Goal: Information Seeking & Learning: Learn about a topic

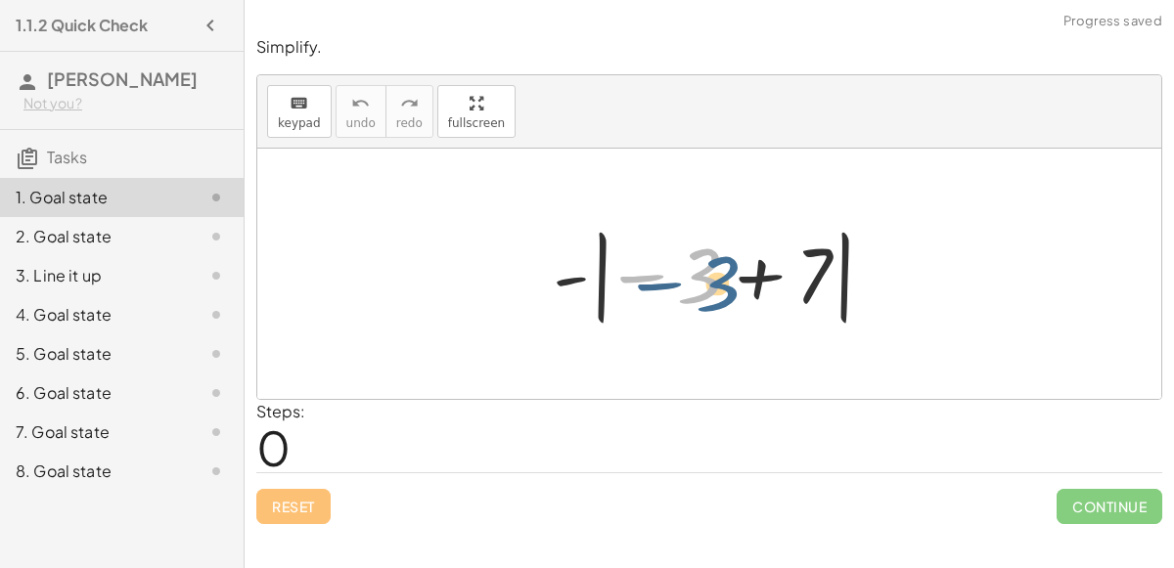
click at [698, 297] on div at bounding box center [717, 274] width 348 height 109
click at [749, 278] on div at bounding box center [717, 274] width 348 height 109
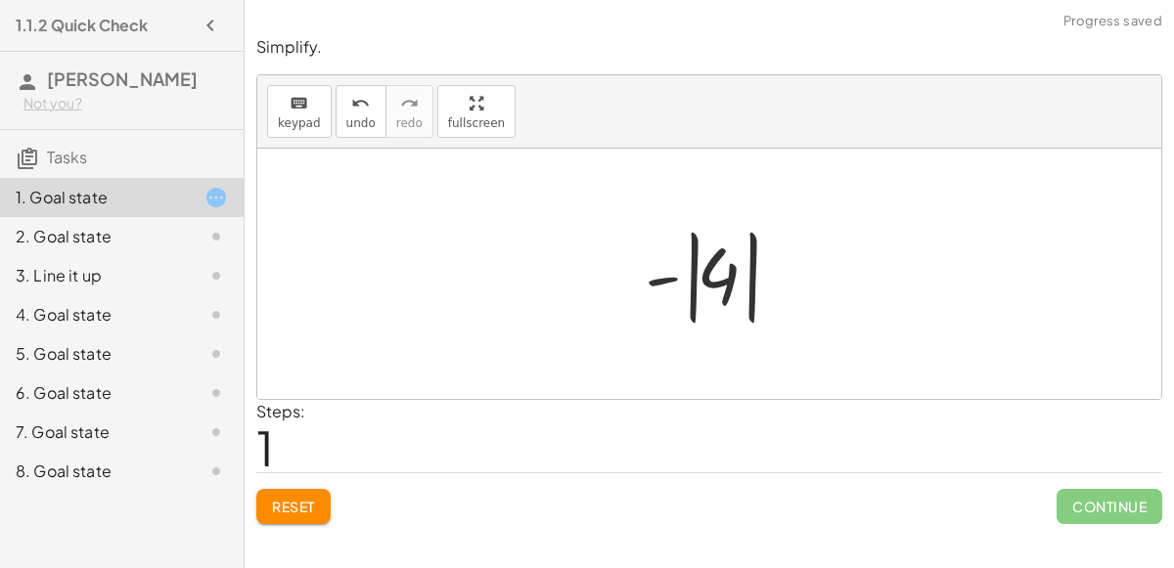
click at [700, 285] on div at bounding box center [717, 274] width 164 height 109
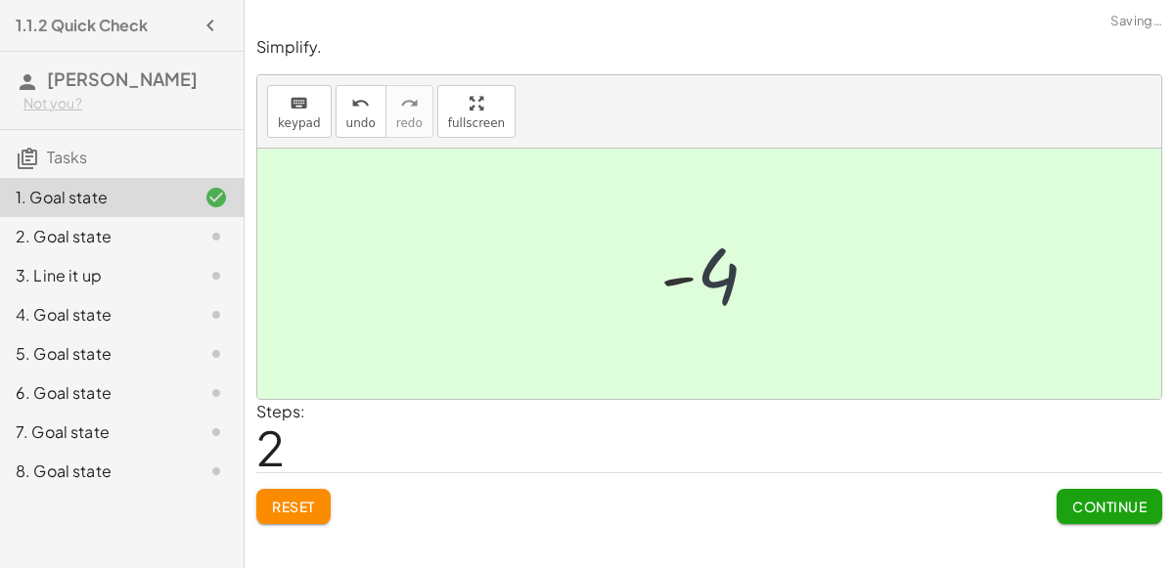
click at [700, 285] on div at bounding box center [717, 274] width 133 height 97
click at [1088, 502] on span "Continue" at bounding box center [1109, 507] width 74 height 18
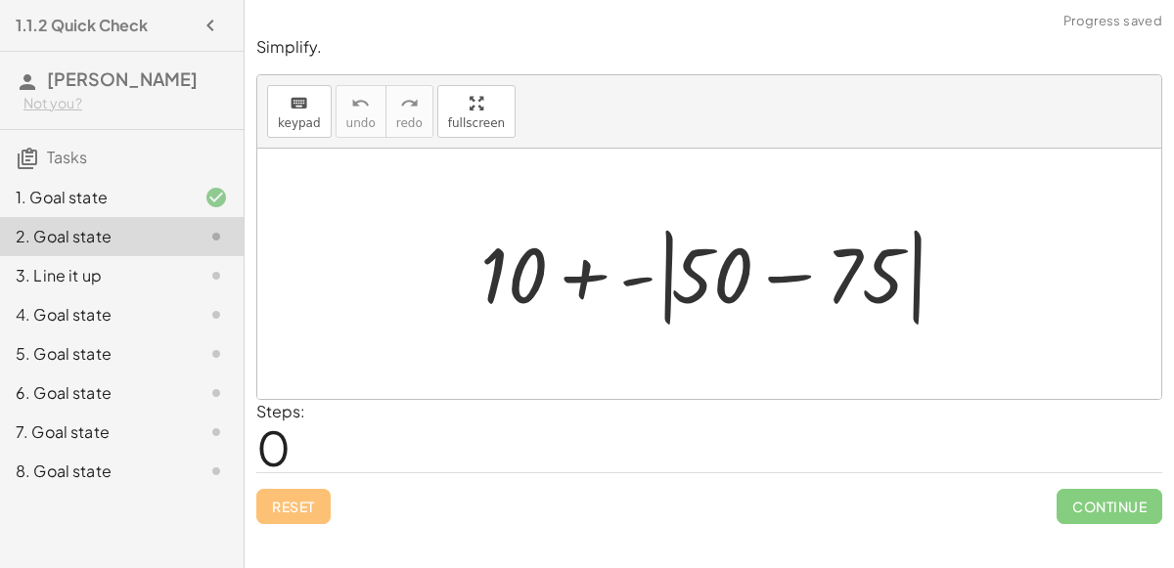
click at [789, 289] on div at bounding box center [717, 274] width 493 height 113
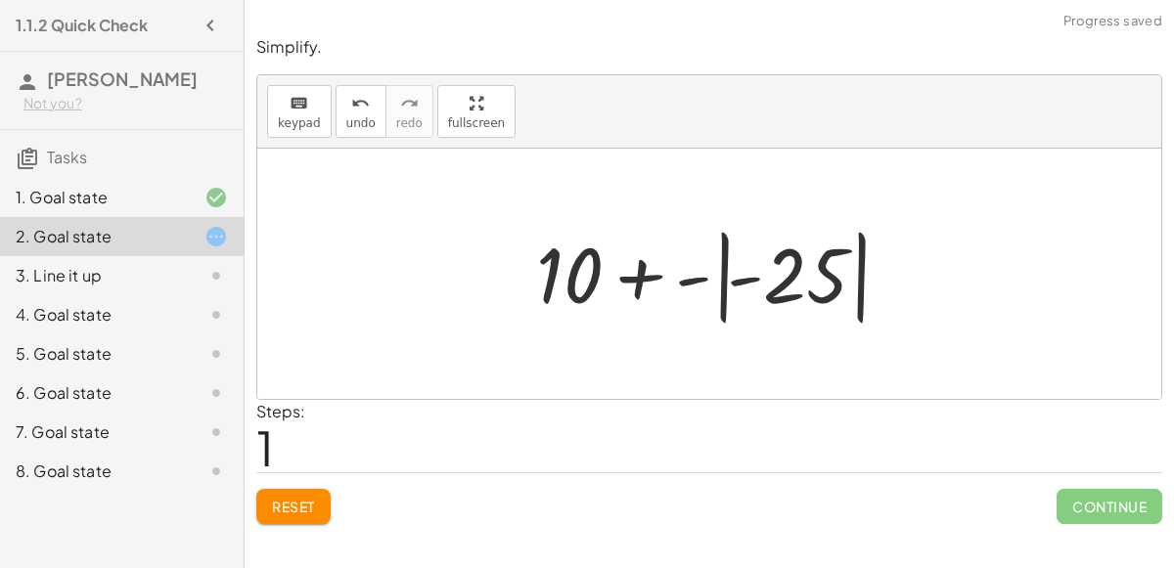
click at [787, 297] on div at bounding box center [717, 274] width 382 height 109
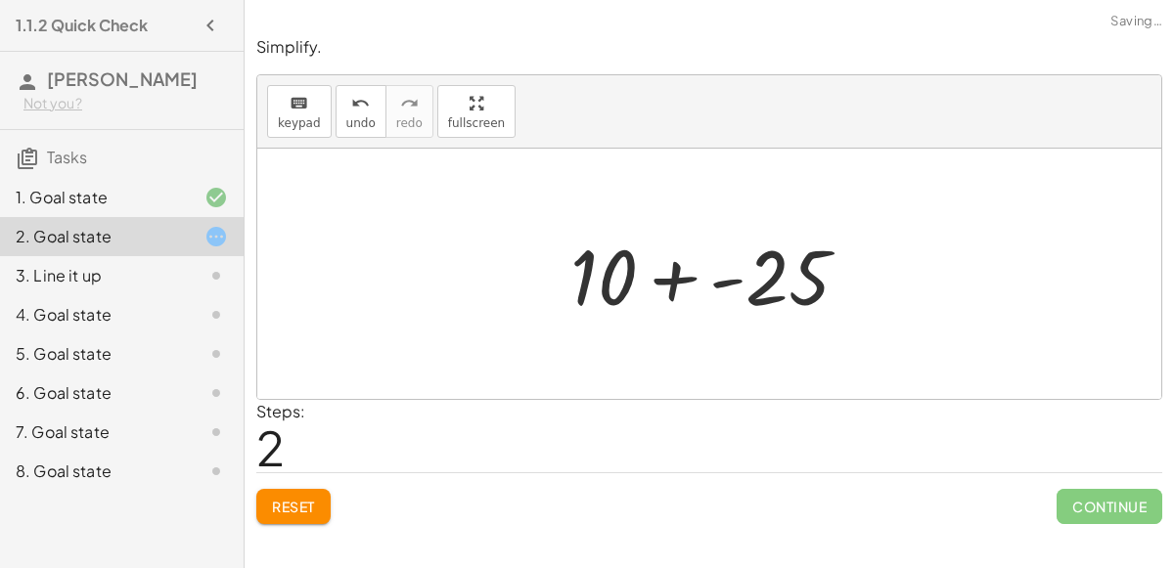
click at [663, 282] on div at bounding box center [718, 274] width 314 height 101
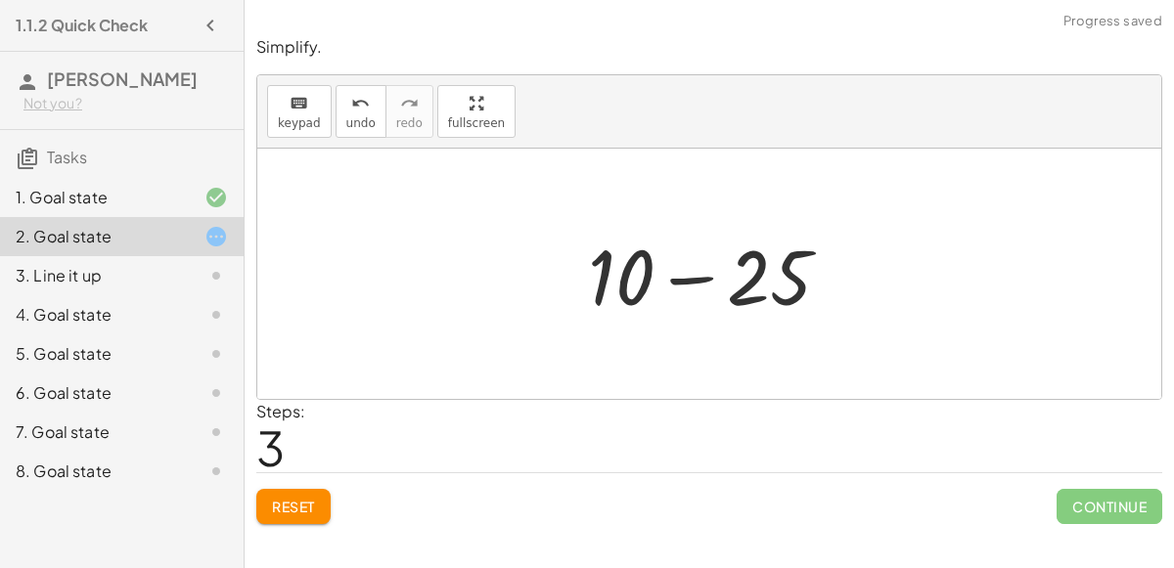
click at [687, 282] on div at bounding box center [717, 274] width 278 height 101
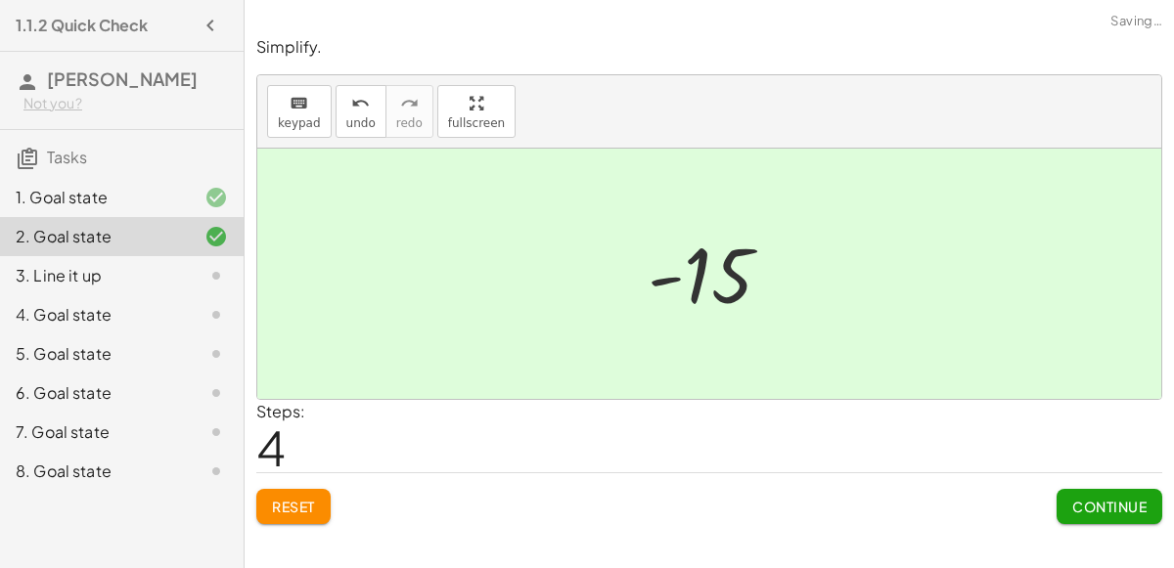
click at [1108, 513] on span "Continue" at bounding box center [1109, 507] width 74 height 18
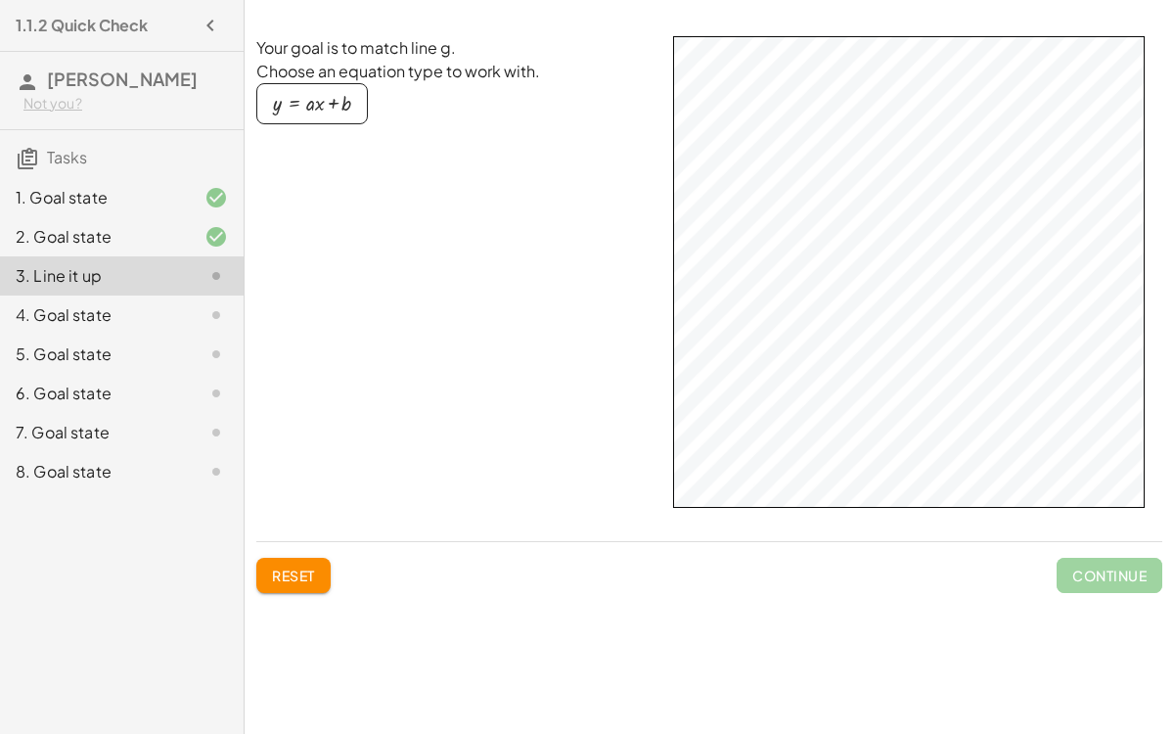
click at [313, 102] on div "button" at bounding box center [312, 104] width 78 height 22
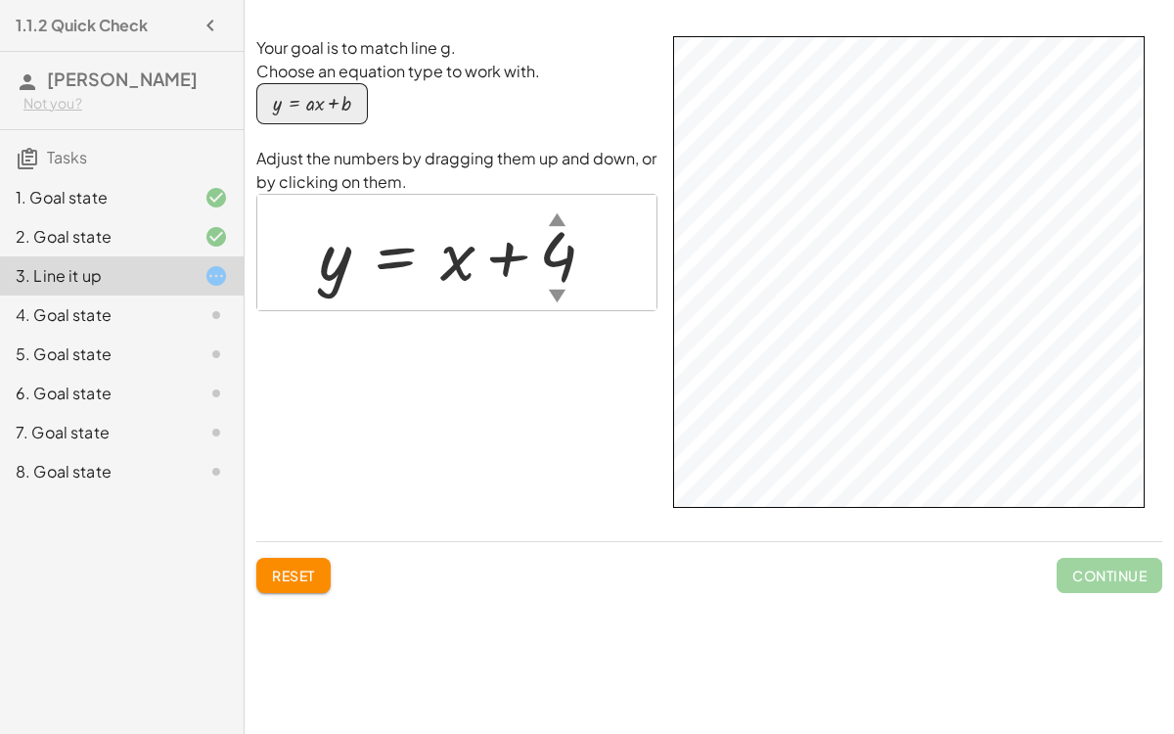
click at [668, 452] on div "Your goal is to match line g. Choose an equation type to work with. y = + · a ·…" at bounding box center [709, 280] width 906 height 489
click at [557, 296] on div "▼" at bounding box center [557, 295] width 17 height 24
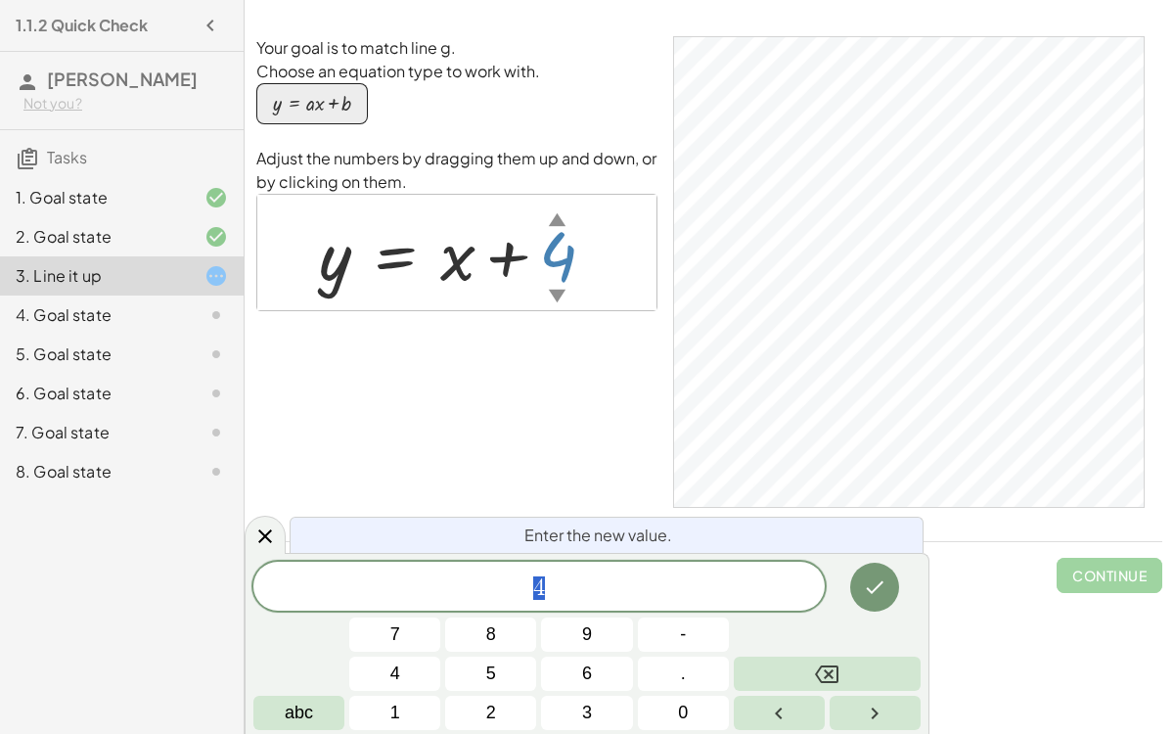
click at [558, 297] on div "▼" at bounding box center [557, 295] width 17 height 24
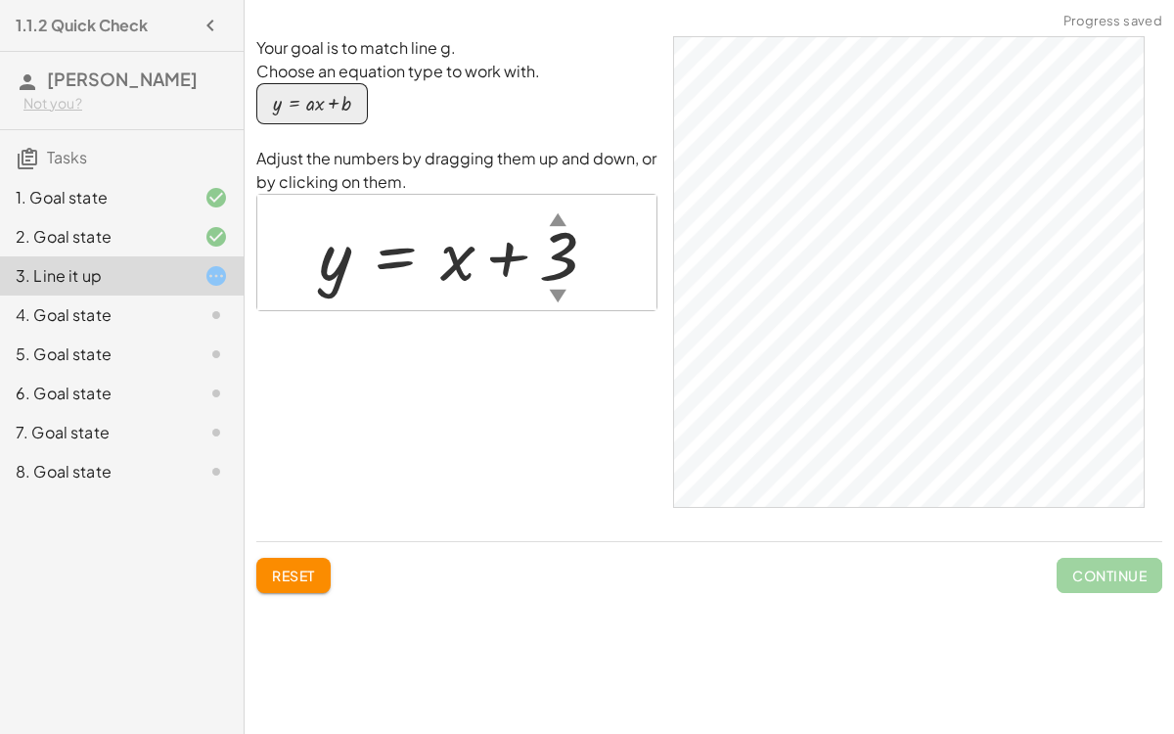
click at [558, 217] on div "▲" at bounding box center [557, 218] width 17 height 24
click at [331, 260] on div at bounding box center [464, 252] width 311 height 89
click at [463, 254] on div at bounding box center [464, 252] width 311 height 89
click at [457, 257] on div at bounding box center [464, 252] width 311 height 89
click at [504, 267] on div at bounding box center [464, 252] width 311 height 89
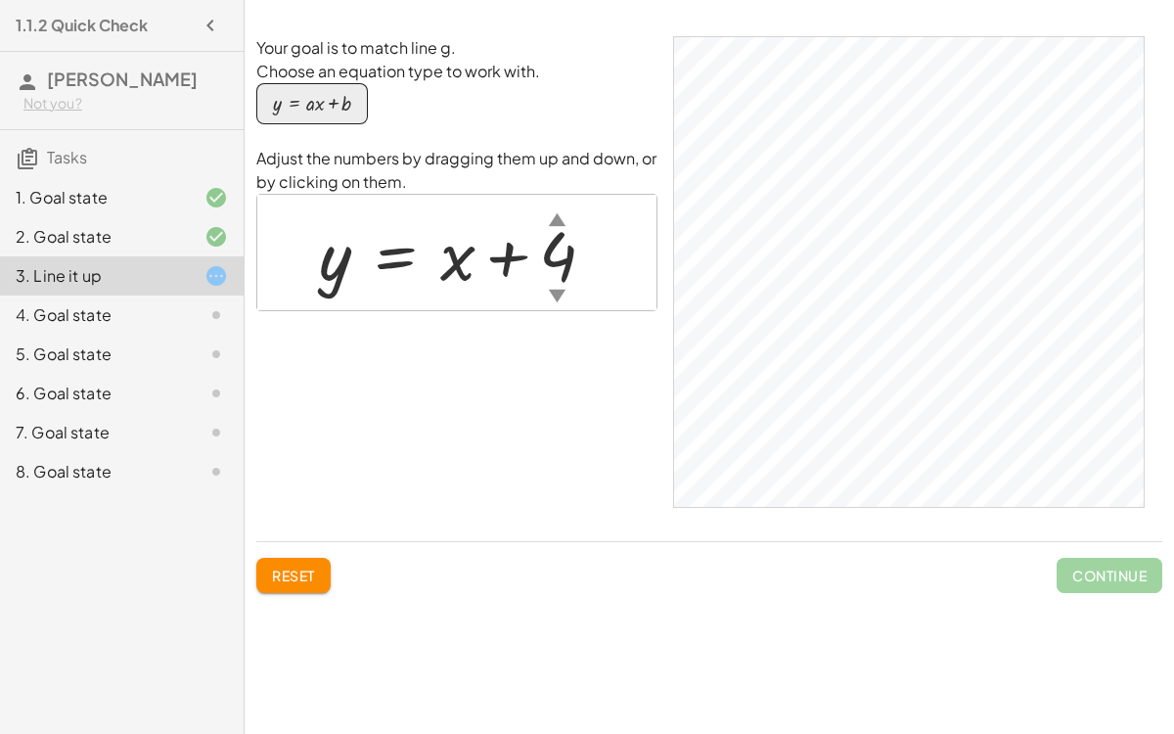
click at [552, 220] on div "▲" at bounding box center [557, 218] width 17 height 24
click at [563, 258] on div at bounding box center [464, 252] width 311 height 89
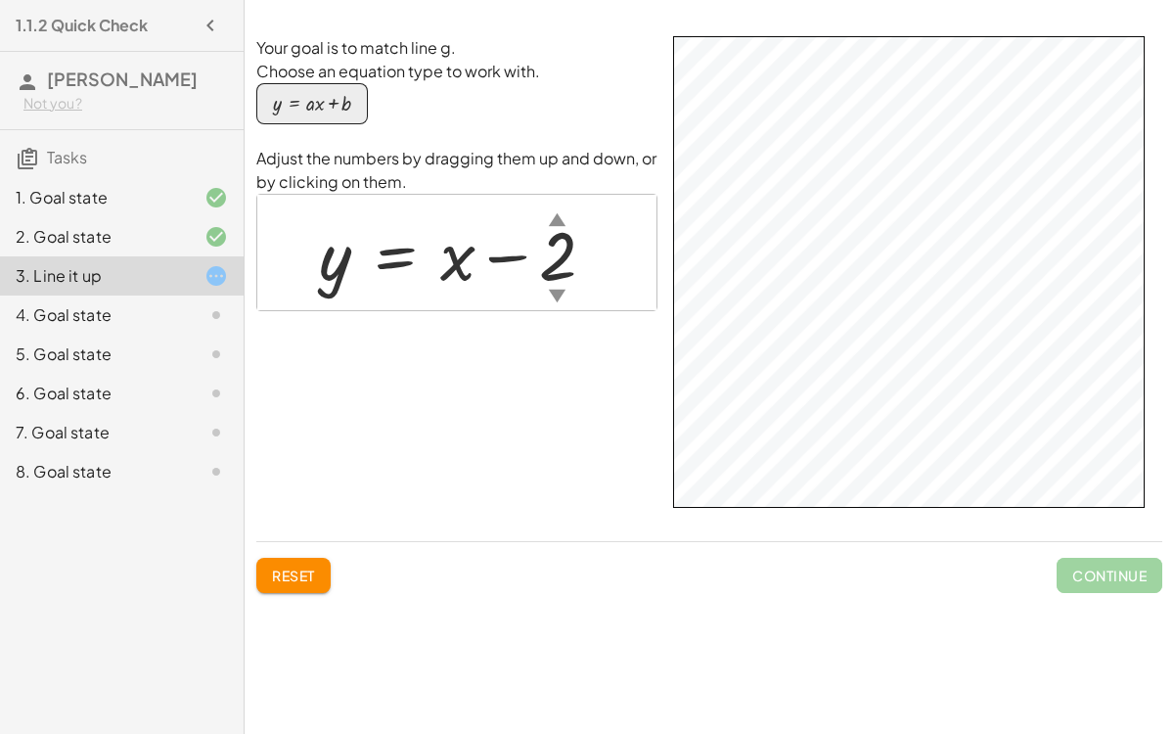
click at [557, 217] on div "▲" at bounding box center [557, 218] width 17 height 24
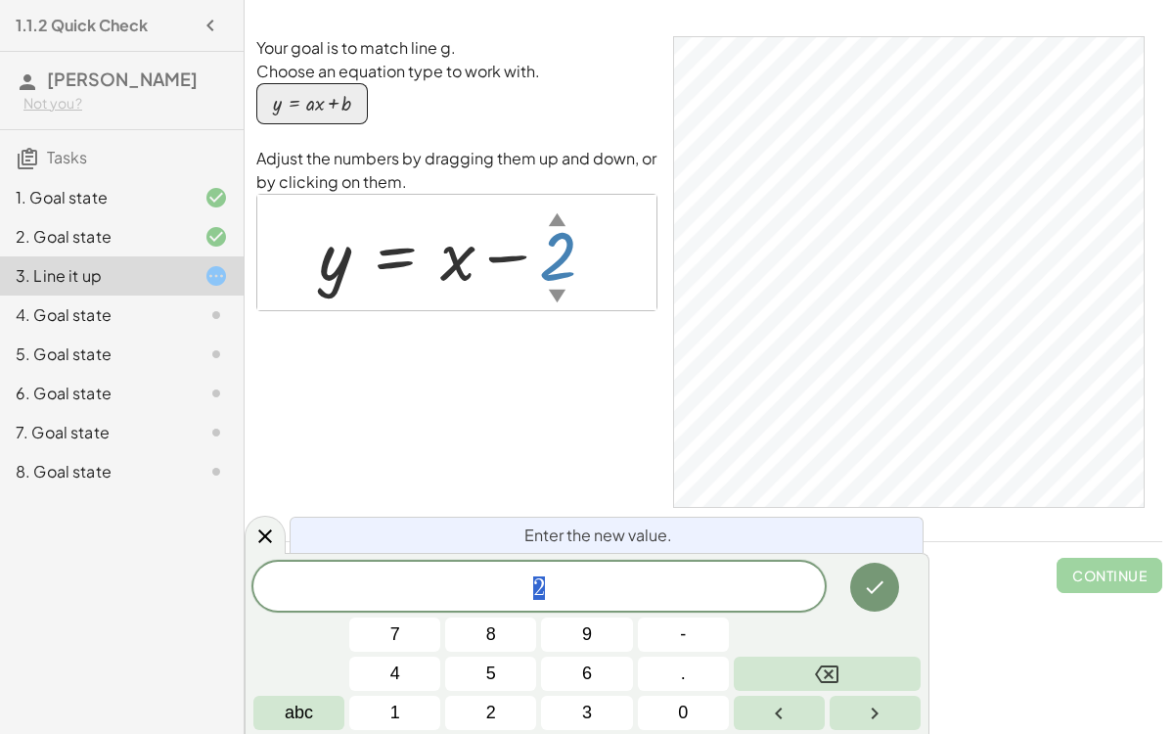
click at [557, 217] on div "▲" at bounding box center [557, 218] width 17 height 24
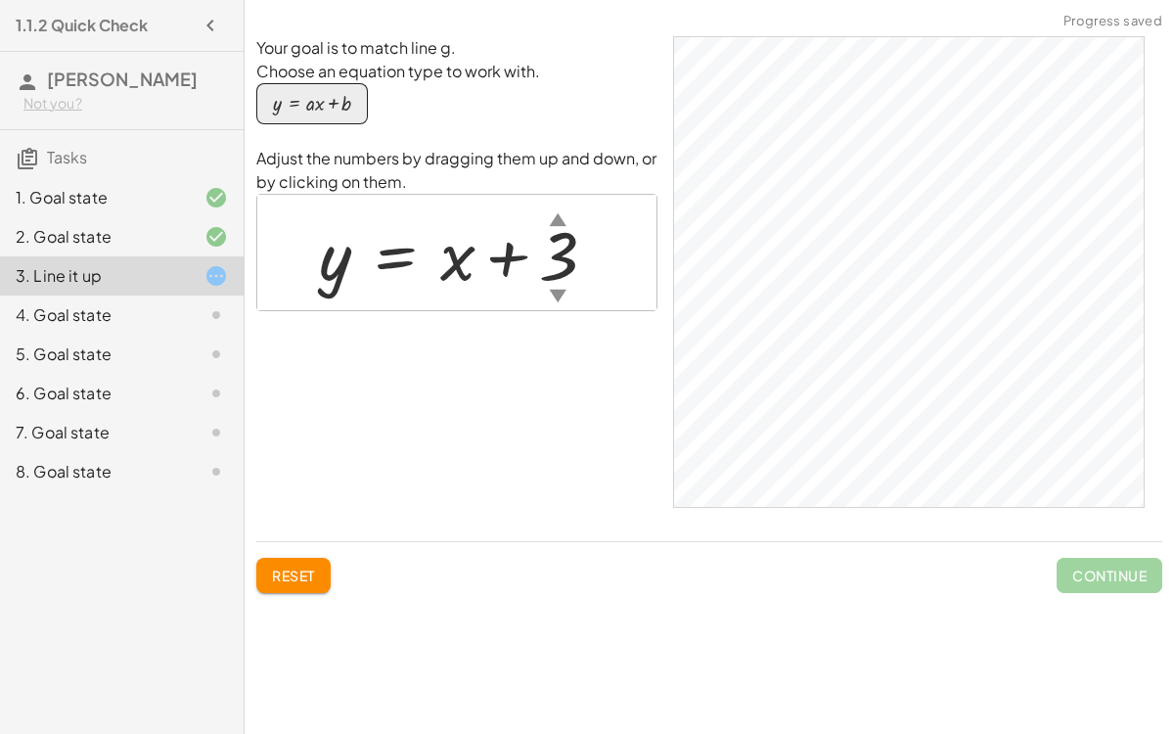
click at [556, 266] on div at bounding box center [465, 252] width 313 height 89
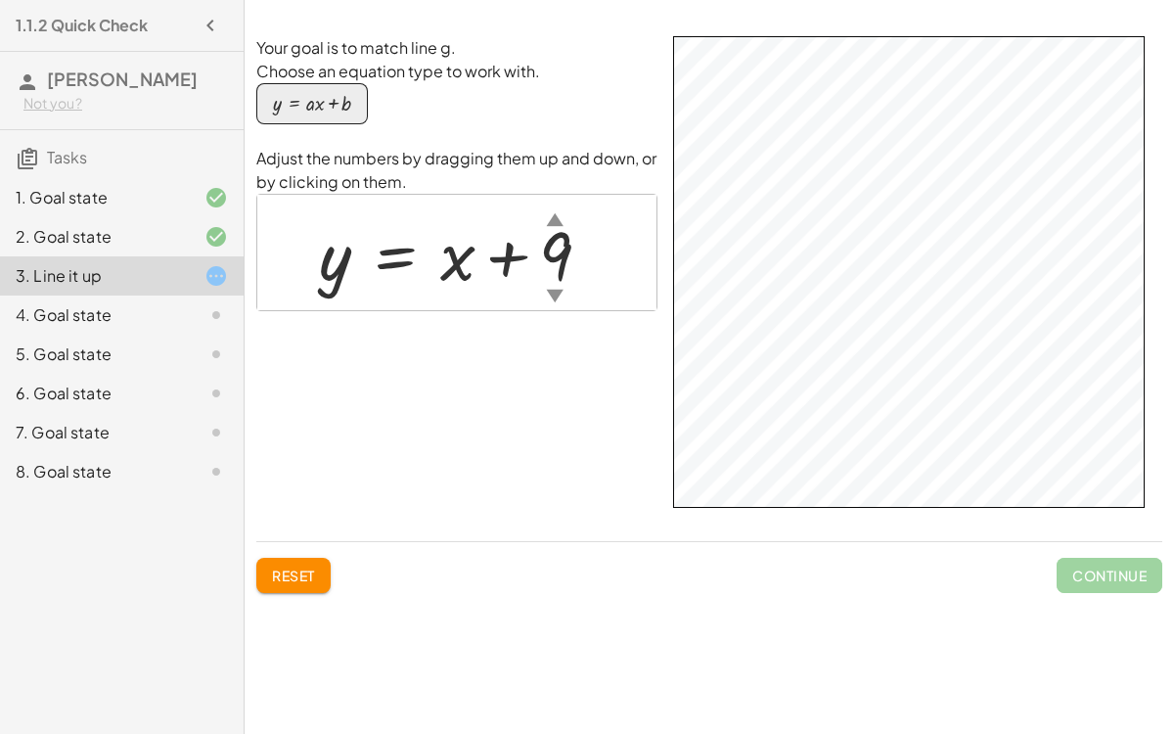
click at [557, 259] on div at bounding box center [462, 252] width 307 height 89
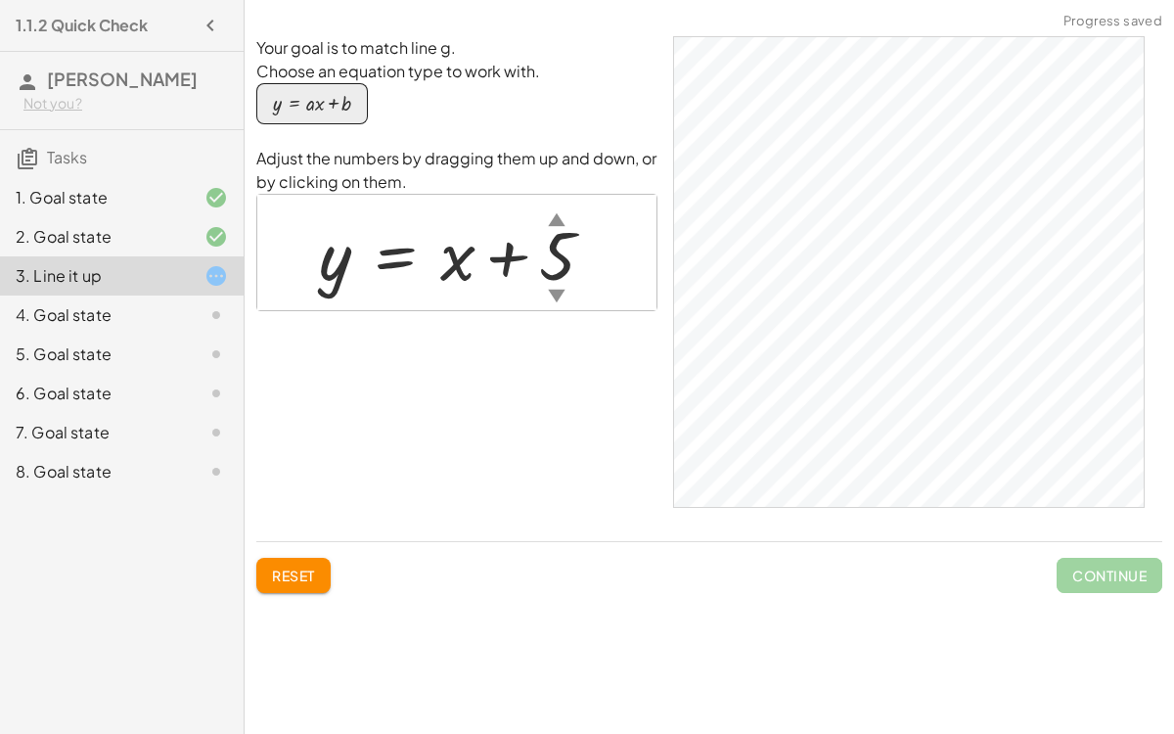
click at [557, 292] on div "▼" at bounding box center [556, 295] width 17 height 24
click at [558, 254] on div at bounding box center [464, 252] width 311 height 89
click at [566, 271] on div at bounding box center [475, 252] width 332 height 89
click at [582, 241] on div at bounding box center [469, 252] width 321 height 89
click at [385, 261] on div at bounding box center [464, 252] width 311 height 89
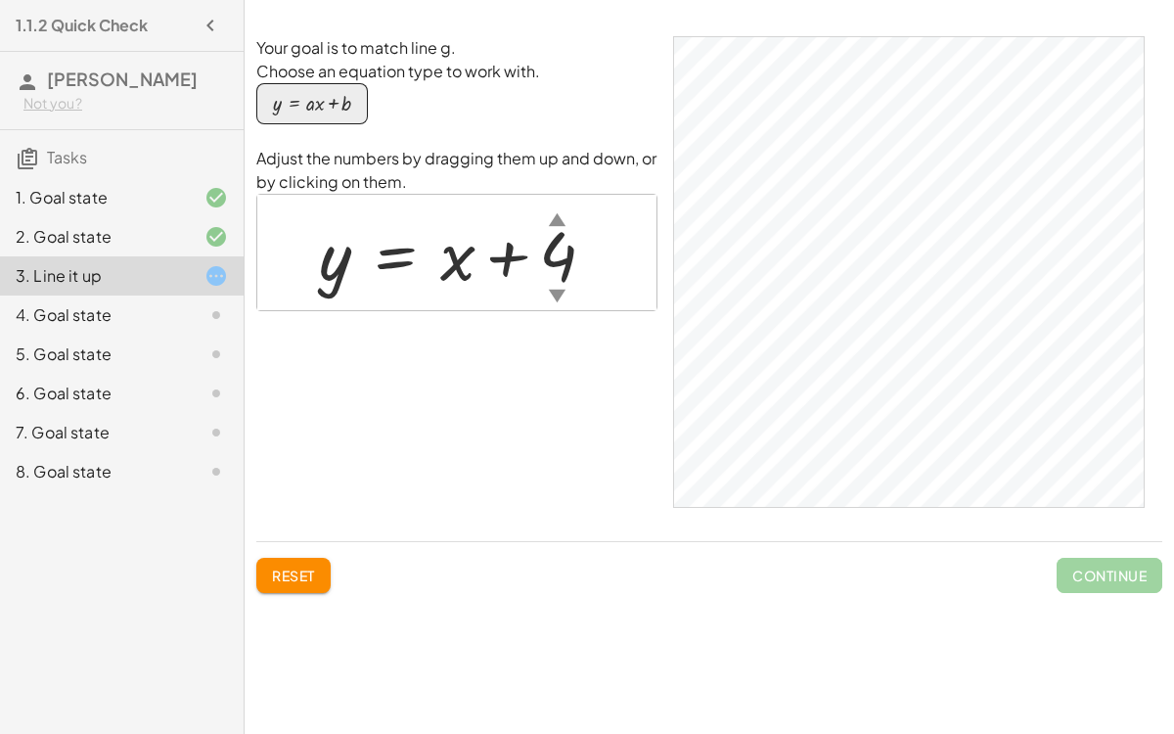
click at [469, 263] on div at bounding box center [464, 252] width 311 height 89
click at [301, 559] on button "Reset" at bounding box center [293, 575] width 74 height 35
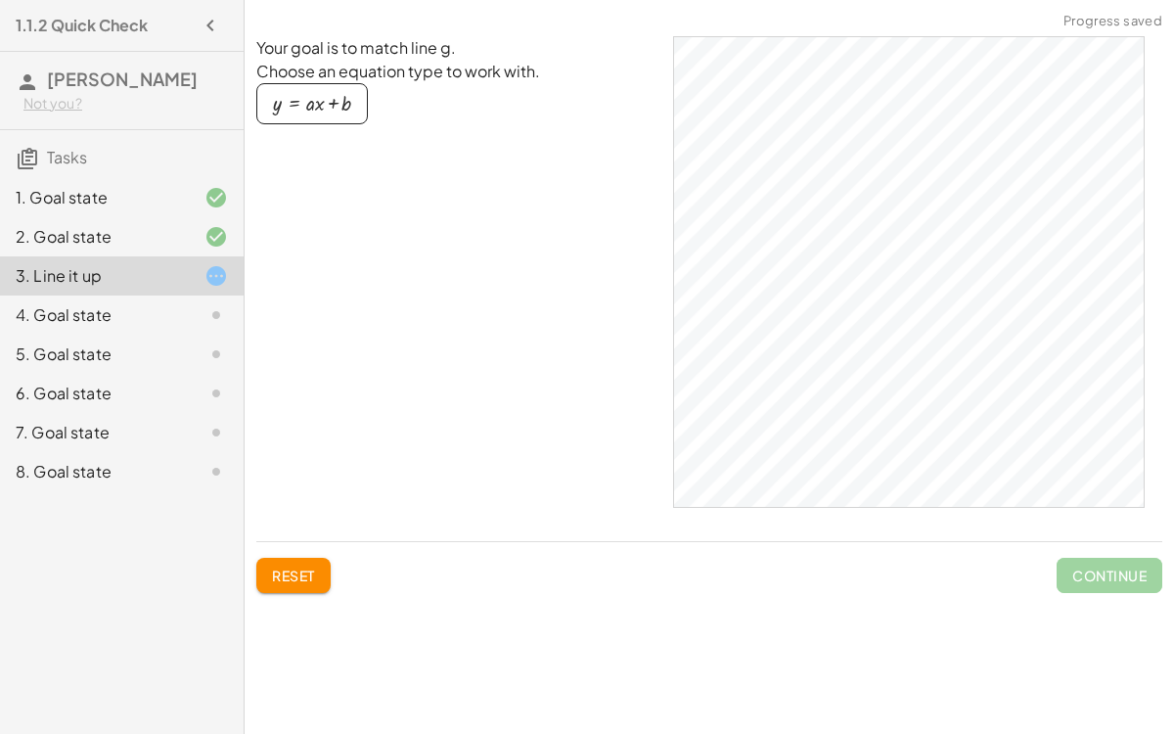
click at [307, 567] on span "Reset" at bounding box center [293, 575] width 43 height 18
click at [352, 97] on button "y = + · a · x + b" at bounding box center [312, 103] width 112 height 41
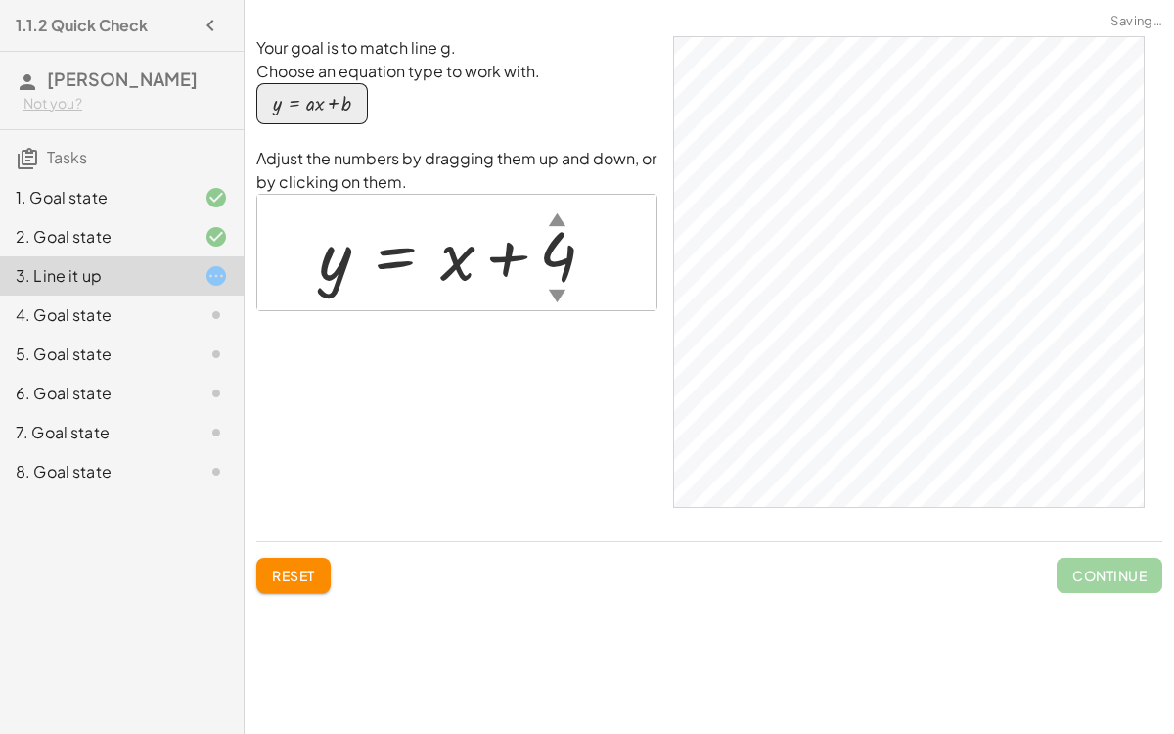
click at [352, 98] on button "y = + · a · x + b" at bounding box center [312, 103] width 112 height 41
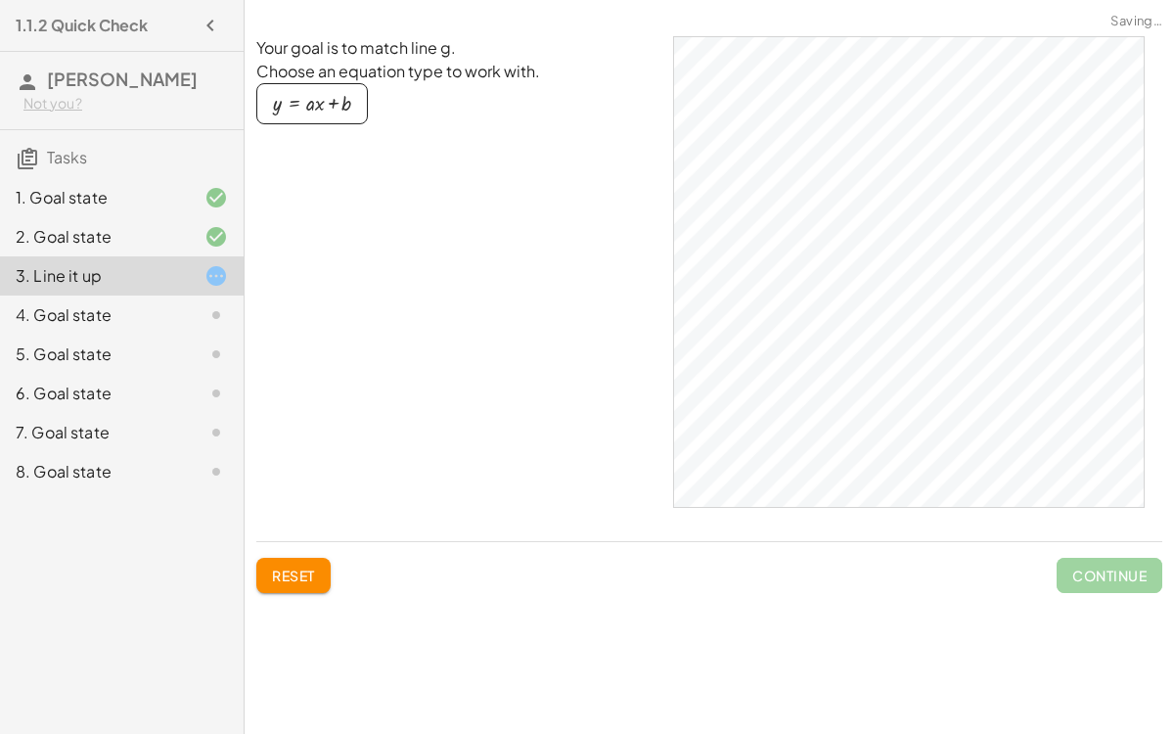
click at [352, 98] on button "y = + · a · x + b" at bounding box center [312, 103] width 112 height 41
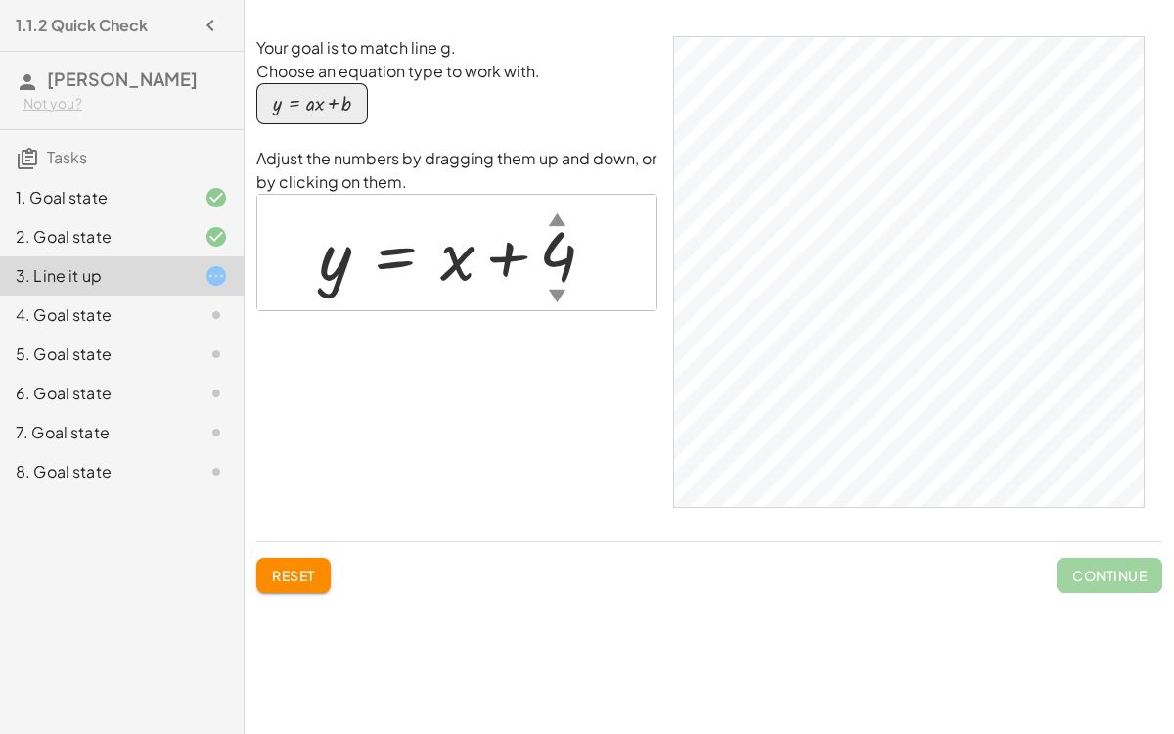
click at [440, 264] on div at bounding box center [464, 252] width 311 height 89
drag, startPoint x: 556, startPoint y: 253, endPoint x: 394, endPoint y: 301, distance: 168.4
click at [394, 301] on div "y = + x − 1 ▲ ▼" at bounding box center [456, 252] width 399 height 115
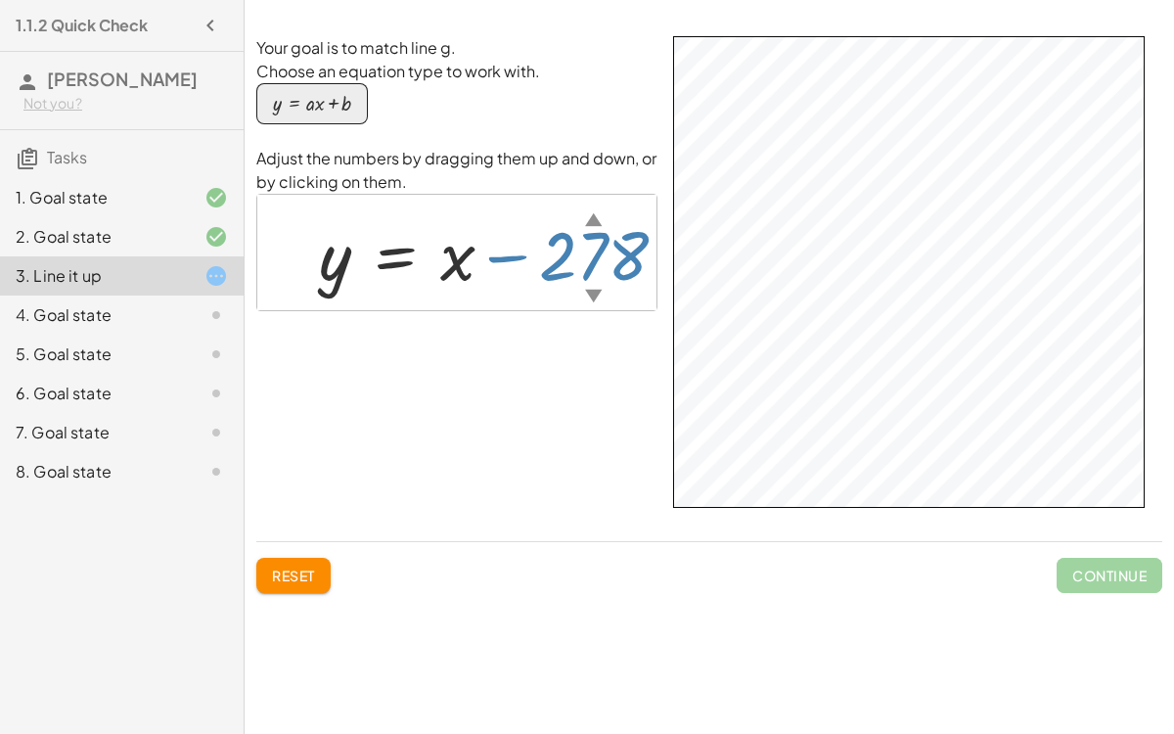
drag, startPoint x: 543, startPoint y: 251, endPoint x: 291, endPoint y: 732, distance: 542.6
click at [291, 567] on div "Simplify. keyboard keypad undo undo redo redo fullscreen - | − 3 + 7 | - | 4 | …" at bounding box center [709, 367] width 929 height 734
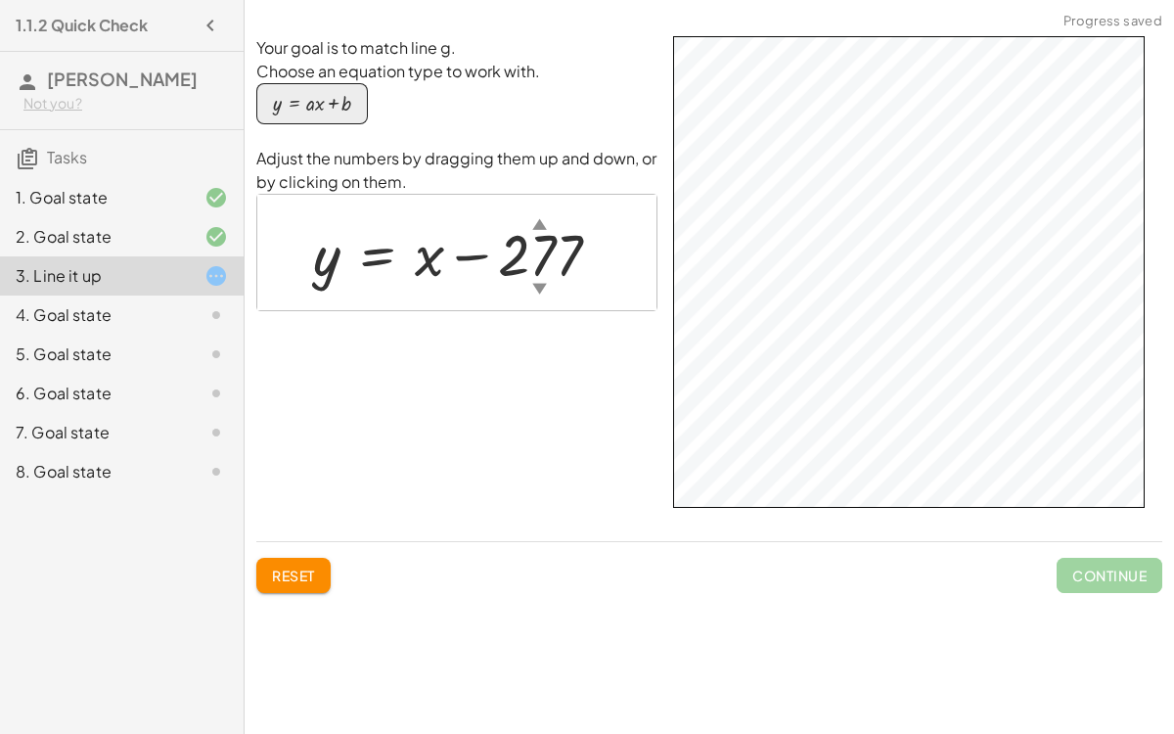
click at [526, 248] on div at bounding box center [464, 252] width 323 height 76
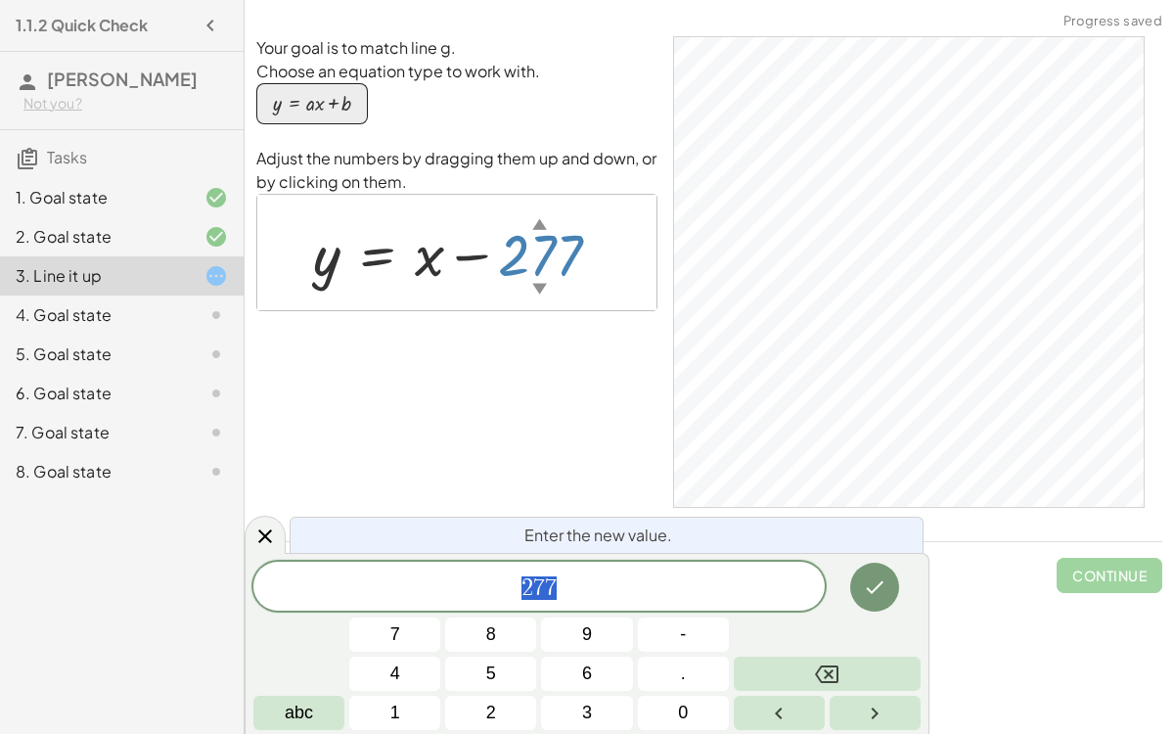
click at [543, 272] on div at bounding box center [464, 252] width 323 height 76
click at [526, 294] on div at bounding box center [456, 252] width 399 height 115
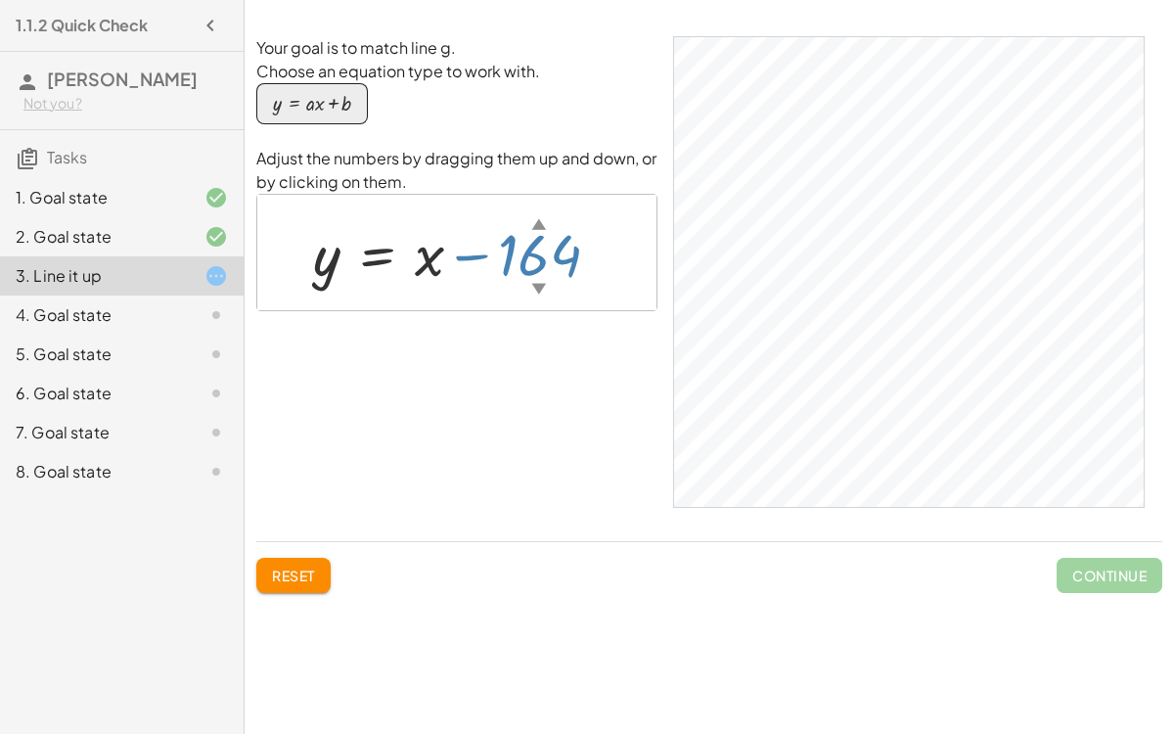
drag, startPoint x: 536, startPoint y: 289, endPoint x: 89, endPoint y: 0, distance: 532.1
click at [89, 0] on main "1.1.2 Quick Check [PERSON_NAME] Not you? Tasks 1. Goal state 2. Goal state 3. L…" at bounding box center [587, 367] width 1174 height 734
drag, startPoint x: 532, startPoint y: 254, endPoint x: 519, endPoint y: 0, distance: 254.7
click at [519, 0] on div "Simplify. keyboard keypad undo undo redo redo fullscreen - | − 3 + 7 | - | 4 | …" at bounding box center [709, 367] width 929 height 734
drag, startPoint x: 550, startPoint y: 275, endPoint x: 420, endPoint y: 51, distance: 259.1
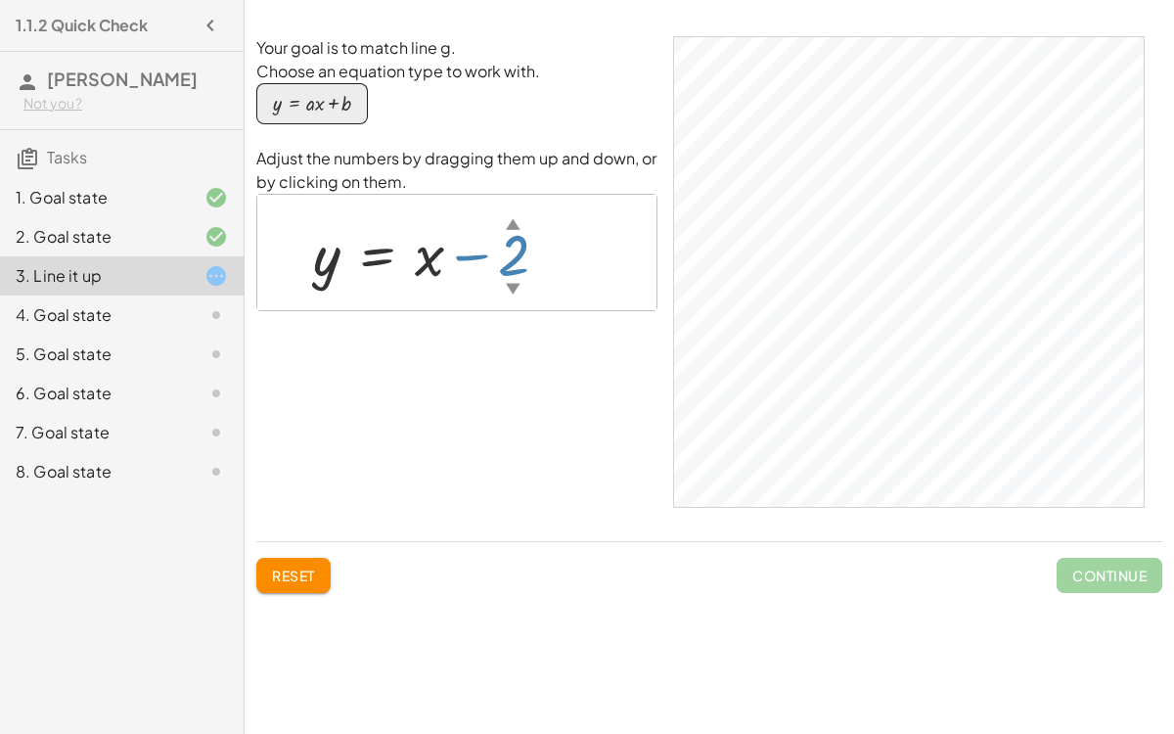
click at [420, 51] on div "Your goal is to match line g. Choose an equation type to work with. y = + · a ·…" at bounding box center [456, 280] width 401 height 489
click at [505, 187] on p "Adjust the numbers by dragging them up and down, or by clicking on them." at bounding box center [456, 170] width 401 height 47
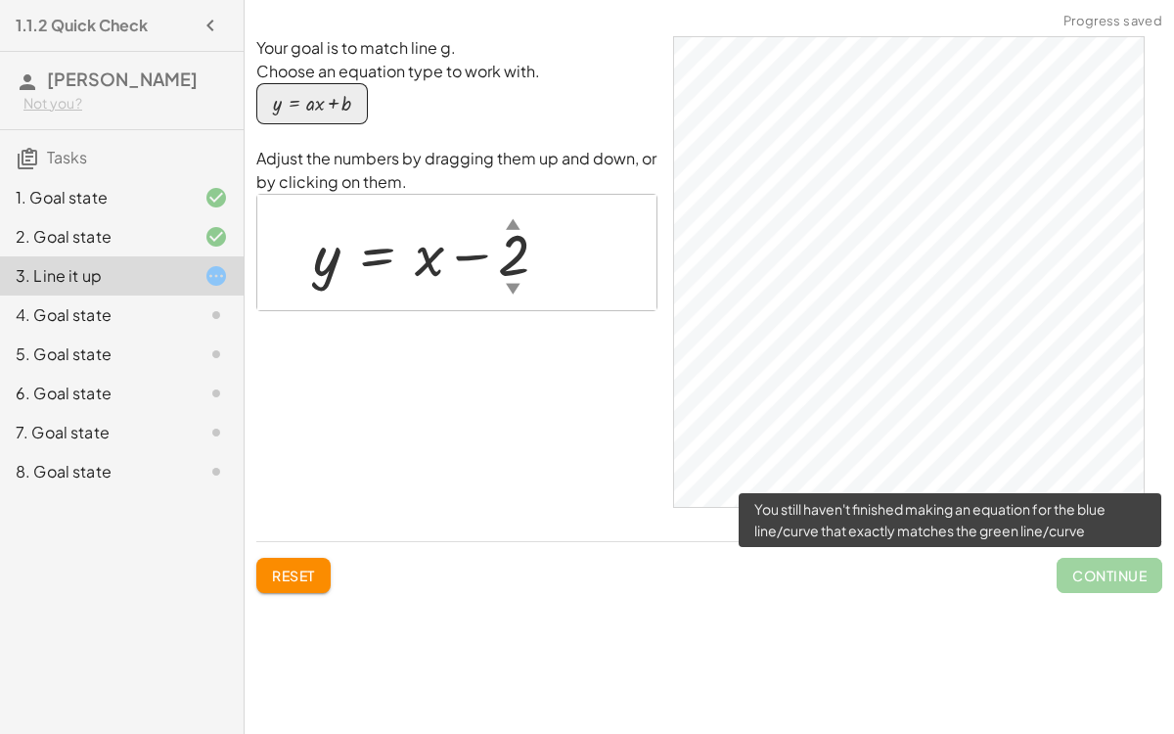
click at [1104, 560] on span "Continue" at bounding box center [1110, 575] width 106 height 35
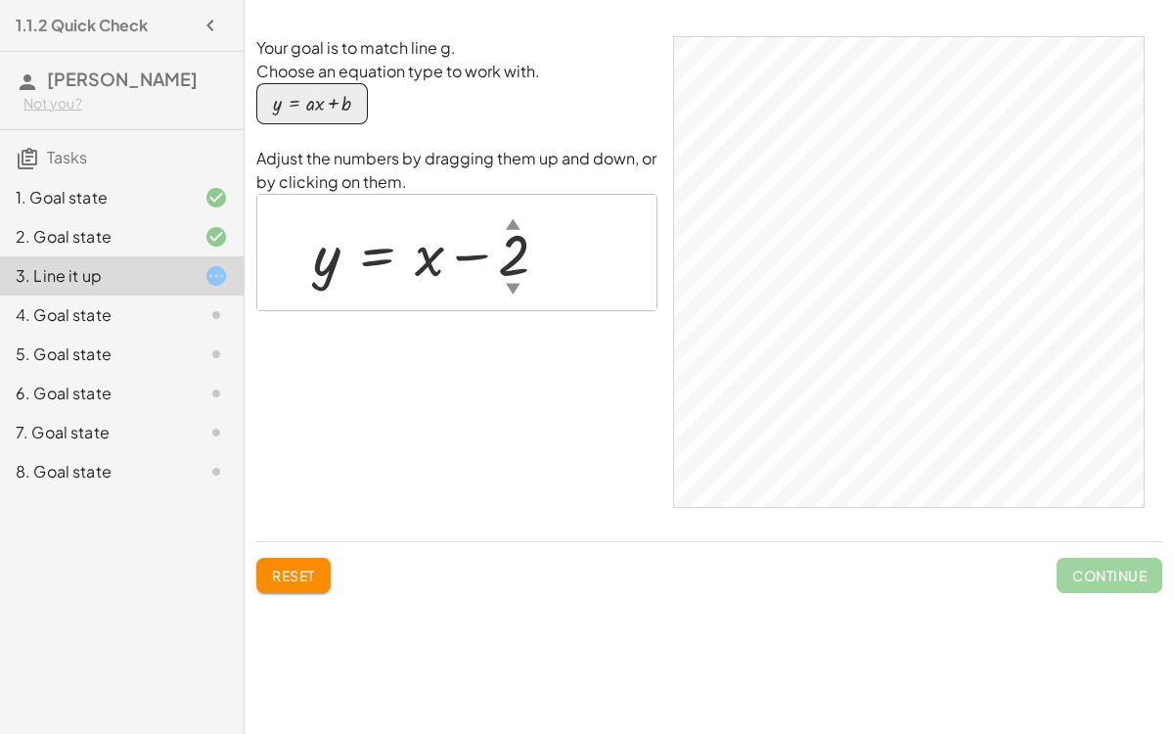
click at [466, 172] on p "Adjust the numbers by dragging them up and down, or by clicking on them." at bounding box center [456, 170] width 401 height 47
click at [385, 68] on p "Choose an equation type to work with." at bounding box center [456, 71] width 401 height 23
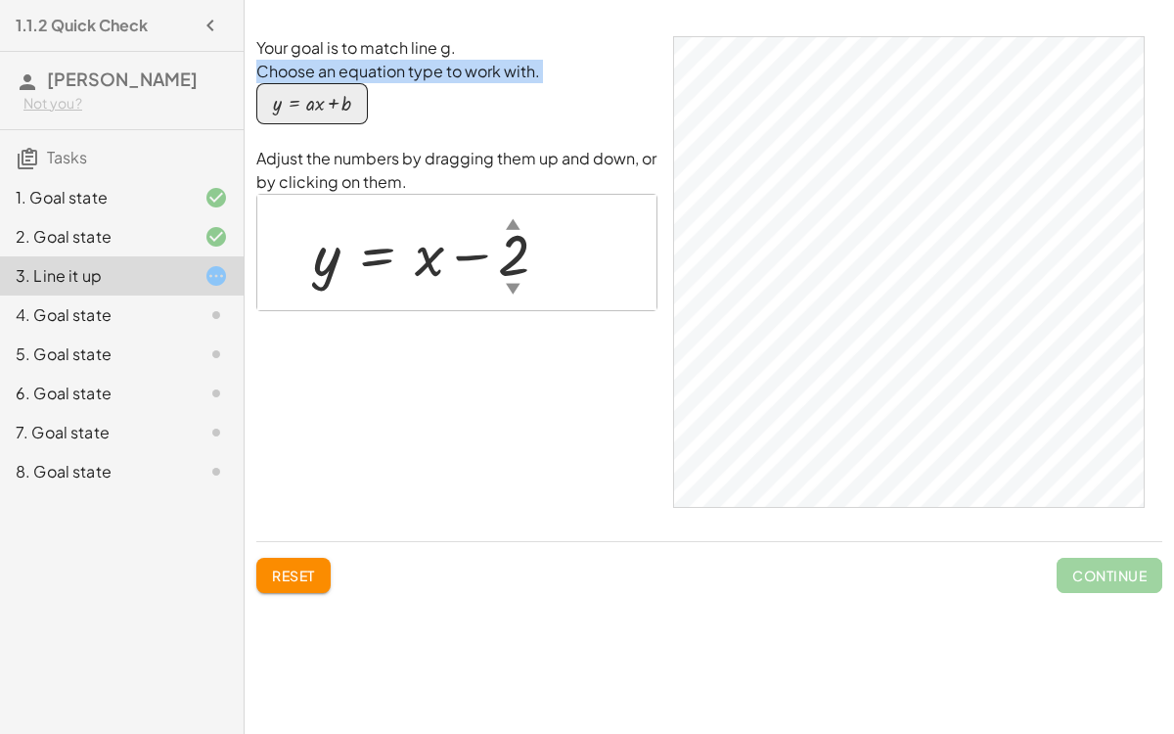
click at [385, 68] on p "Choose an equation type to work with." at bounding box center [456, 71] width 401 height 23
click at [0, 0] on div "Your goal is to match line g. Choose an equation type to work with. y = + · a ·…" at bounding box center [0, 0] width 0 height 0
click at [371, 76] on p "Choose an equation type to work with." at bounding box center [456, 71] width 401 height 23
click at [220, 275] on icon at bounding box center [215, 275] width 23 height 23
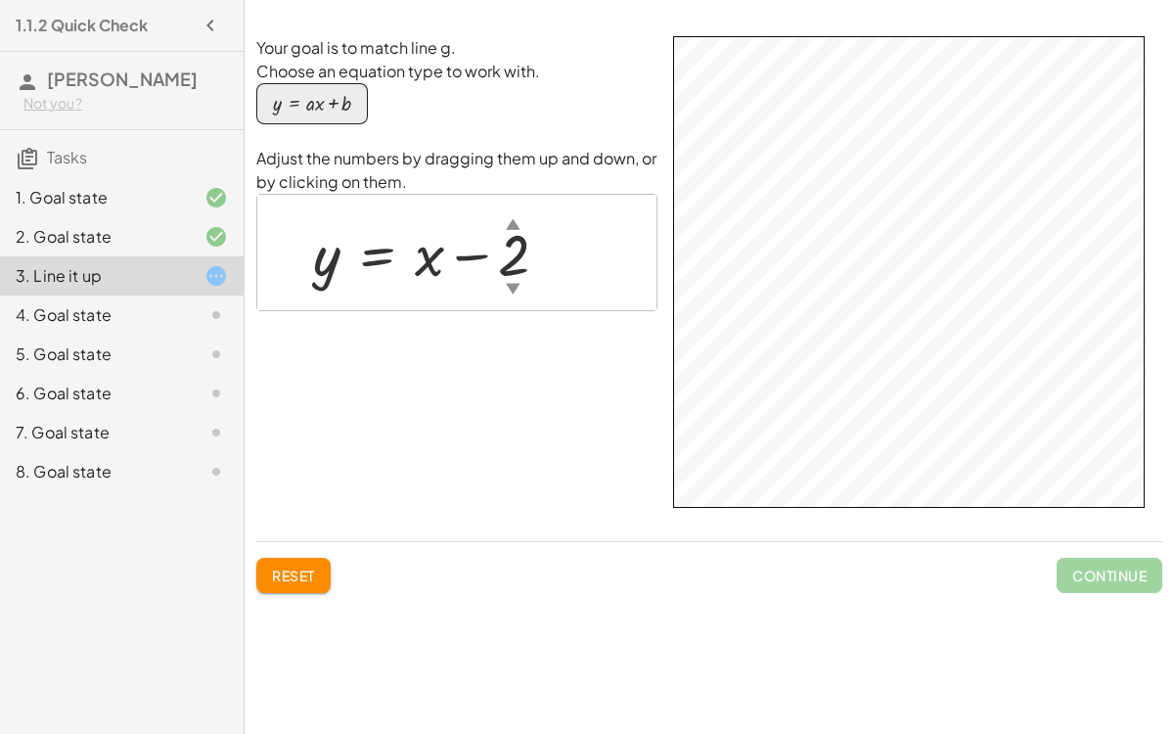
click at [836, 567] on div "Simplify. keyboard keypad undo undo redo redo fullscreen - | − 3 + 7 | - | 4 | …" at bounding box center [709, 367] width 929 height 734
drag, startPoint x: 504, startPoint y: 269, endPoint x: 711, endPoint y: 2, distance: 338.2
click at [711, 2] on div "Simplify. keyboard keypad undo undo redo redo fullscreen - | − 3 + 7 | - | 4 | …" at bounding box center [709, 367] width 929 height 734
drag, startPoint x: 540, startPoint y: 263, endPoint x: 519, endPoint y: 0, distance: 264.0
click at [519, 0] on div "Simplify. keyboard keypad undo undo redo redo fullscreen - | − 3 + 7 | - | 4 | …" at bounding box center [709, 367] width 929 height 734
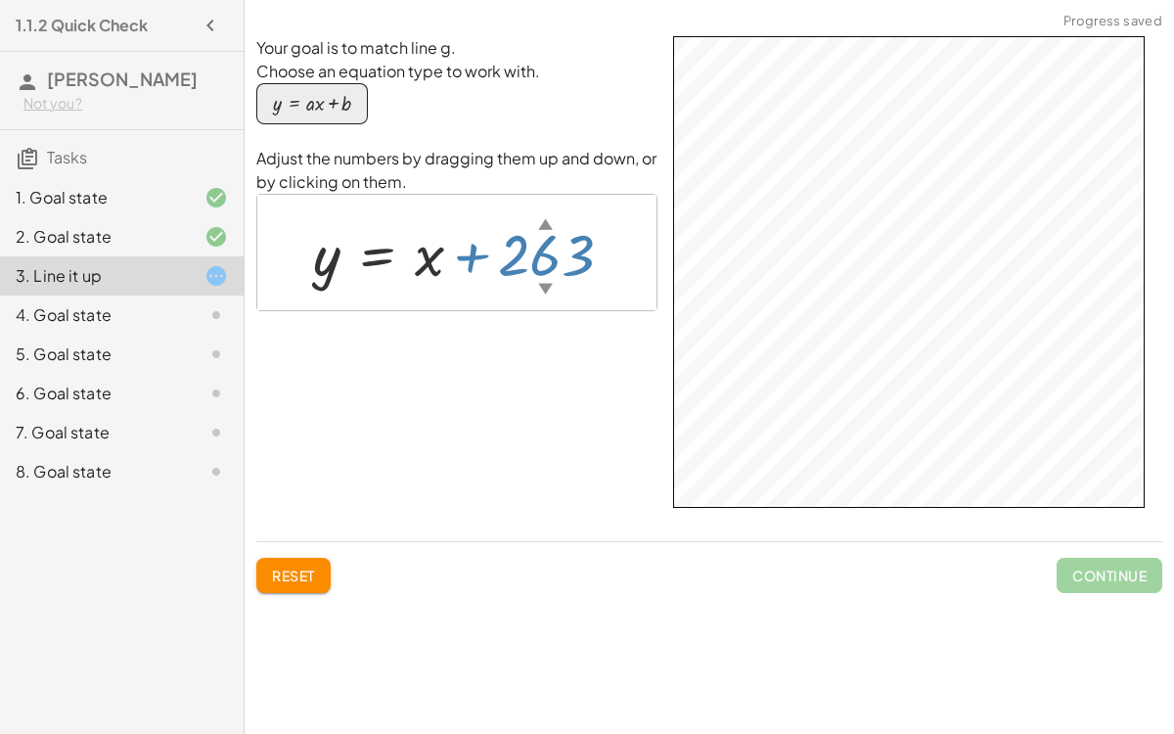
drag, startPoint x: 525, startPoint y: 222, endPoint x: 592, endPoint y: 1, distance: 230.9
click at [592, 1] on div "Simplify. keyboard keypad undo undo redo redo fullscreen - | − 3 + 7 | - | 4 | …" at bounding box center [709, 367] width 929 height 734
drag, startPoint x: 564, startPoint y: 236, endPoint x: 552, endPoint y: 158, distance: 79.1
click at [552, 158] on div "Adjust the numbers by dragging them up and down, or by clicking on them. y = + …" at bounding box center [456, 229] width 401 height 164
drag, startPoint x: 569, startPoint y: 284, endPoint x: 564, endPoint y: 0, distance: 283.8
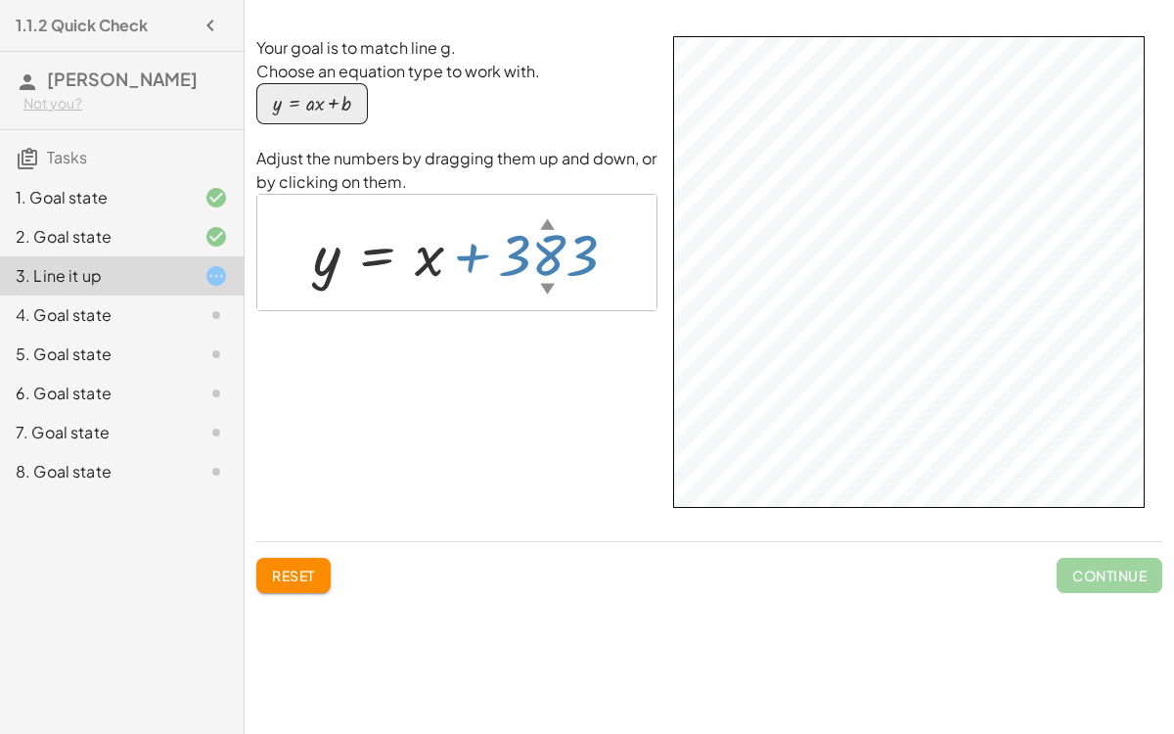
click at [564, 0] on div "Simplify. keyboard keypad undo undo redo redo fullscreen - | − 3 + 7 | - | 4 | …" at bounding box center [709, 367] width 929 height 734
drag, startPoint x: 574, startPoint y: 261, endPoint x: 557, endPoint y: 0, distance: 261.8
click at [557, 0] on div "Simplify. keyboard keypad undo undo redo redo fullscreen - | − 3 + 7 | - | 4 | …" at bounding box center [709, 367] width 929 height 734
drag, startPoint x: 564, startPoint y: 257, endPoint x: 426, endPoint y: 0, distance: 291.9
click at [426, 0] on div "Simplify. keyboard keypad undo undo redo redo fullscreen - | − 3 + 7 | - | 4 | …" at bounding box center [709, 367] width 929 height 734
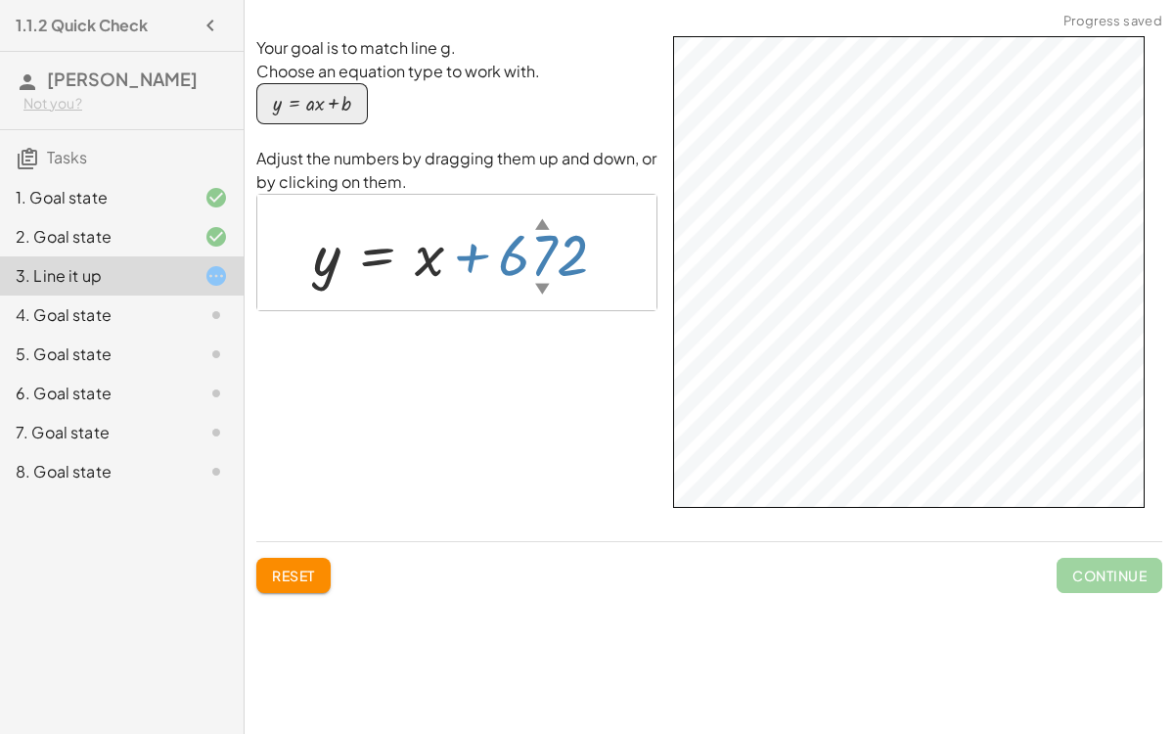
drag, startPoint x: 545, startPoint y: 273, endPoint x: 568, endPoint y: 1, distance: 273.0
click at [568, 1] on div "Simplify. keyboard keypad undo undo redo redo fullscreen - | − 3 + 7 | - | 4 | …" at bounding box center [709, 367] width 929 height 734
drag, startPoint x: 581, startPoint y: 265, endPoint x: 508, endPoint y: 1, distance: 274.1
click at [508, 1] on div "Simplify. keyboard keypad undo undo redo redo fullscreen - | − 3 + 7 | - | 4 | …" at bounding box center [709, 367] width 929 height 734
drag, startPoint x: 564, startPoint y: 265, endPoint x: 431, endPoint y: 2, distance: 294.9
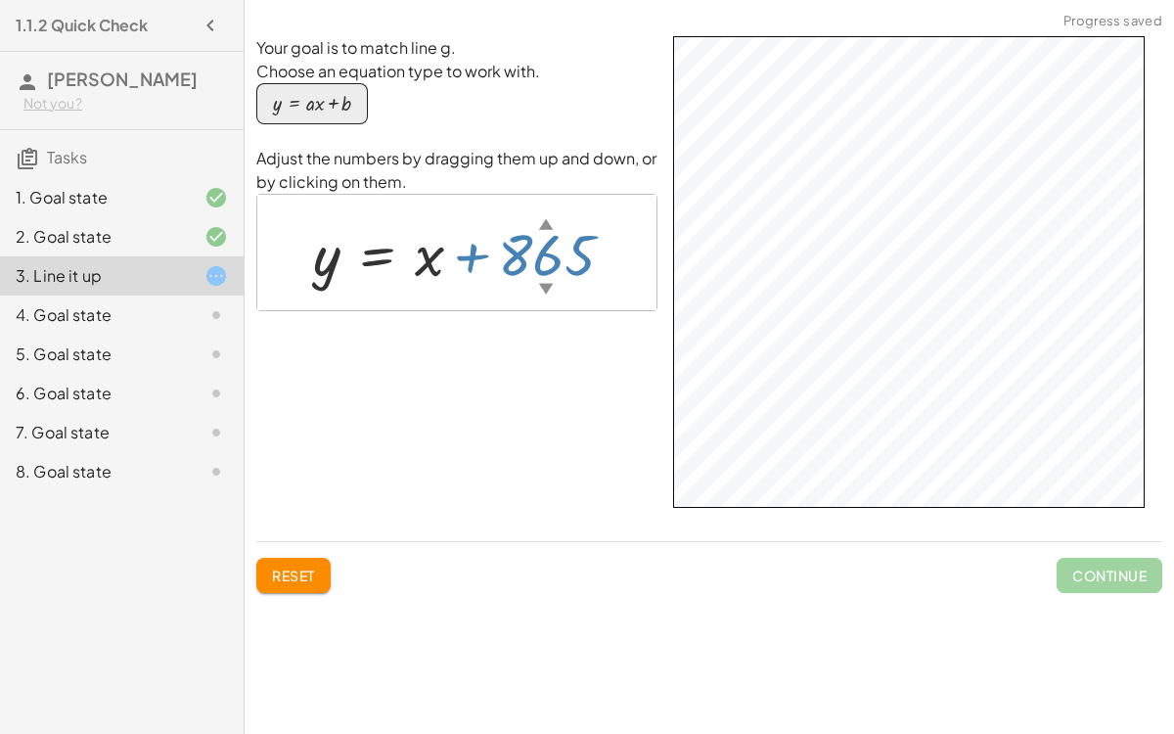
click at [431, 2] on div "Simplify. keyboard keypad undo undo redo redo fullscreen - | − 3 + 7 | - | 4 | …" at bounding box center [709, 367] width 929 height 734
drag, startPoint x: 526, startPoint y: 256, endPoint x: 539, endPoint y: 371, distance: 115.2
click at [539, 371] on div "Your goal is to match line g. Choose an equation type to work with. y = + · a ·…" at bounding box center [456, 280] width 401 height 489
click at [545, 297] on div at bounding box center [456, 252] width 399 height 115
click at [540, 286] on div "▼" at bounding box center [547, 288] width 15 height 21
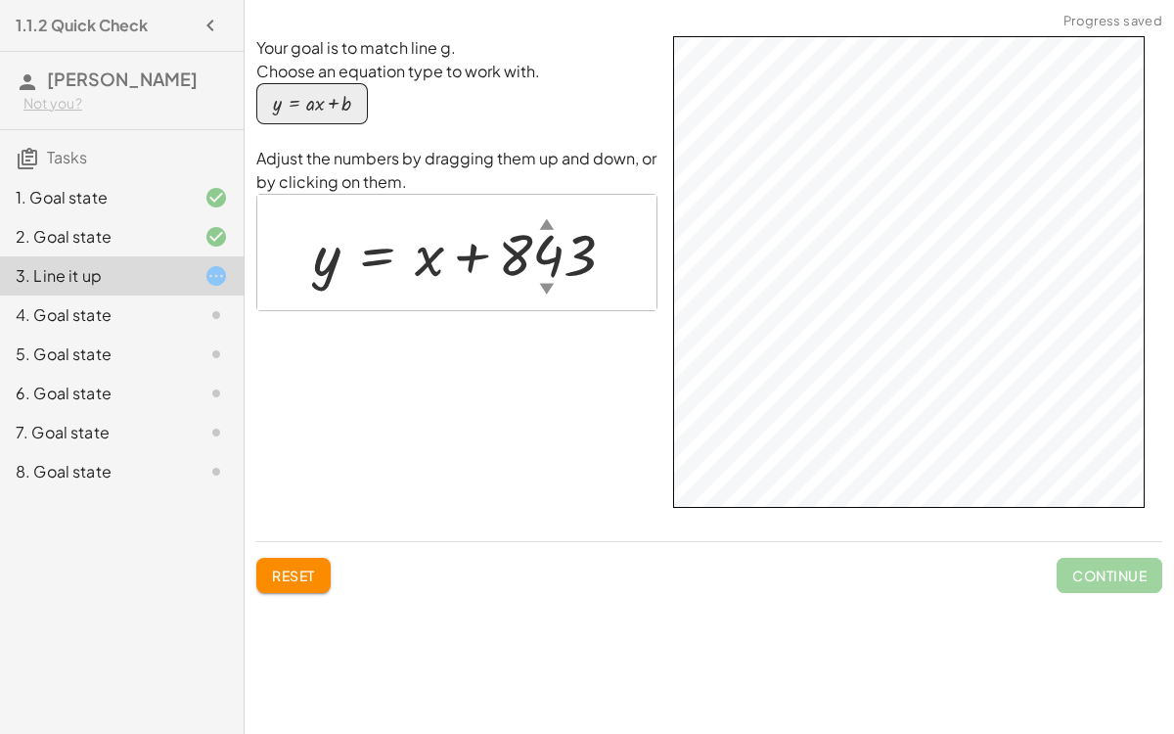
click at [540, 286] on div "▼" at bounding box center [547, 288] width 15 height 21
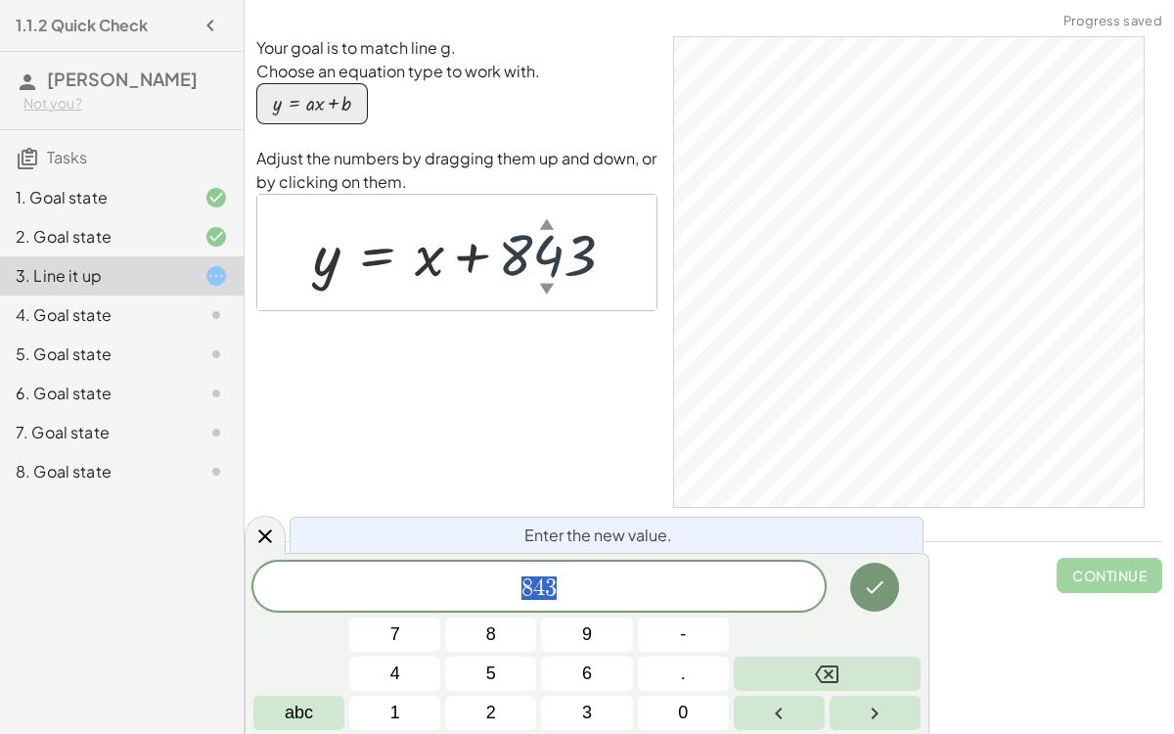
click at [540, 286] on div "▼" at bounding box center [547, 288] width 15 height 21
click at [559, 265] on div at bounding box center [472, 252] width 338 height 76
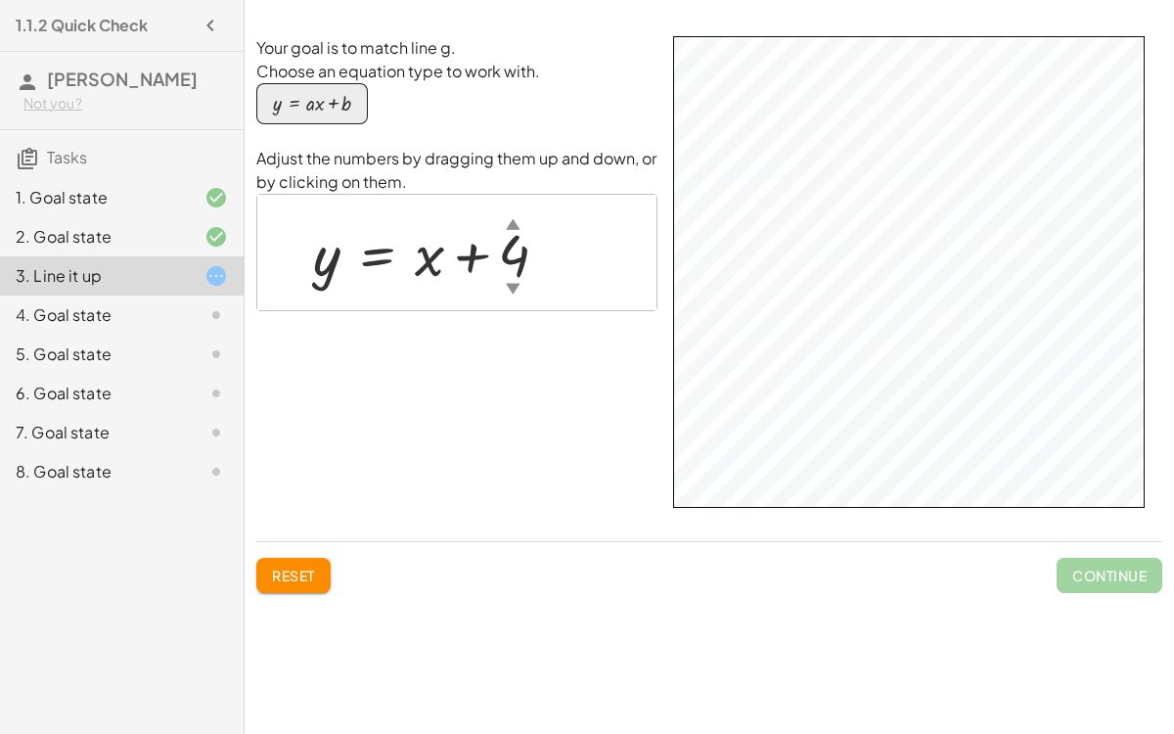
click at [509, 264] on div at bounding box center [438, 252] width 270 height 76
drag, startPoint x: 539, startPoint y: 247, endPoint x: 332, endPoint y: 471, distance: 305.3
click at [332, 471] on div "Your goal is to match line g. Choose an equation type to work with. y = + · a ·…" at bounding box center [456, 280] width 401 height 489
click at [438, 264] on div at bounding box center [451, 252] width 296 height 76
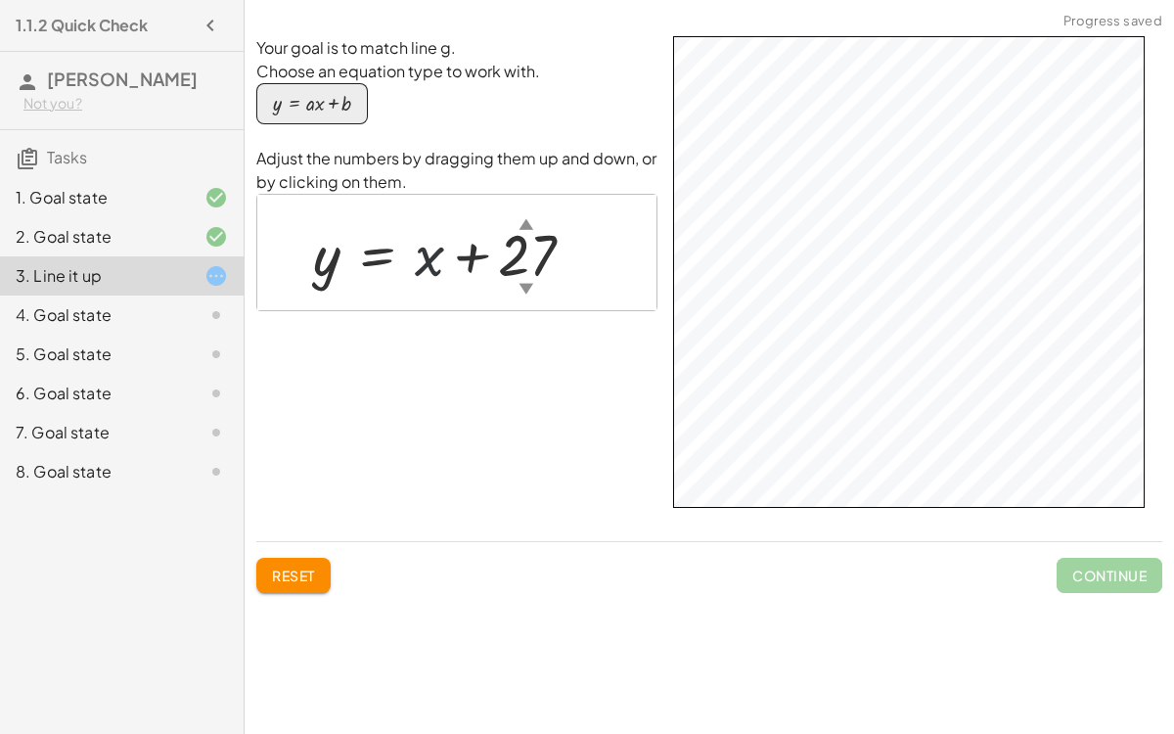
click at [438, 264] on div at bounding box center [451, 252] width 296 height 76
click at [329, 105] on div "button" at bounding box center [312, 104] width 78 height 22
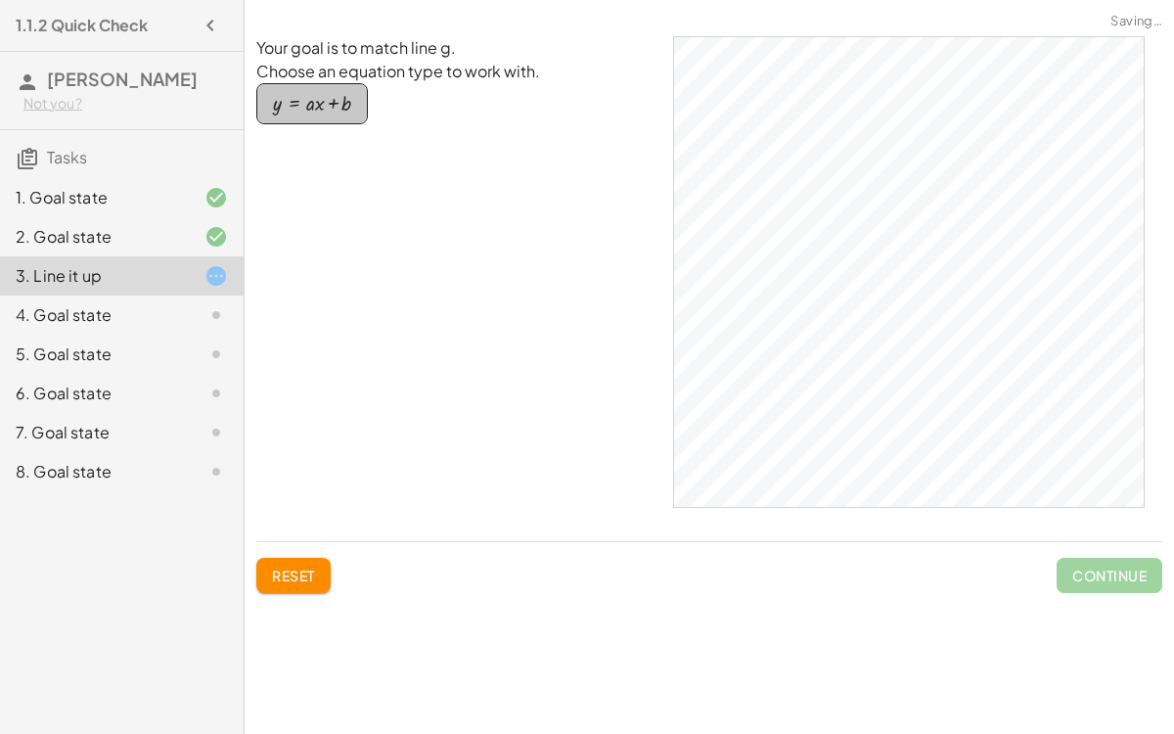
click at [329, 105] on div "button" at bounding box center [312, 104] width 78 height 22
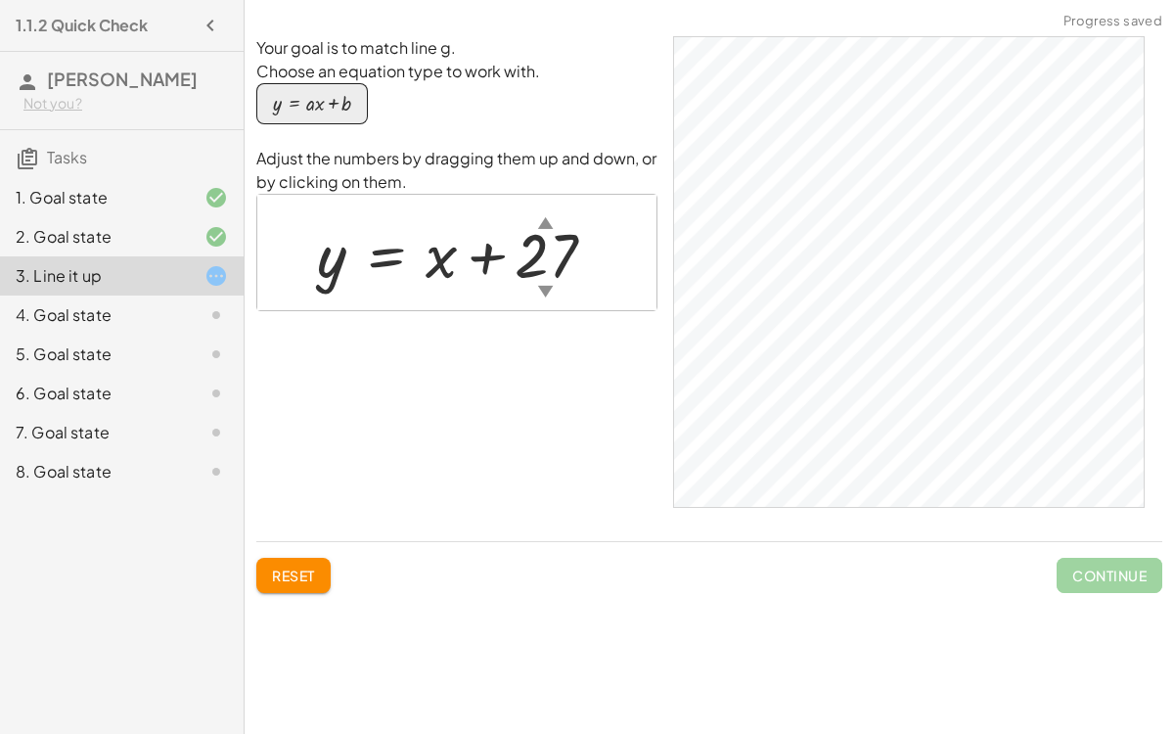
click at [347, 124] on div "y = + · a · x + b" at bounding box center [456, 115] width 401 height 64
click at [356, 135] on div "y = + · a · x + b" at bounding box center [456, 115] width 401 height 64
click at [346, 118] on button "y = + · a · x + b" at bounding box center [312, 103] width 112 height 41
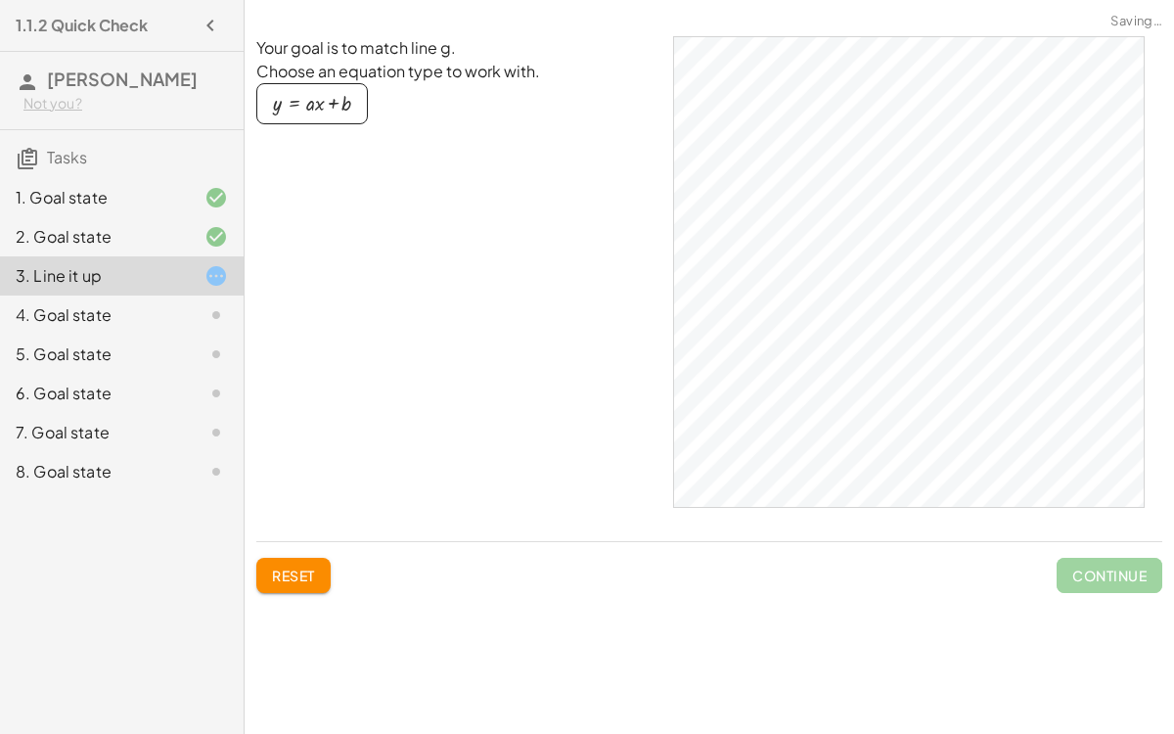
click at [346, 118] on button "y = + · a · x + b" at bounding box center [312, 103] width 112 height 41
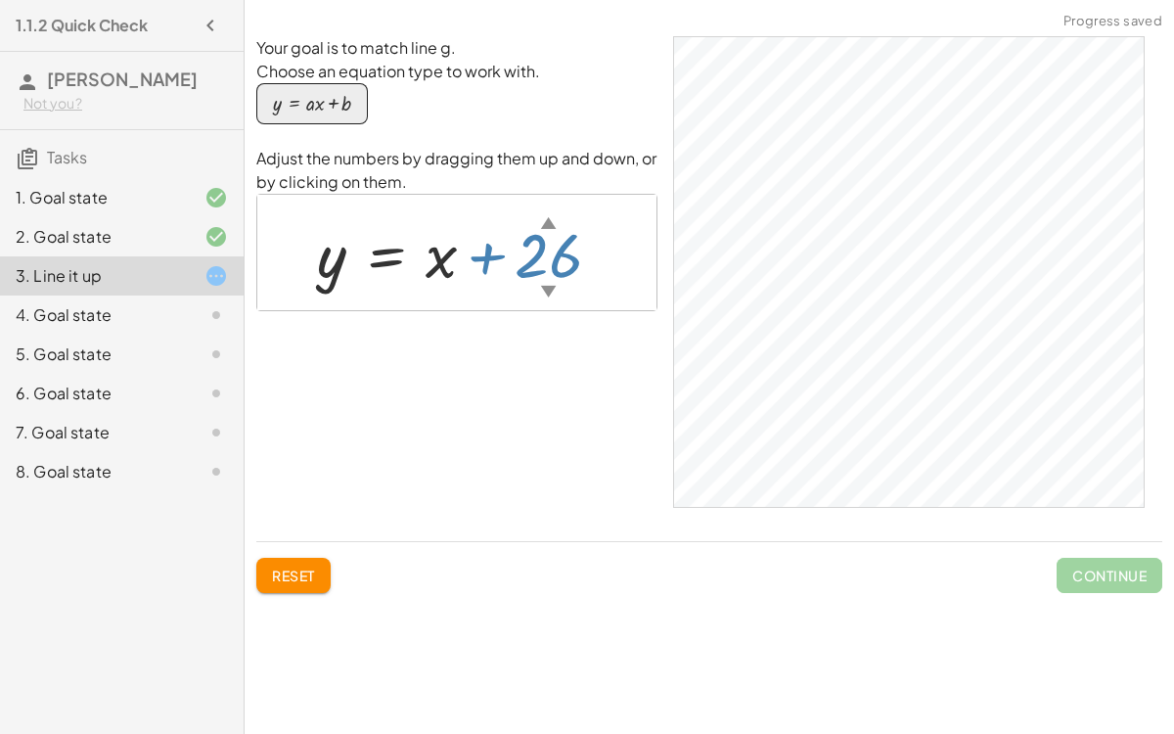
drag, startPoint x: 538, startPoint y: 260, endPoint x: 386, endPoint y: 279, distance: 152.8
click at [386, 279] on div at bounding box center [464, 252] width 314 height 81
click at [510, 411] on div "Your goal is to match line g. Choose an equation type to work with. y = + · a ·…" at bounding box center [456, 280] width 401 height 489
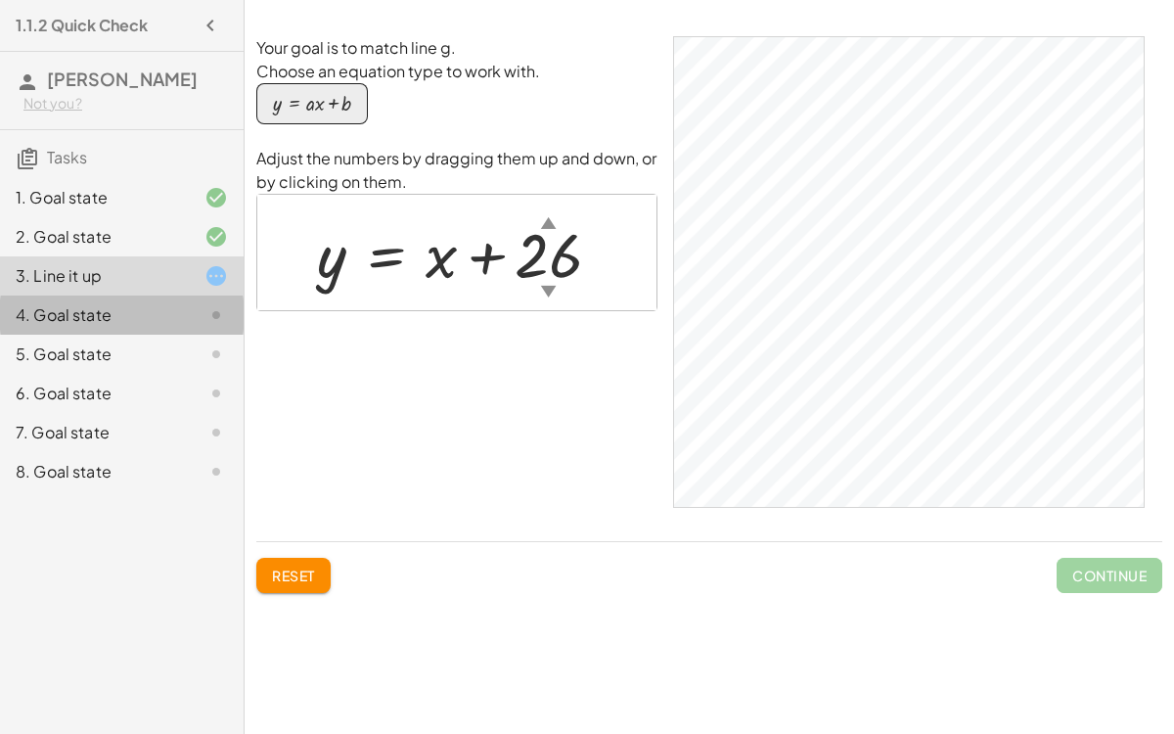
click at [158, 314] on div "4. Goal state" at bounding box center [95, 314] width 158 height 23
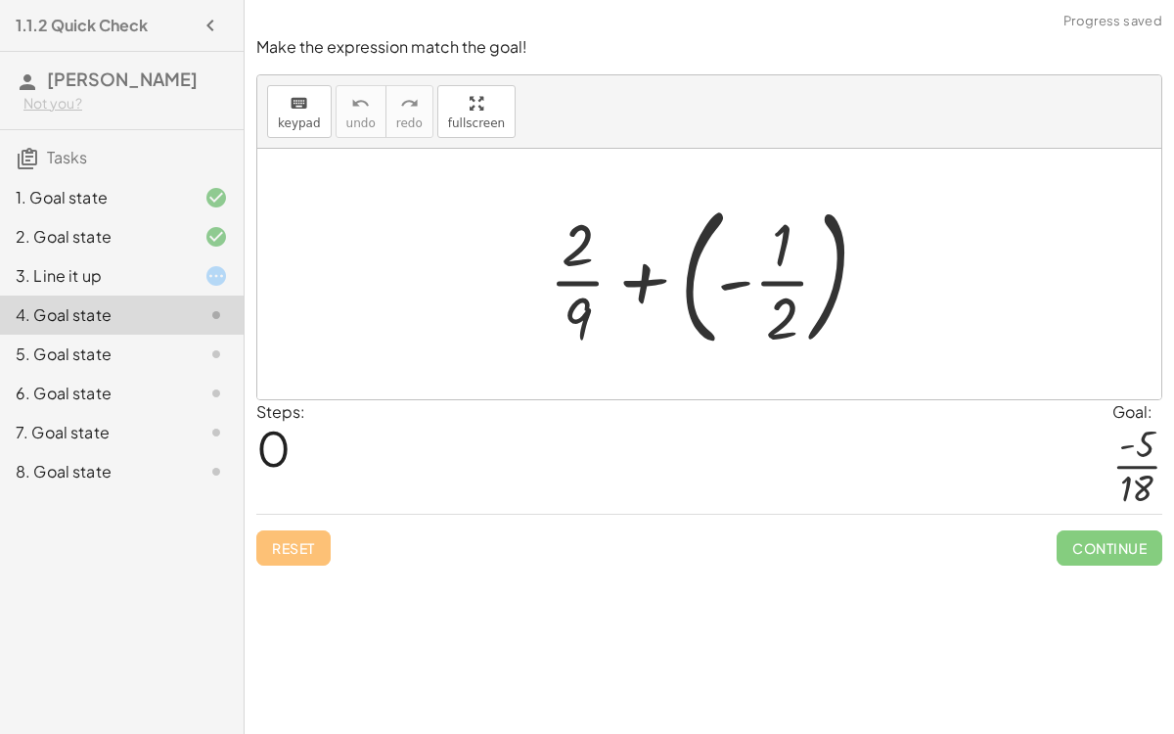
click at [207, 273] on icon at bounding box center [215, 275] width 23 height 23
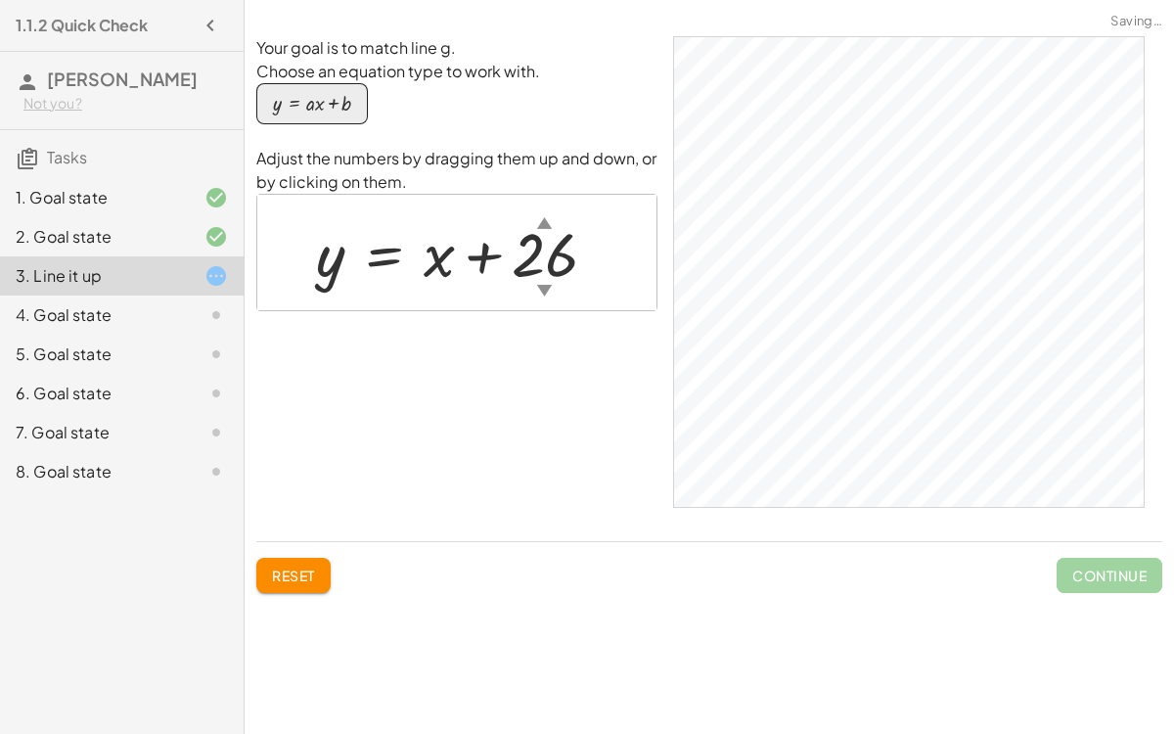
click at [302, 567] on span "Reset" at bounding box center [293, 575] width 43 height 18
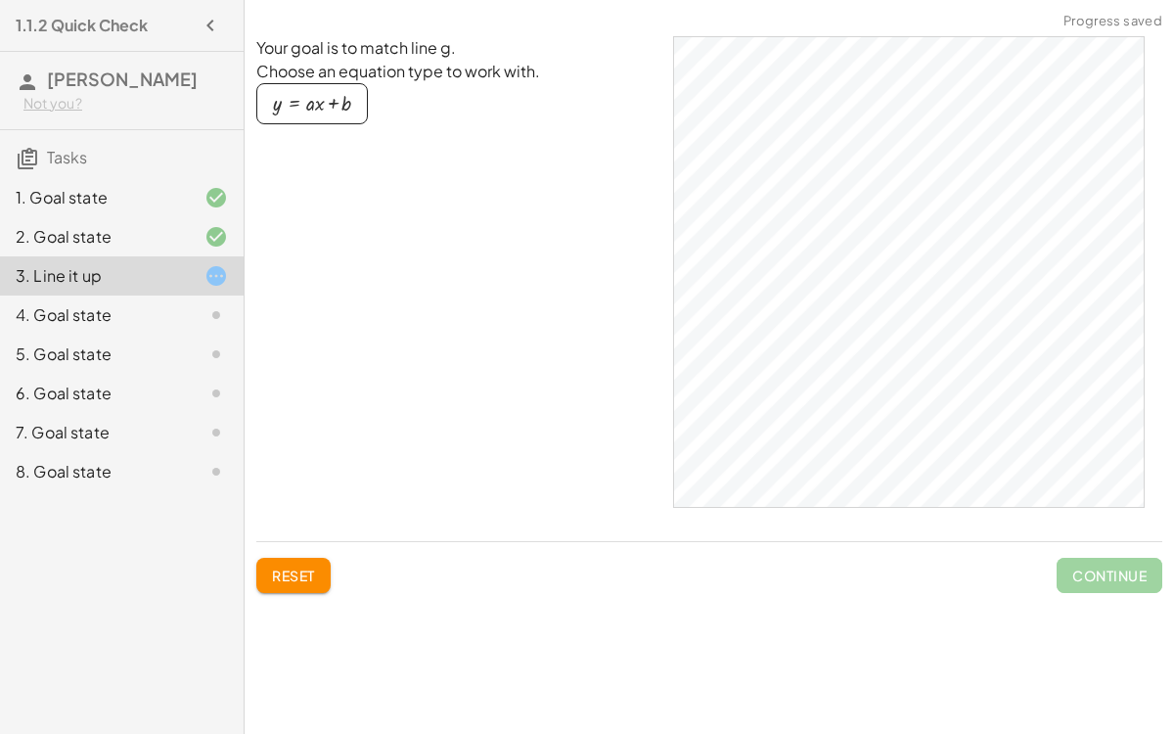
click at [180, 311] on div at bounding box center [200, 314] width 55 height 23
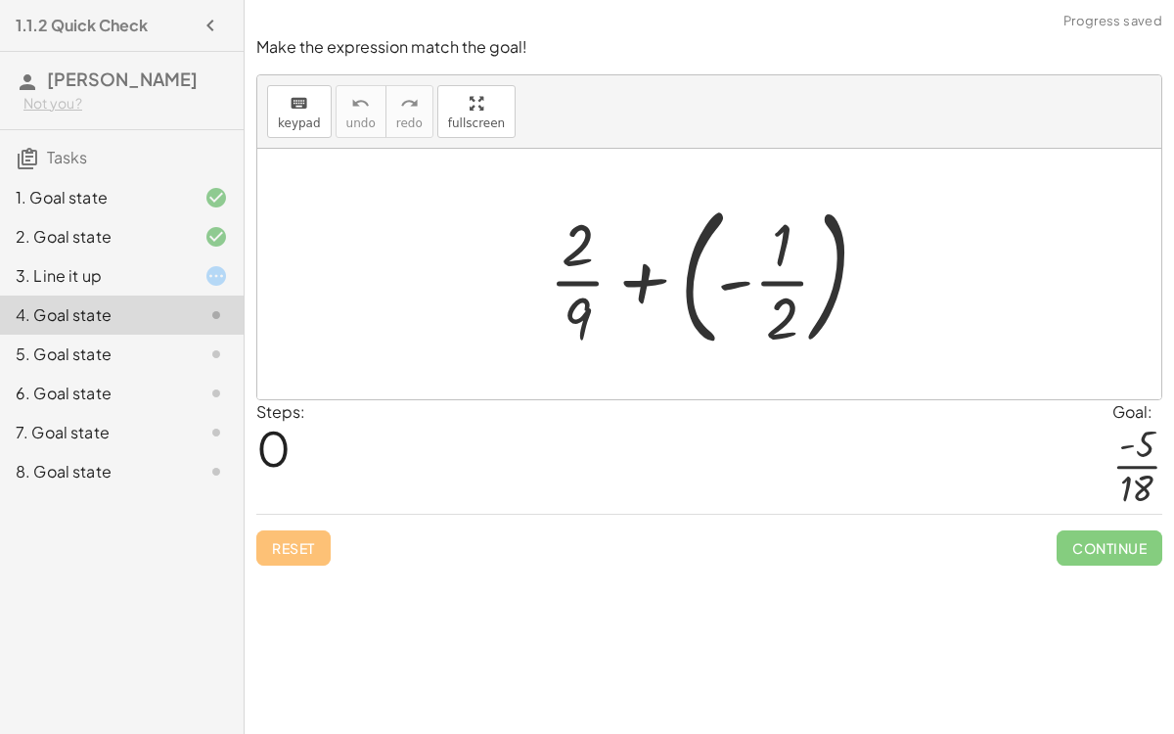
click at [772, 282] on div at bounding box center [716, 274] width 355 height 162
click at [737, 286] on div at bounding box center [716, 274] width 355 height 162
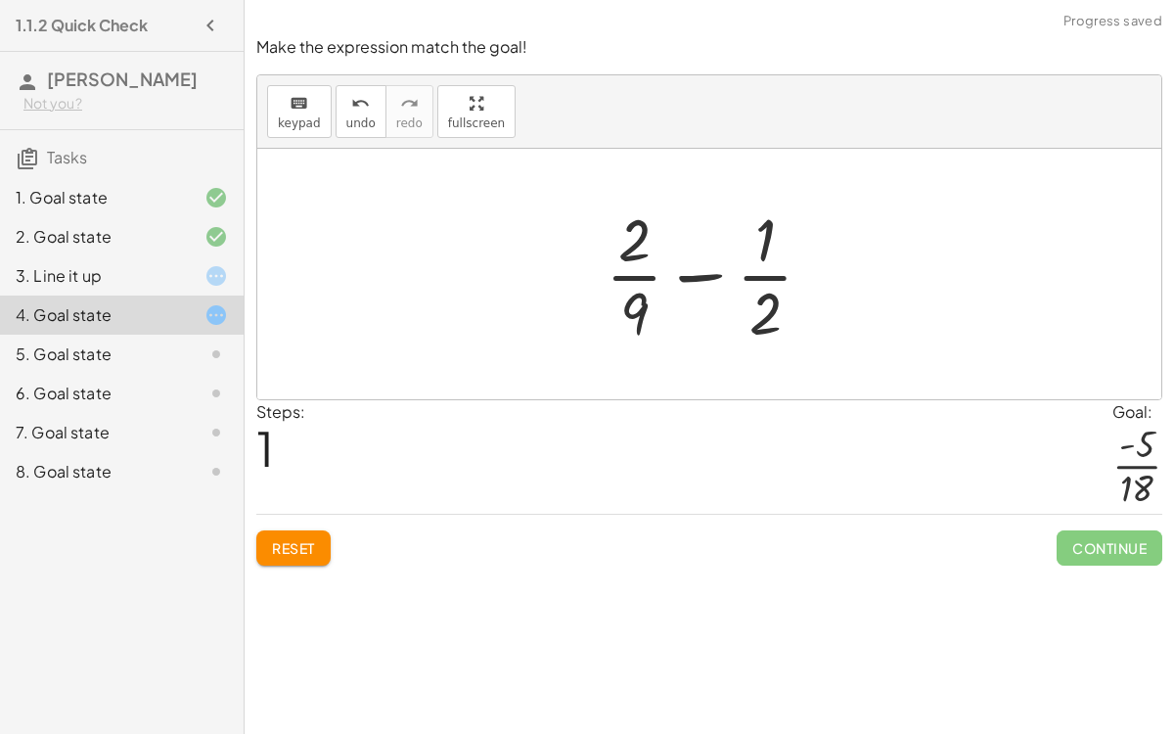
click at [699, 275] on div at bounding box center [717, 274] width 243 height 151
click at [640, 315] on div at bounding box center [717, 274] width 243 height 151
click at [639, 253] on div at bounding box center [717, 274] width 243 height 151
click at [633, 239] on div at bounding box center [717, 274] width 243 height 151
drag, startPoint x: 637, startPoint y: 250, endPoint x: 631, endPoint y: 241, distance: 11.4
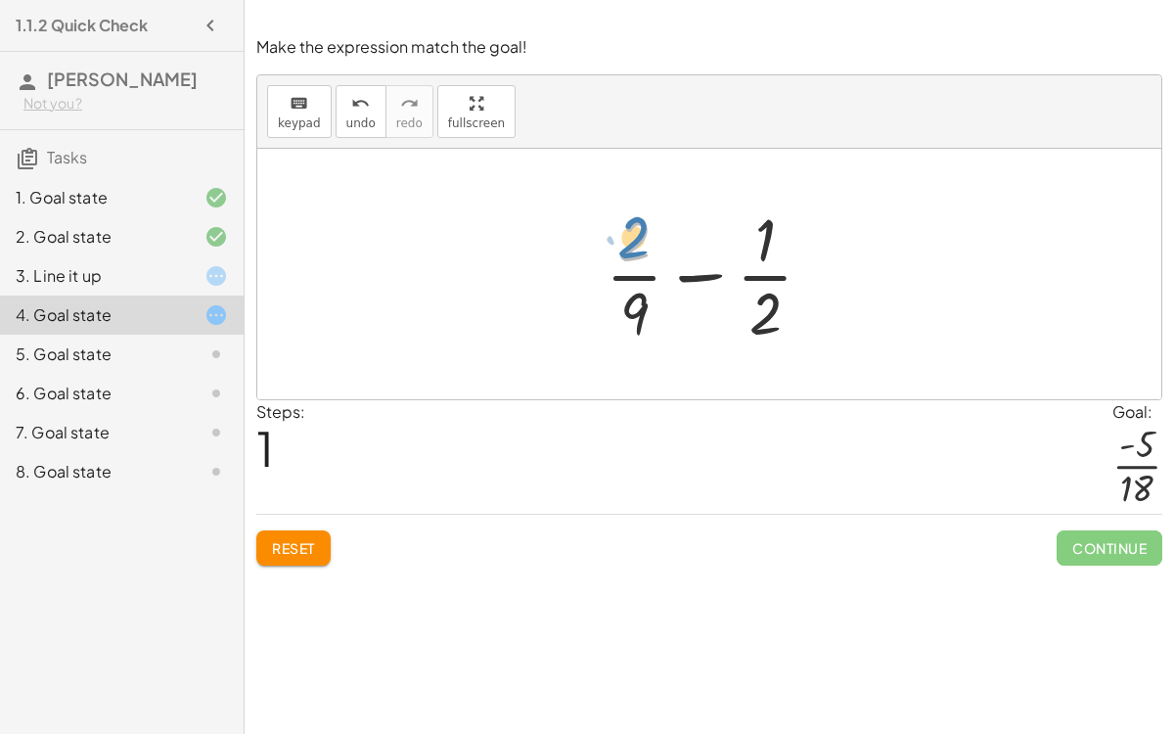
click at [631, 241] on div at bounding box center [717, 274] width 243 height 151
click at [635, 313] on div at bounding box center [717, 274] width 243 height 151
drag, startPoint x: 635, startPoint y: 313, endPoint x: 641, endPoint y: 300, distance: 14.0
click at [641, 300] on div at bounding box center [717, 274] width 243 height 151
click at [642, 284] on div at bounding box center [717, 274] width 243 height 151
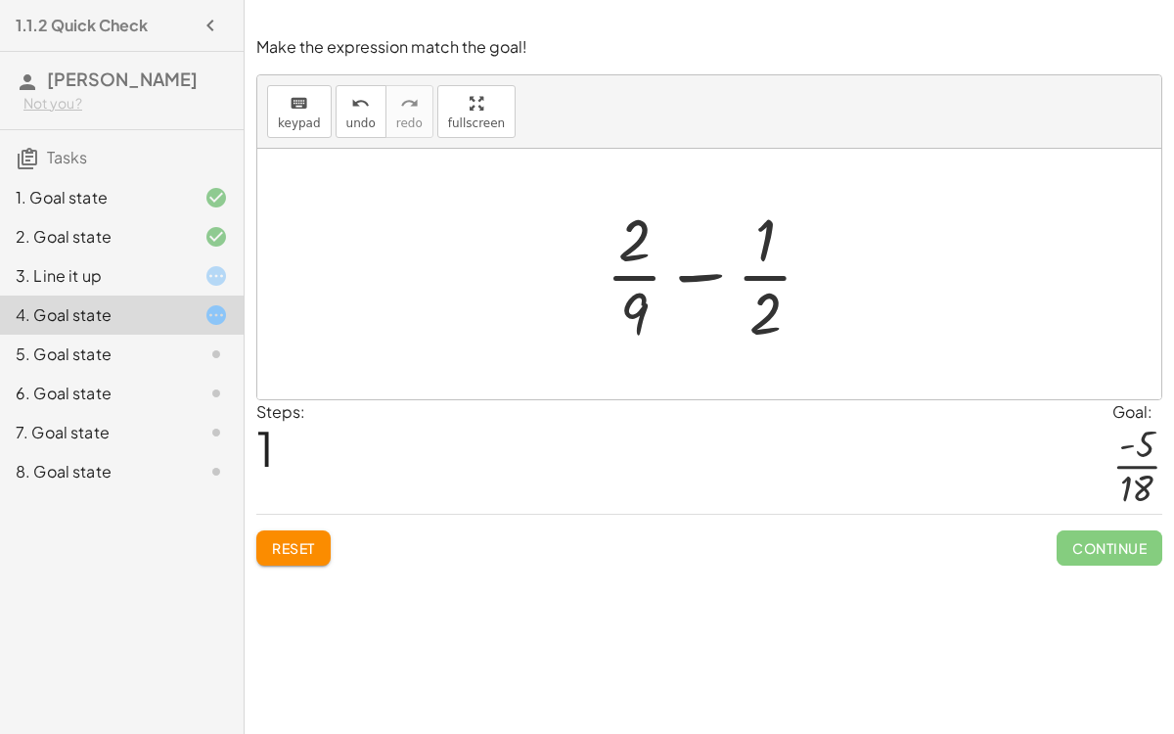
click at [758, 281] on div at bounding box center [717, 274] width 243 height 151
click at [716, 275] on div at bounding box center [717, 274] width 243 height 151
drag, startPoint x: 766, startPoint y: 320, endPoint x: 744, endPoint y: 259, distance: 64.7
click at [744, 259] on div at bounding box center [717, 274] width 243 height 151
drag, startPoint x: 764, startPoint y: 238, endPoint x: 766, endPoint y: 326, distance: 88.1
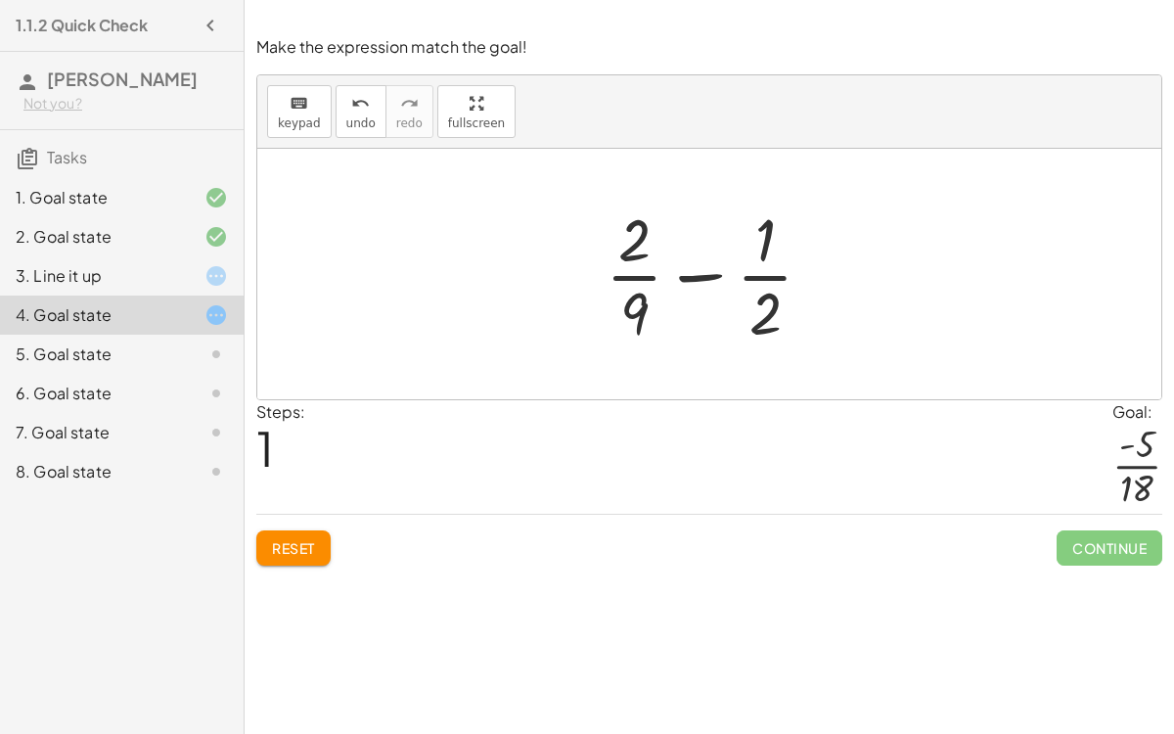
click at [761, 279] on div at bounding box center [717, 274] width 243 height 151
click at [700, 278] on div at bounding box center [717, 274] width 243 height 151
drag, startPoint x: 640, startPoint y: 246, endPoint x: 777, endPoint y: 319, distance: 155.4
click at [777, 319] on div at bounding box center [717, 274] width 243 height 151
drag, startPoint x: 772, startPoint y: 335, endPoint x: 660, endPoint y: 252, distance: 138.5
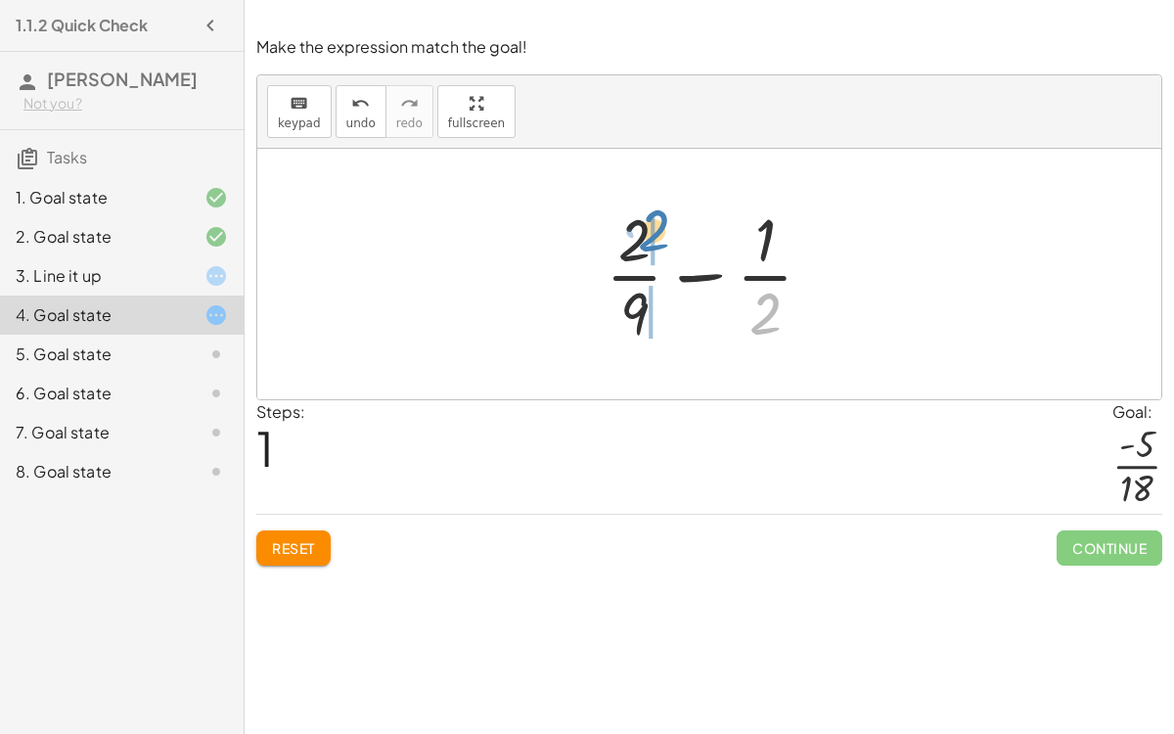
click at [660, 252] on div at bounding box center [717, 274] width 243 height 151
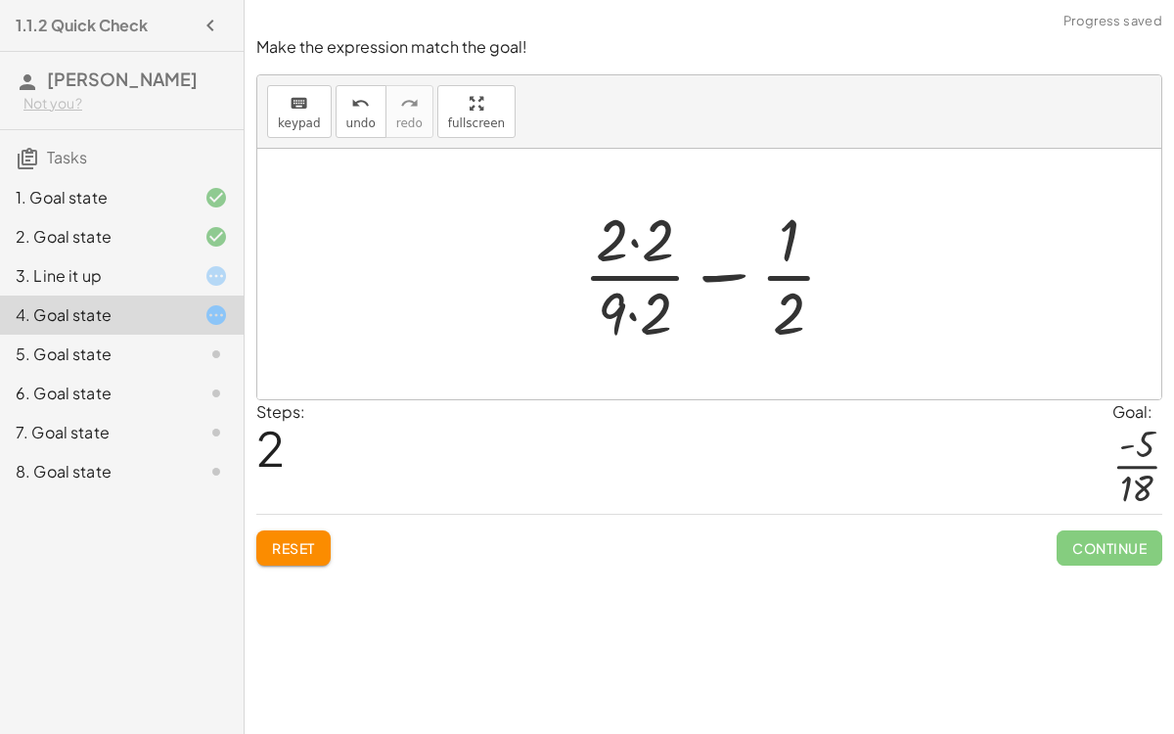
click at [632, 246] on div at bounding box center [717, 274] width 289 height 151
click at [639, 311] on div at bounding box center [716, 274] width 285 height 151
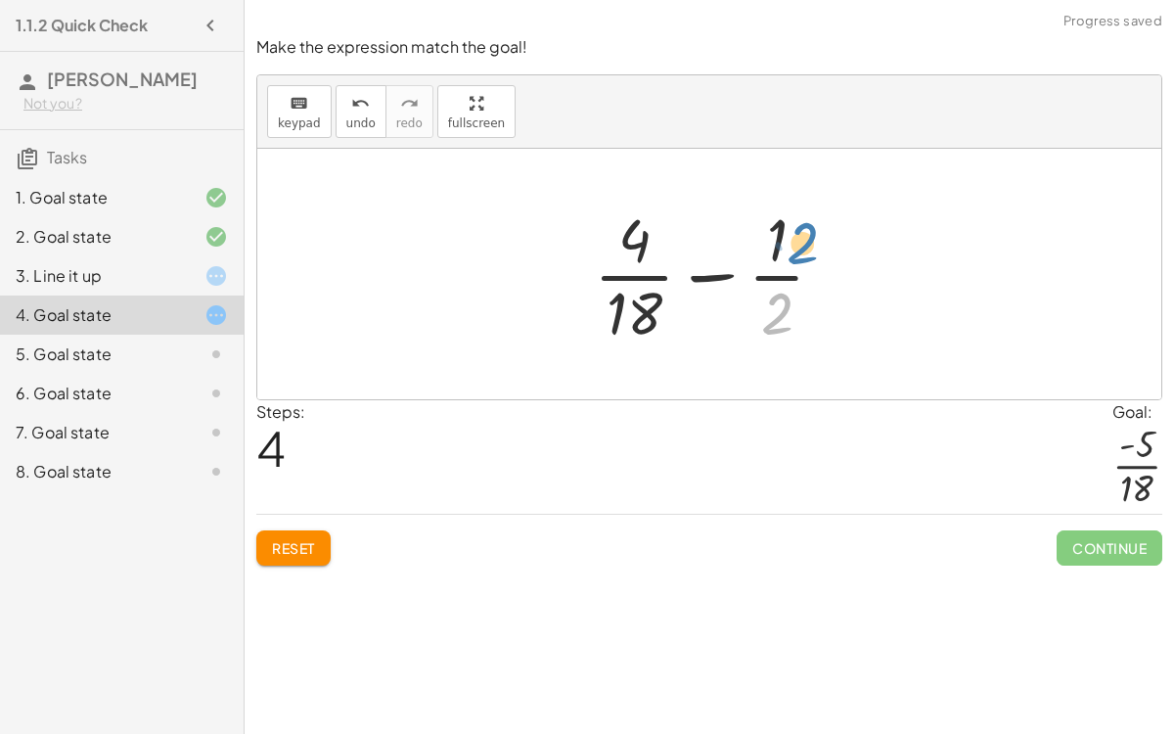
drag, startPoint x: 778, startPoint y: 337, endPoint x: 801, endPoint y: 267, distance: 73.3
click at [801, 267] on div at bounding box center [717, 274] width 266 height 151
click at [777, 328] on div at bounding box center [717, 274] width 266 height 151
drag, startPoint x: 640, startPoint y: 318, endPoint x: 616, endPoint y: 305, distance: 26.7
click at [616, 305] on div at bounding box center [717, 274] width 266 height 151
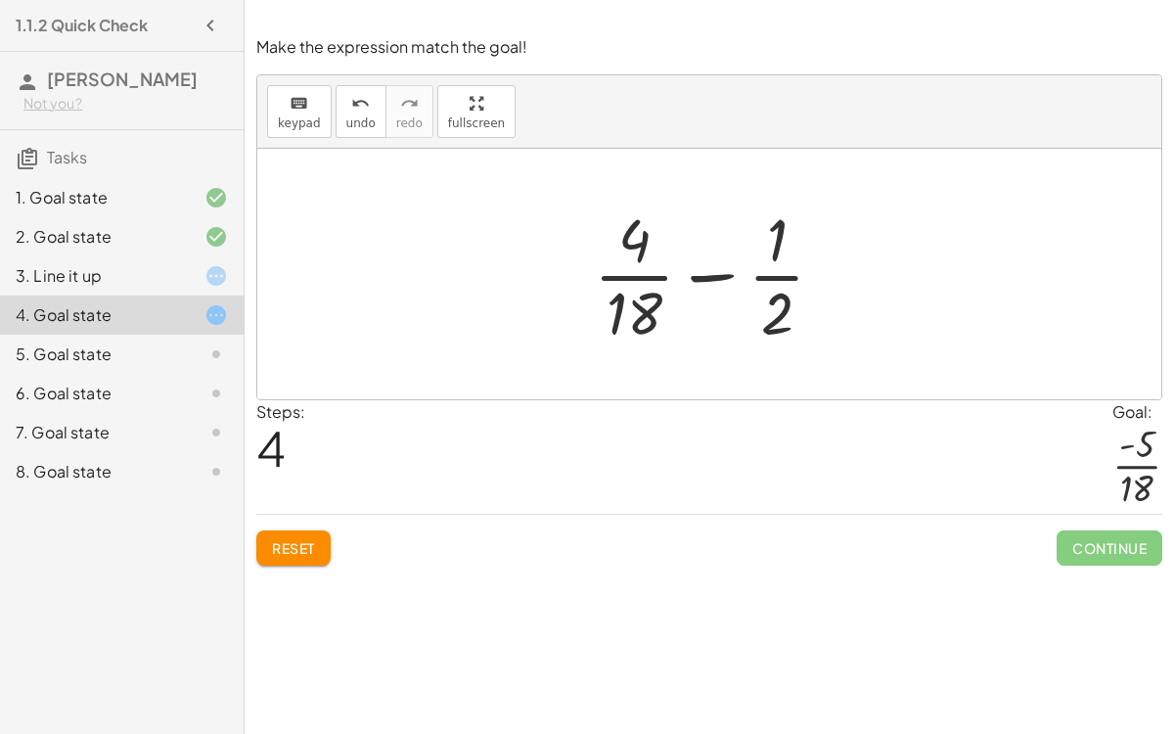
click at [309, 548] on span "Reset" at bounding box center [293, 548] width 43 height 18
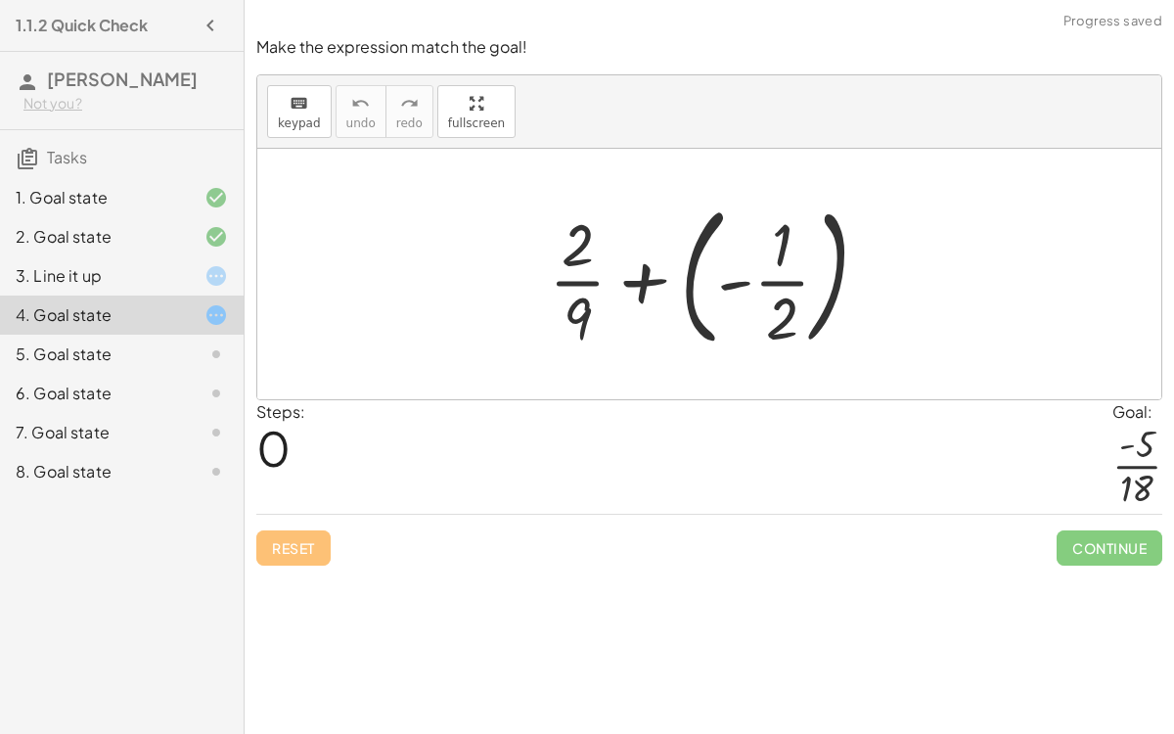
click at [755, 279] on div at bounding box center [716, 274] width 355 height 162
click at [730, 282] on div at bounding box center [716, 274] width 355 height 162
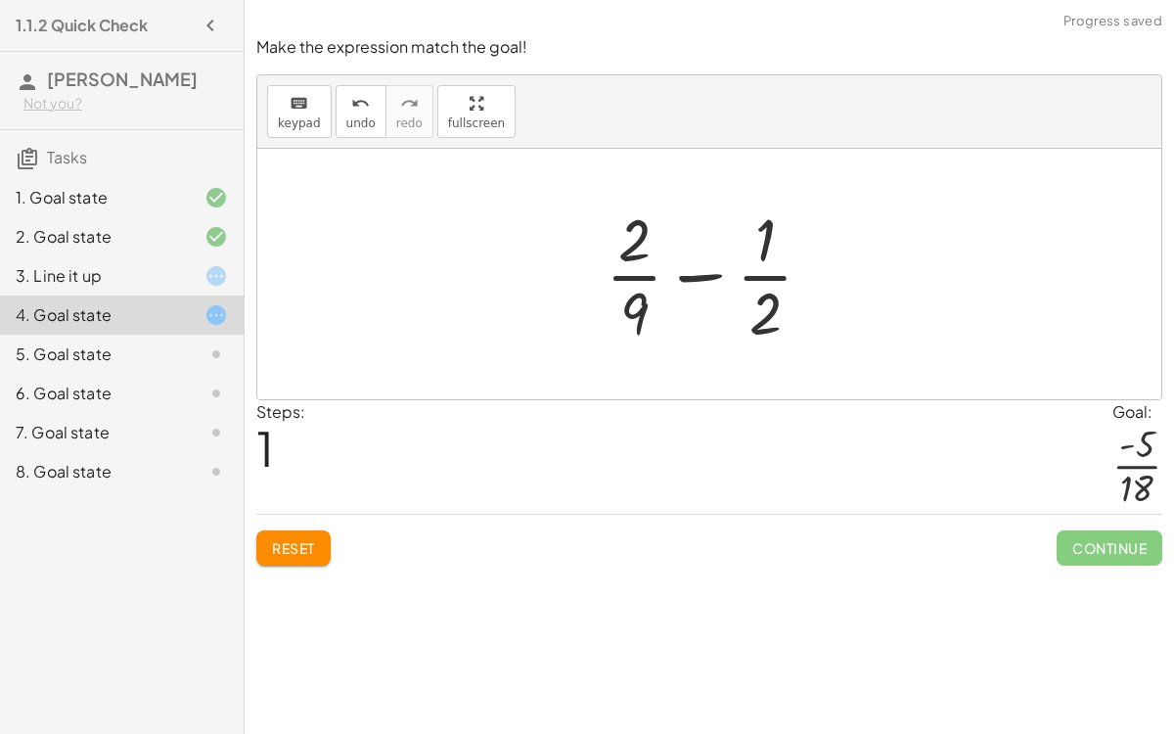
click at [706, 281] on div at bounding box center [717, 274] width 243 height 151
drag, startPoint x: 640, startPoint y: 311, endPoint x: 770, endPoint y: 315, distance: 130.2
click at [770, 315] on div at bounding box center [717, 274] width 243 height 151
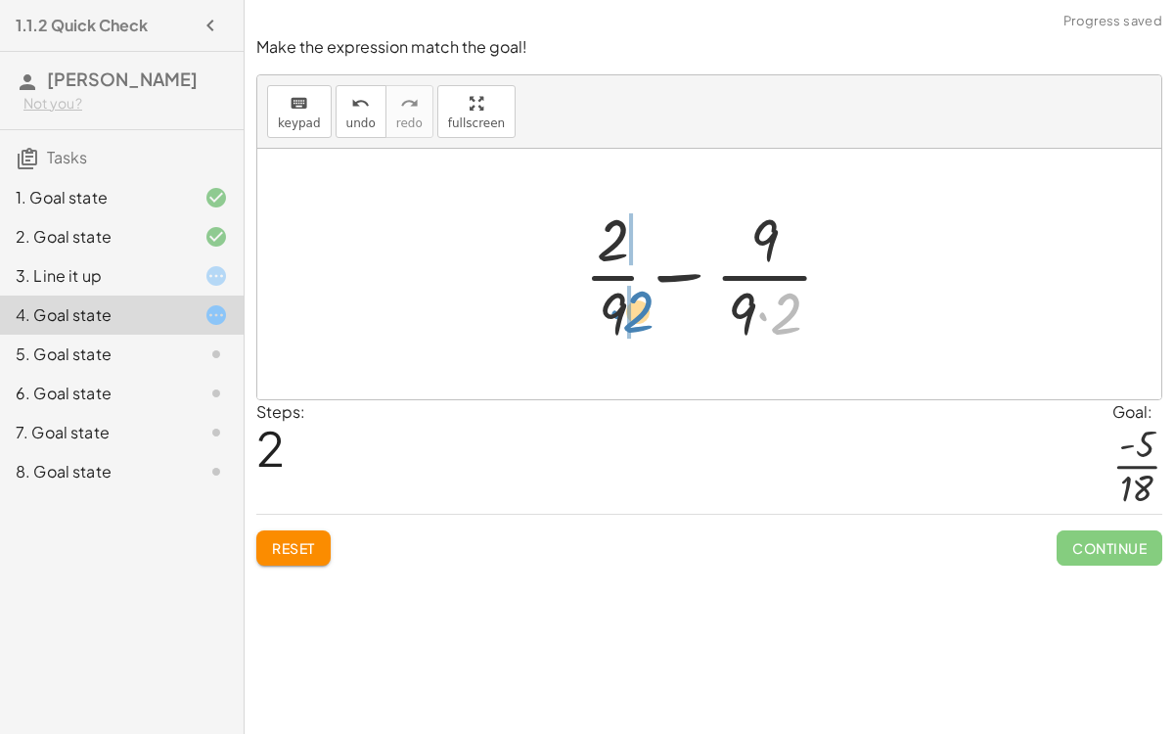
drag, startPoint x: 788, startPoint y: 335, endPoint x: 634, endPoint y: 334, distance: 153.6
click at [634, 334] on div at bounding box center [716, 274] width 285 height 151
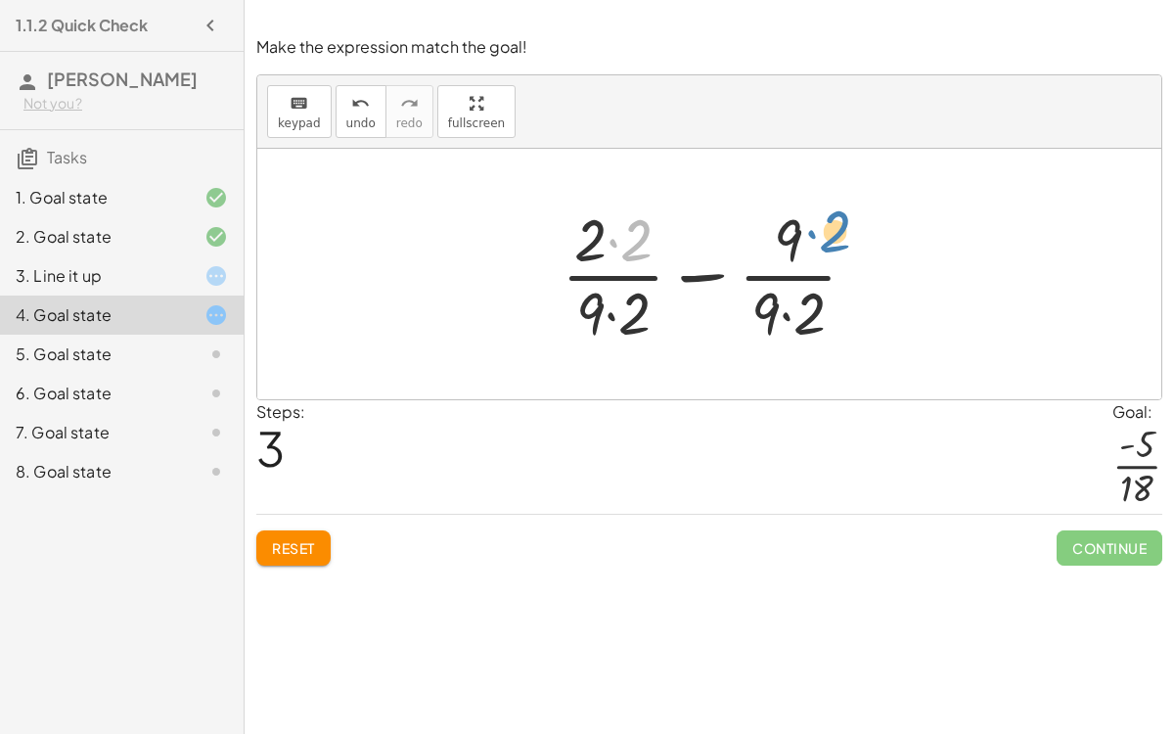
drag, startPoint x: 633, startPoint y: 247, endPoint x: 831, endPoint y: 238, distance: 197.8
click at [831, 238] on div at bounding box center [717, 274] width 331 height 151
click at [624, 249] on div at bounding box center [717, 274] width 331 height 151
click at [609, 304] on div at bounding box center [718, 274] width 328 height 151
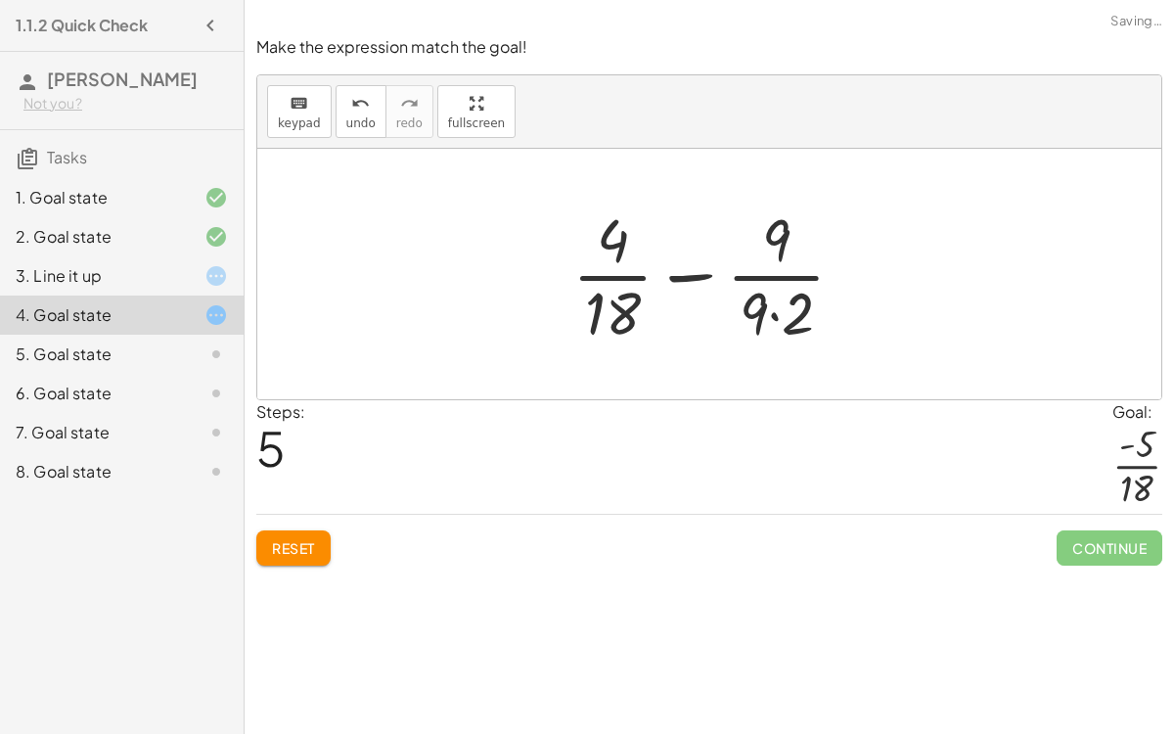
click at [773, 309] on div at bounding box center [717, 274] width 308 height 151
click at [689, 274] on div at bounding box center [716, 274] width 289 height 151
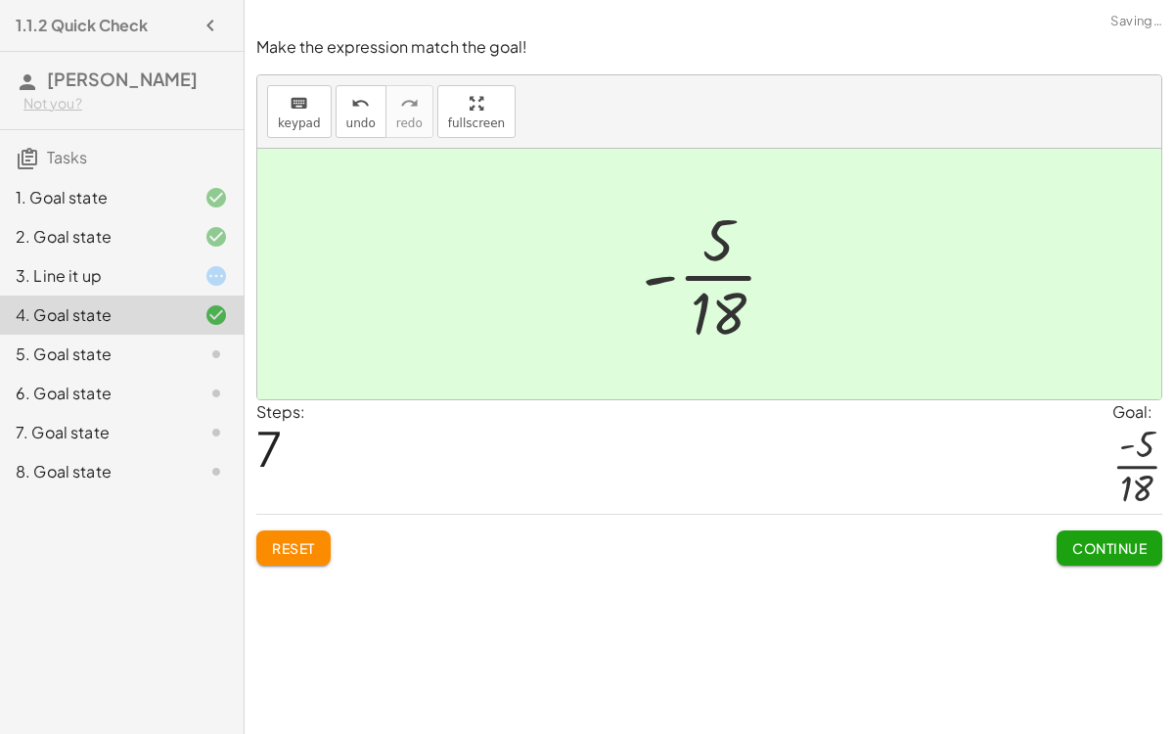
click at [1064, 532] on button "Continue" at bounding box center [1110, 547] width 106 height 35
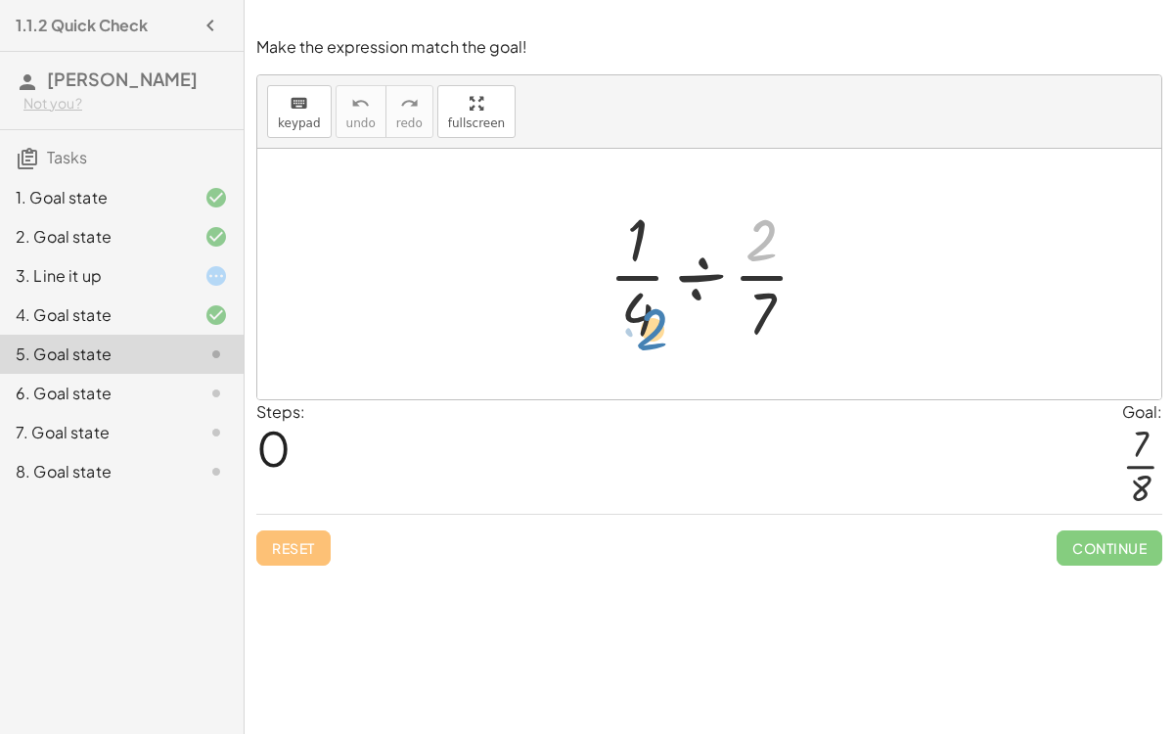
drag, startPoint x: 759, startPoint y: 241, endPoint x: 653, endPoint y: 326, distance: 136.4
click at [653, 326] on div at bounding box center [717, 274] width 236 height 151
click at [698, 279] on div at bounding box center [717, 274] width 236 height 151
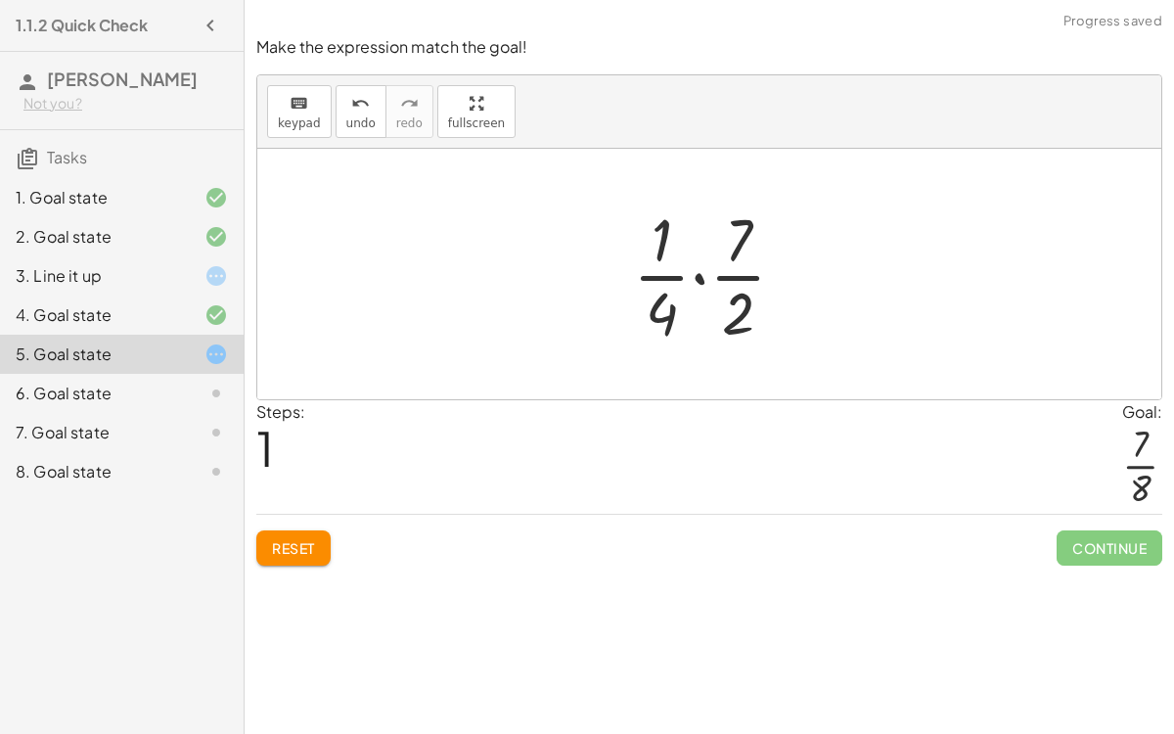
click at [694, 280] on div at bounding box center [717, 274] width 188 height 151
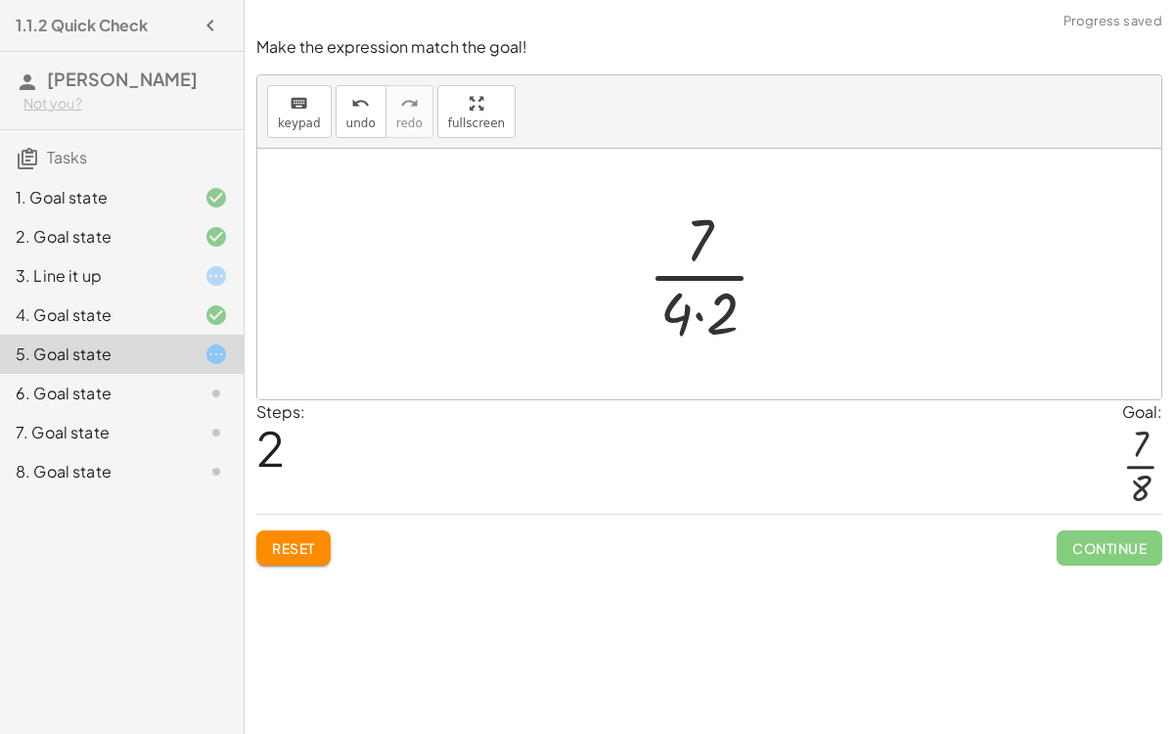
click at [714, 309] on div at bounding box center [717, 274] width 158 height 151
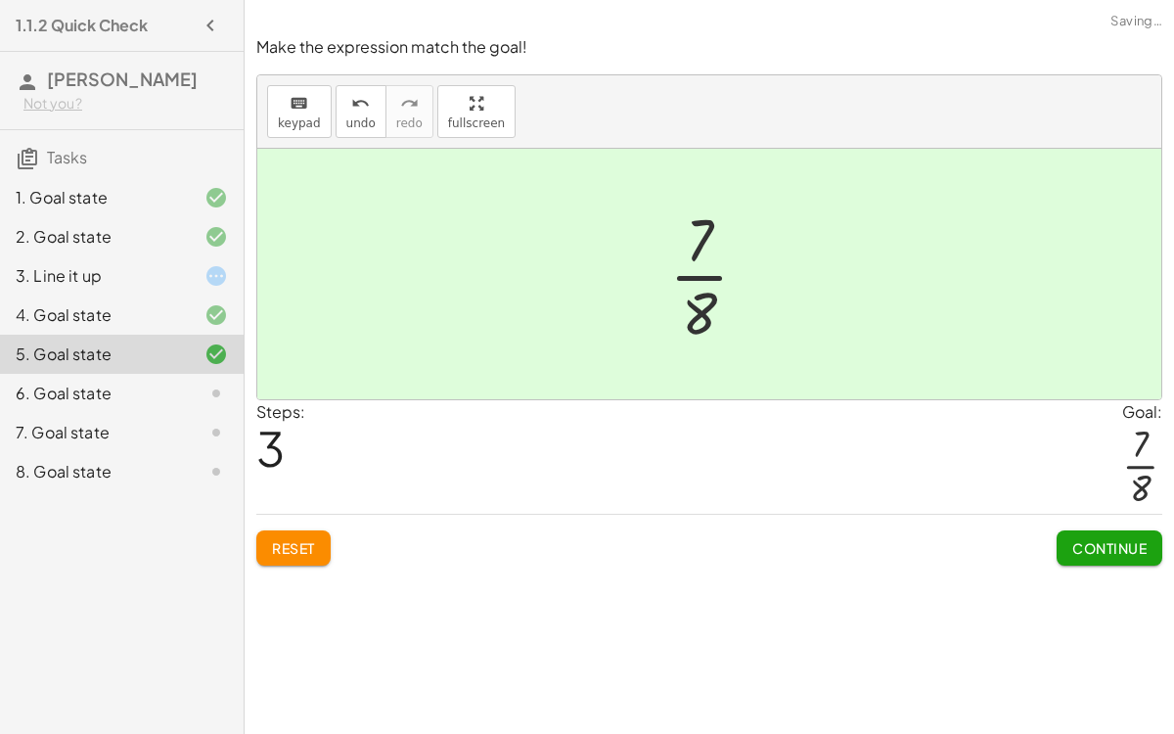
click at [1064, 536] on button "Continue" at bounding box center [1110, 547] width 106 height 35
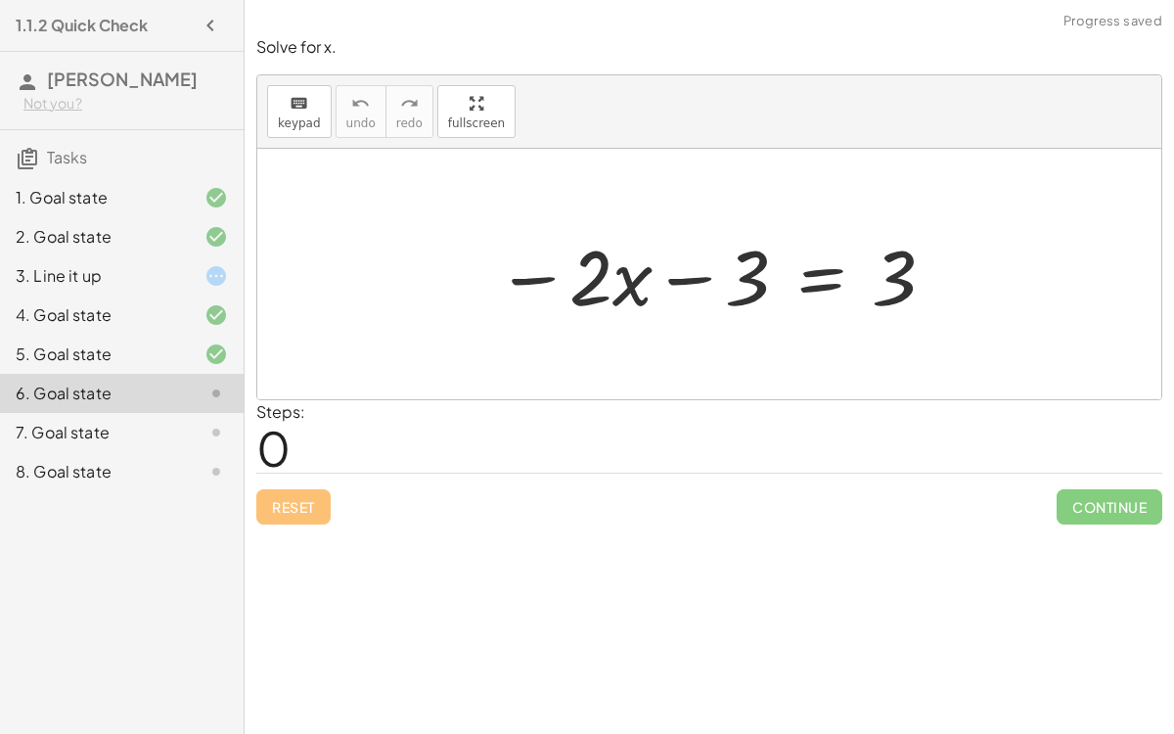
click at [681, 275] on div at bounding box center [716, 274] width 461 height 101
click at [528, 276] on div at bounding box center [716, 274] width 461 height 101
click at [581, 290] on div at bounding box center [716, 274] width 461 height 101
drag, startPoint x: 740, startPoint y: 288, endPoint x: 724, endPoint y: 361, distance: 75.0
click at [803, 265] on div at bounding box center [716, 274] width 461 height 101
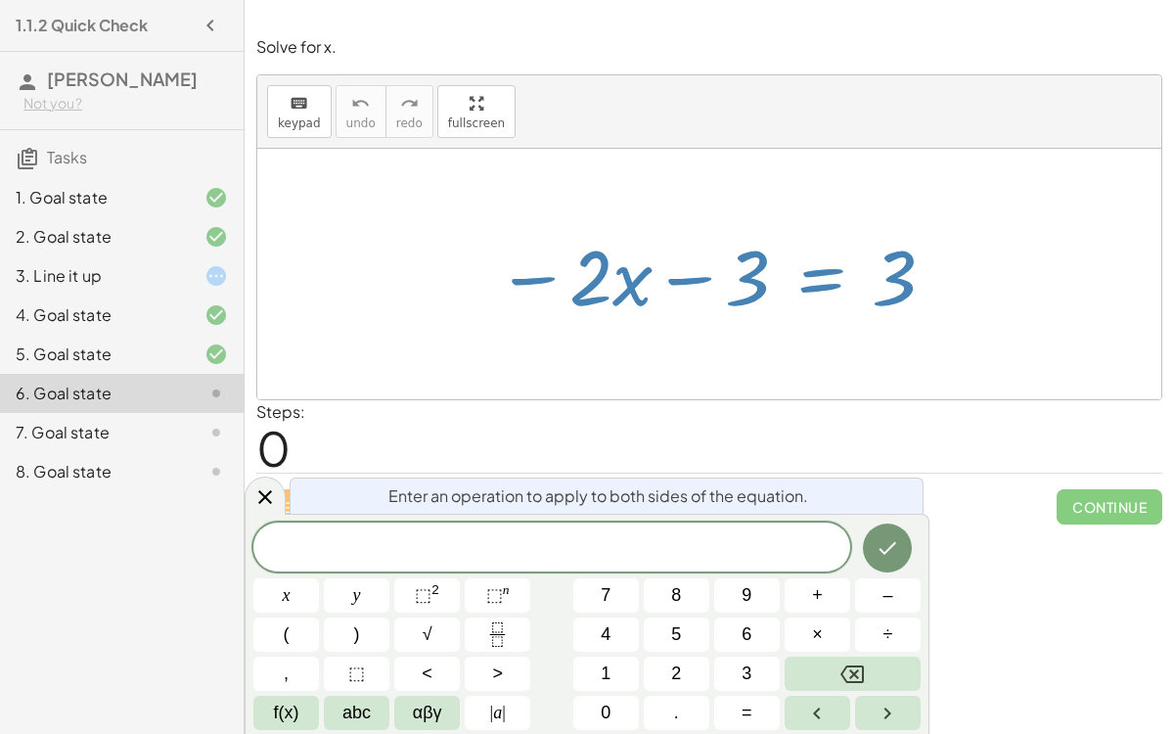
click at [814, 567] on span "+" at bounding box center [817, 595] width 11 height 26
click at [744, 567] on span "3" at bounding box center [747, 673] width 10 height 26
click at [895, 550] on icon "Done" at bounding box center [887, 547] width 23 height 23
click at [834, 567] on button "+" at bounding box center [818, 595] width 66 height 34
click at [744, 567] on span "3" at bounding box center [747, 673] width 10 height 26
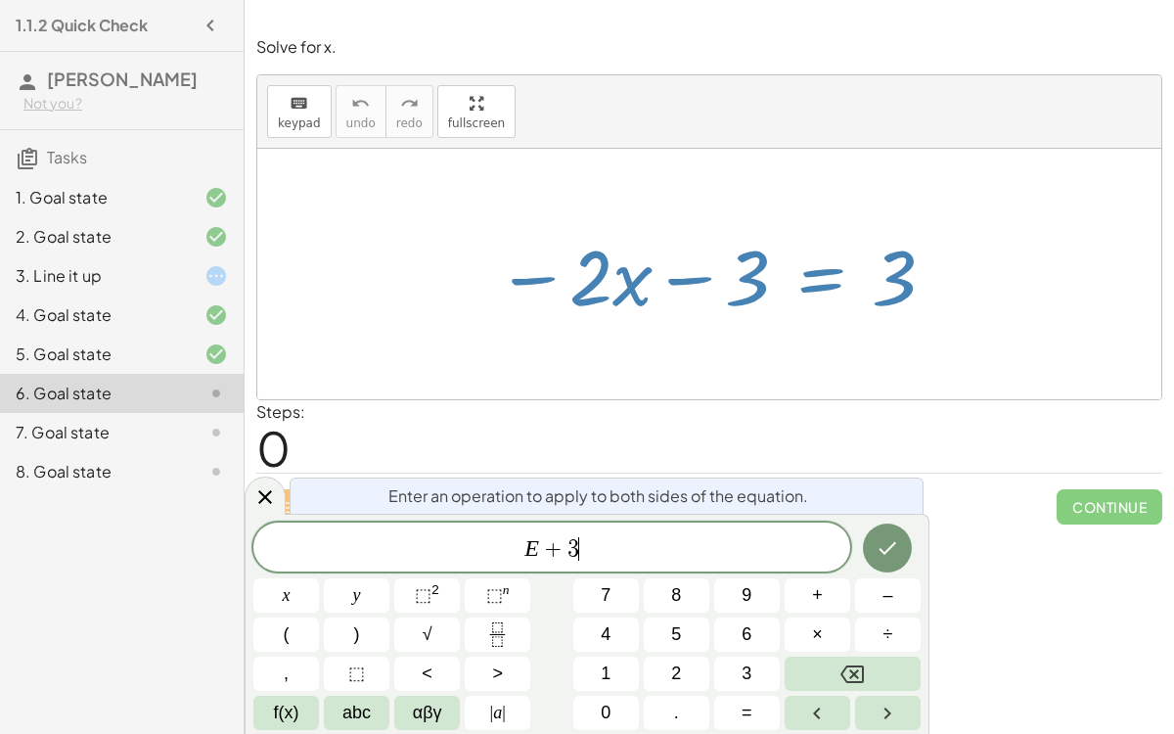
click at [900, 541] on button "Done" at bounding box center [887, 547] width 49 height 49
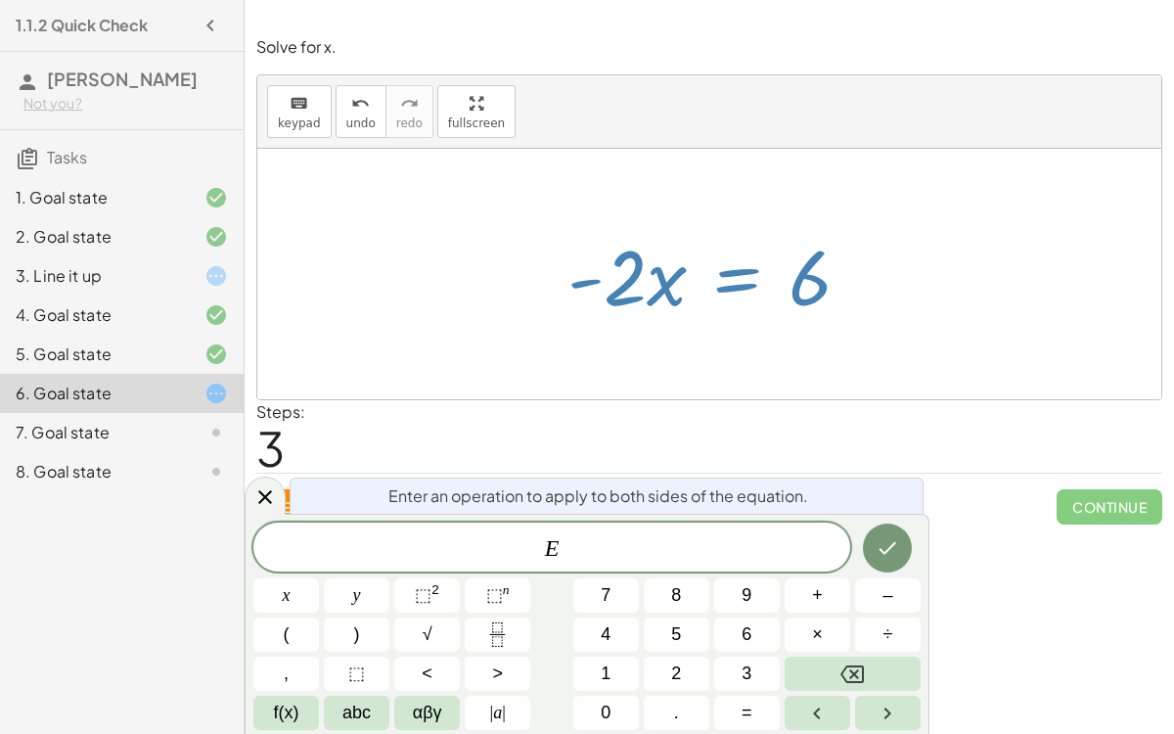
click at [901, 567] on button "÷" at bounding box center [888, 634] width 66 height 34
click at [880, 567] on button "–" at bounding box center [888, 595] width 66 height 34
click at [676, 567] on span "2" at bounding box center [676, 673] width 10 height 26
click at [905, 546] on button "Done" at bounding box center [887, 547] width 49 height 49
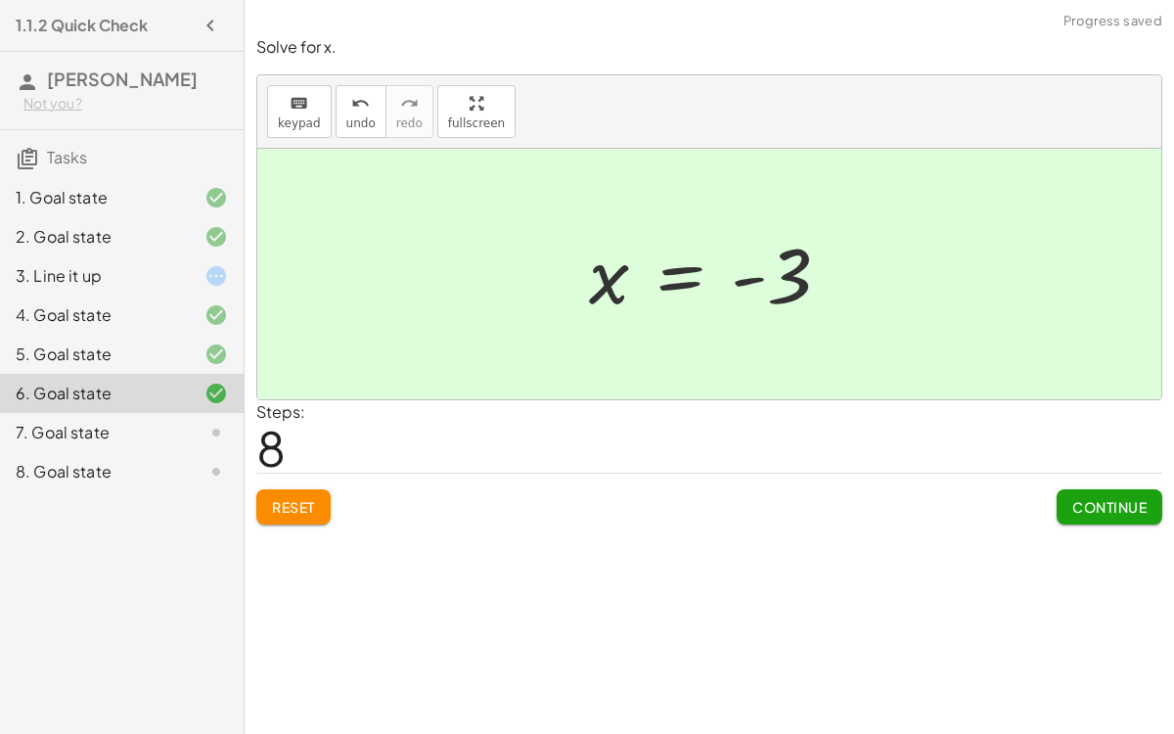
click at [1143, 489] on button "Continue" at bounding box center [1110, 506] width 106 height 35
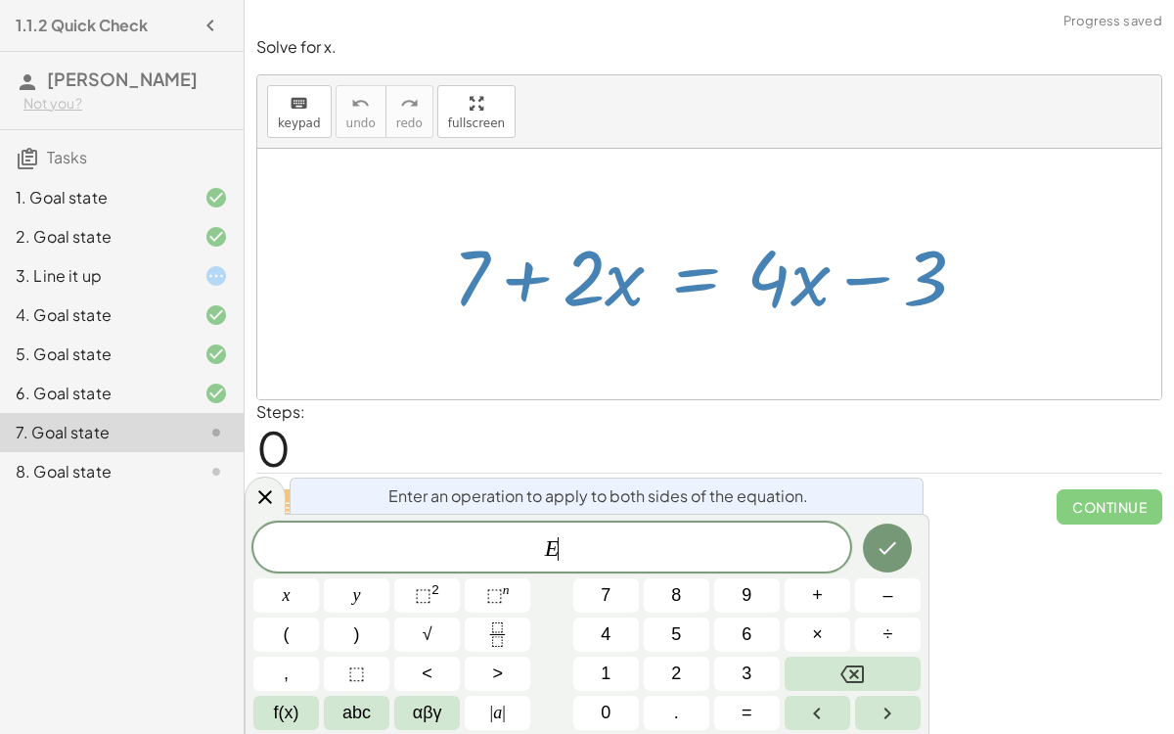
click at [820, 567] on div "E ​" at bounding box center [551, 546] width 597 height 49
click at [822, 567] on span "+" at bounding box center [817, 595] width 11 height 26
click at [745, 567] on span "3" at bounding box center [747, 673] width 10 height 26
click at [901, 551] on button "Done" at bounding box center [887, 547] width 49 height 49
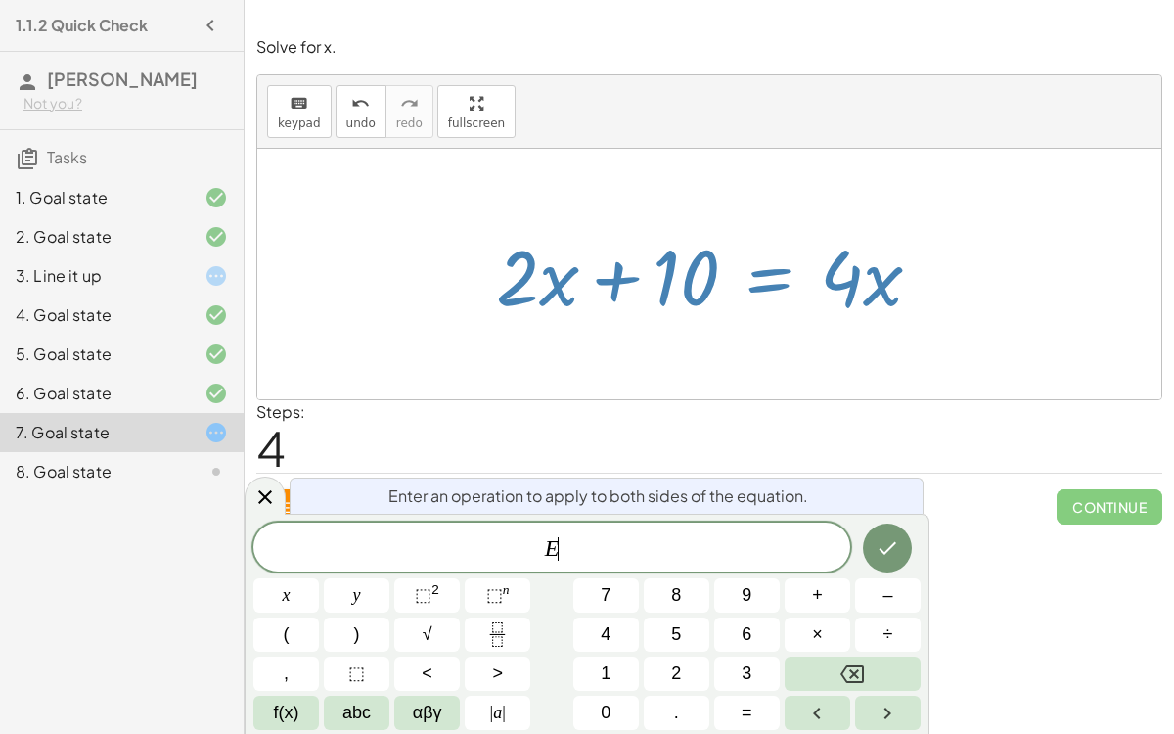
click at [897, 567] on button "–" at bounding box center [888, 595] width 66 height 34
click at [693, 567] on button "2" at bounding box center [677, 673] width 66 height 34
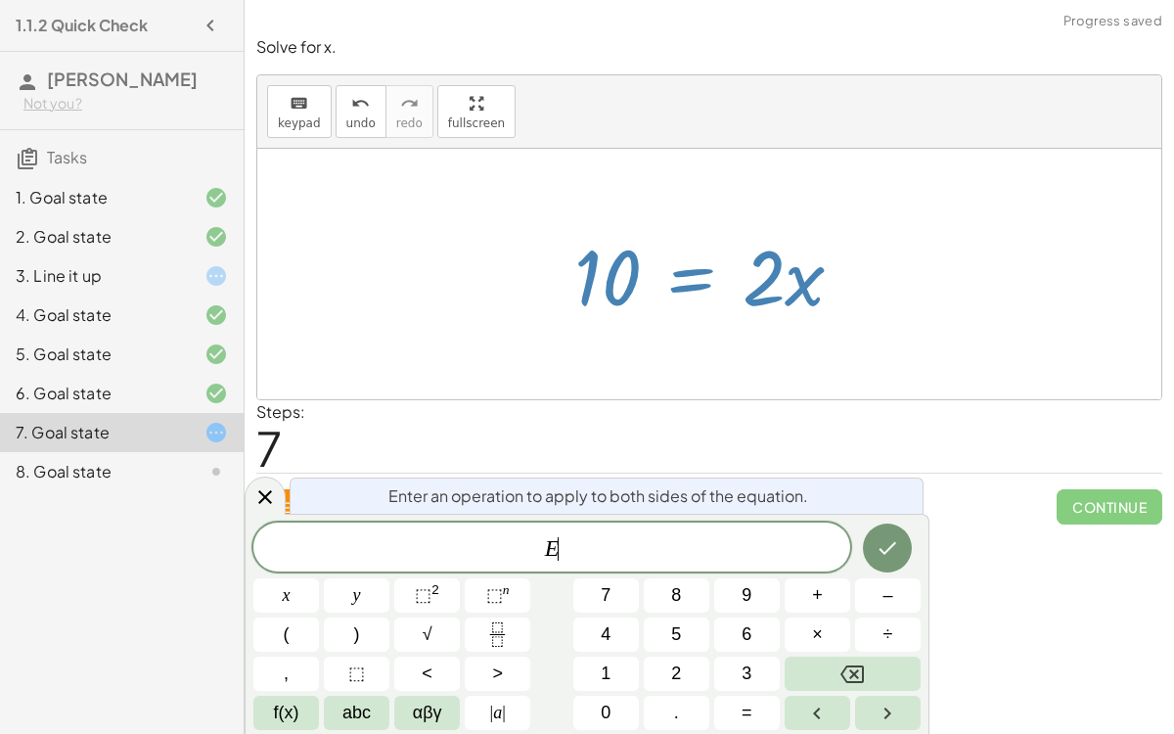
click at [885, 567] on span "÷" at bounding box center [888, 634] width 10 height 26
click at [682, 567] on button "2" at bounding box center [677, 673] width 66 height 34
click at [903, 550] on button "Done" at bounding box center [887, 547] width 49 height 49
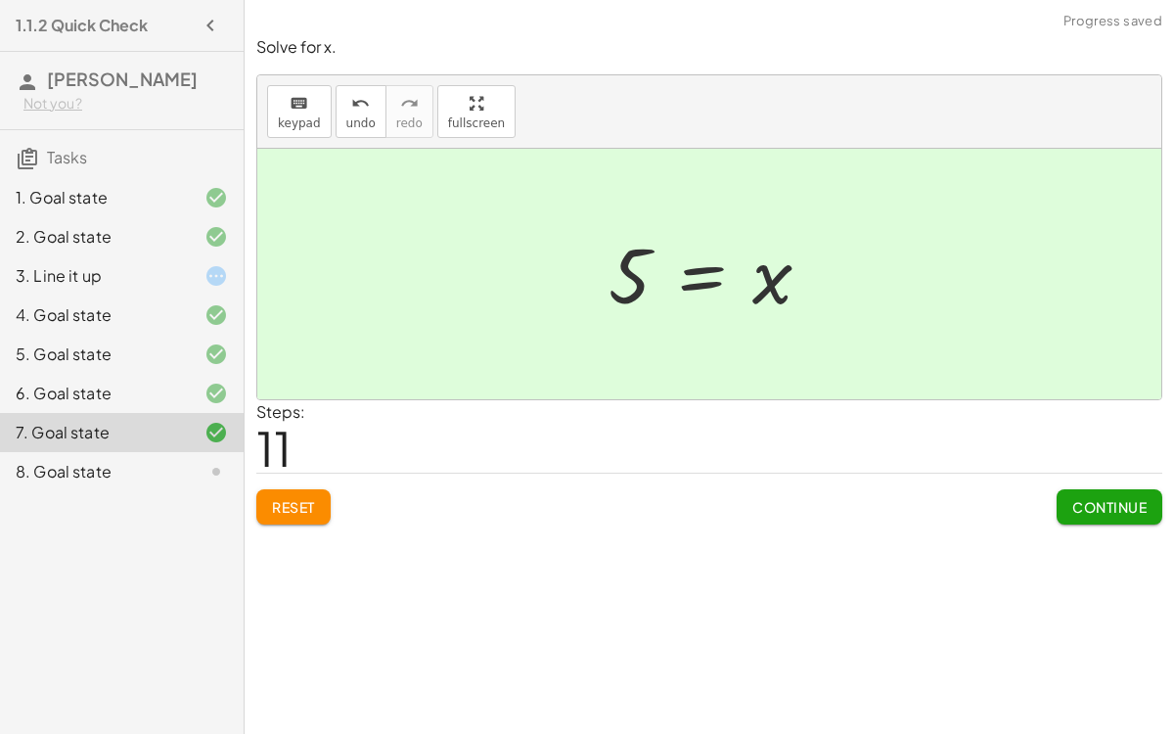
click at [1114, 507] on span "Continue" at bounding box center [1109, 507] width 74 height 18
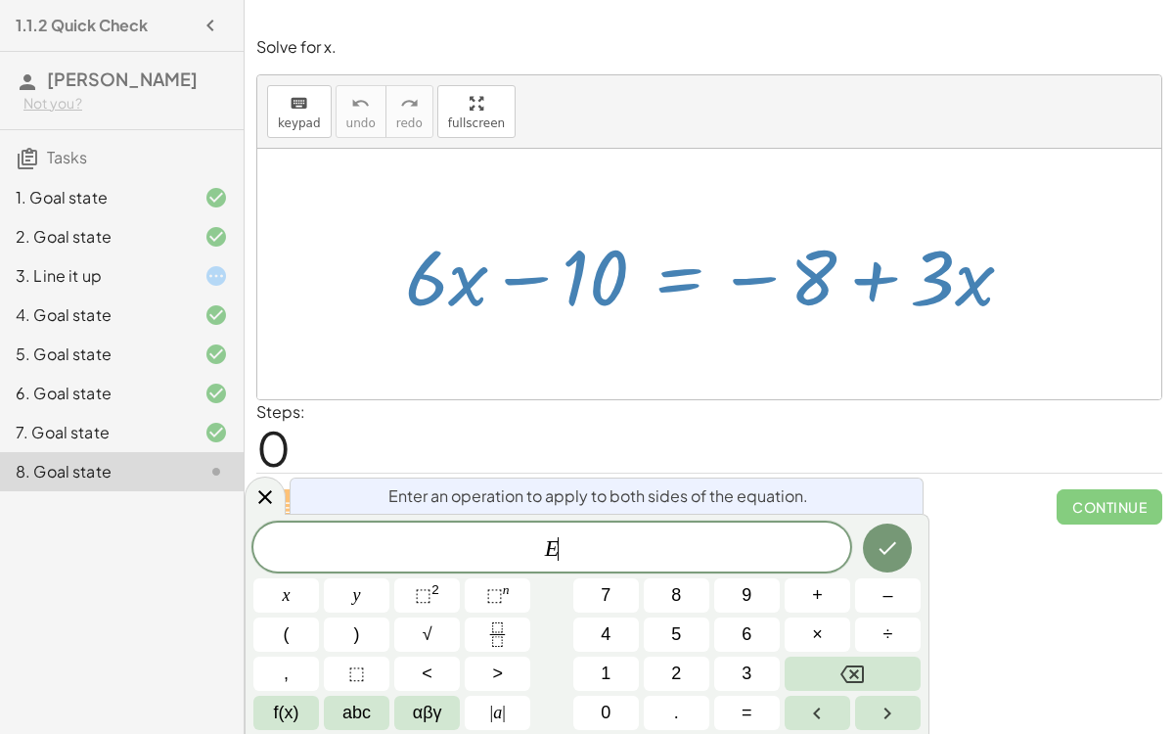
click at [830, 567] on button "+" at bounding box center [818, 595] width 66 height 34
click at [609, 567] on span "1" at bounding box center [606, 673] width 10 height 26
click at [607, 567] on span "0" at bounding box center [606, 712] width 10 height 26
click at [884, 556] on icon "Done" at bounding box center [887, 547] width 23 height 23
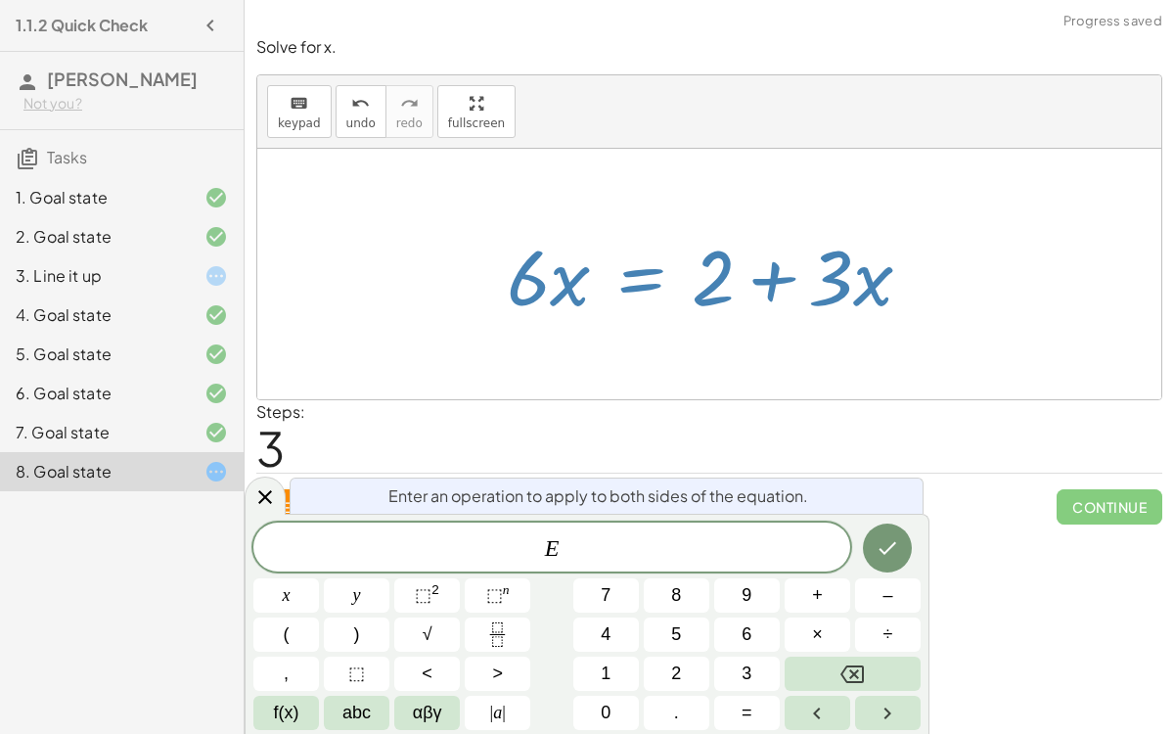
click at [895, 567] on button "÷" at bounding box center [888, 634] width 66 height 34
click at [746, 567] on span "3" at bounding box center [747, 673] width 10 height 26
click at [903, 543] on button "Done" at bounding box center [887, 547] width 49 height 49
click at [874, 567] on button "÷" at bounding box center [888, 634] width 66 height 34
click at [746, 567] on span "3" at bounding box center [747, 673] width 10 height 26
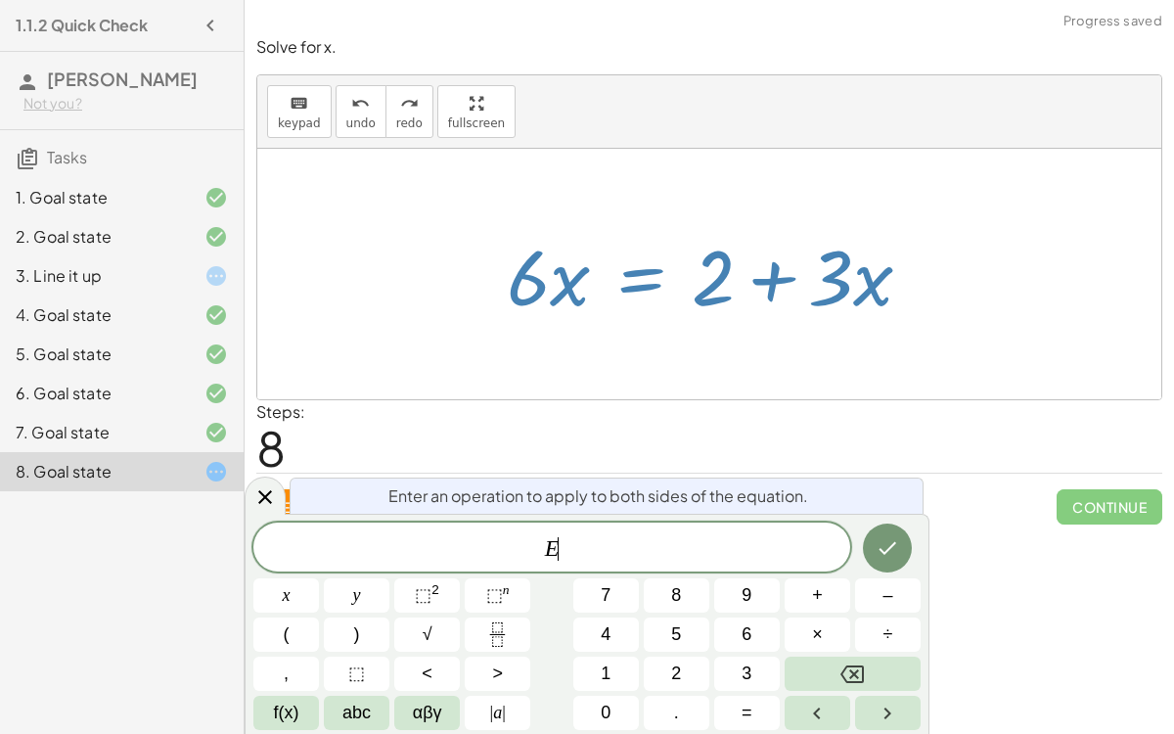
click at [900, 567] on button "–" at bounding box center [888, 595] width 66 height 34
click at [754, 567] on button "3" at bounding box center [747, 673] width 66 height 34
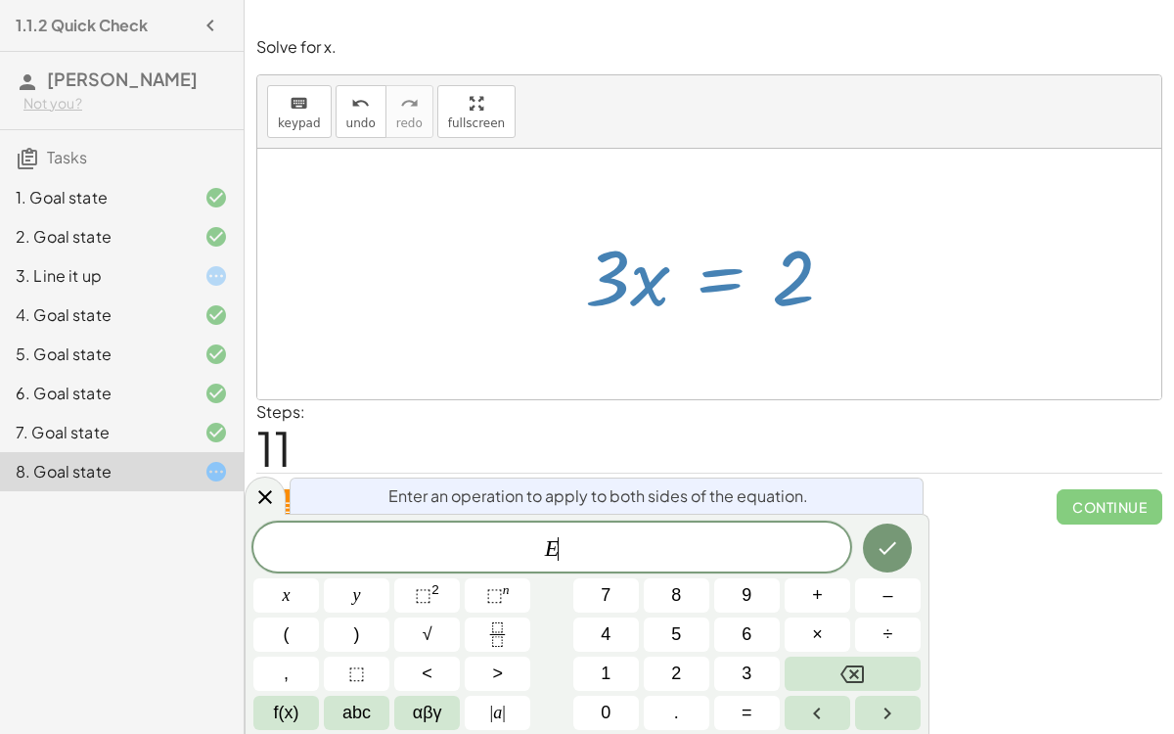
click at [901, 567] on button "÷" at bounding box center [888, 634] width 66 height 34
click at [746, 567] on span "3" at bounding box center [747, 673] width 10 height 26
click at [905, 537] on button "Done" at bounding box center [887, 547] width 49 height 49
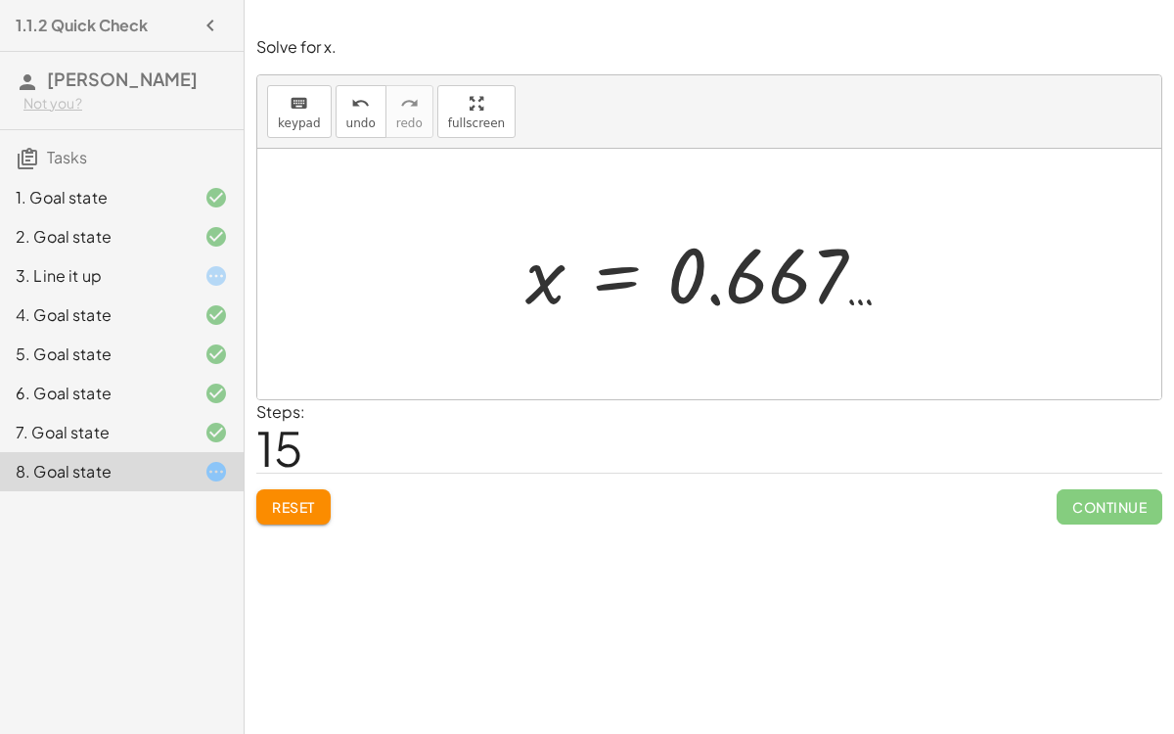
click at [326, 504] on button "Reset" at bounding box center [293, 506] width 74 height 35
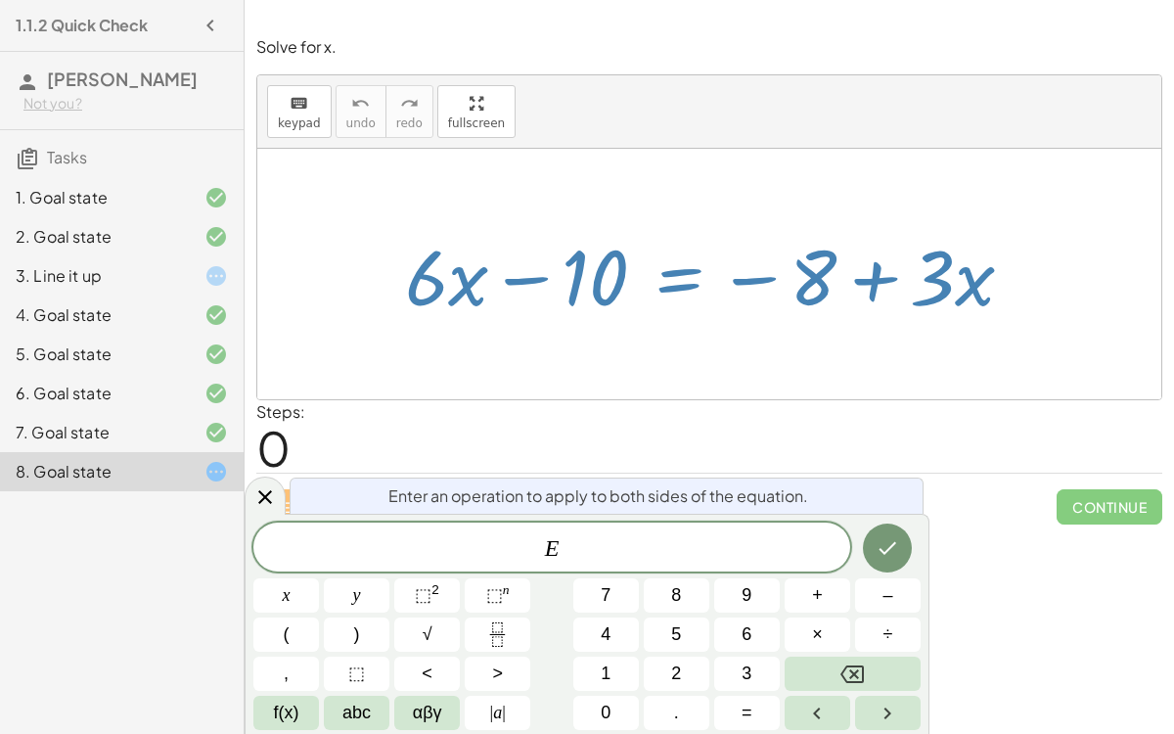
click at [822, 567] on span "+" at bounding box center [817, 595] width 11 height 26
click at [676, 567] on span "8" at bounding box center [676, 595] width 10 height 26
click at [881, 536] on icon "Done" at bounding box center [887, 547] width 23 height 23
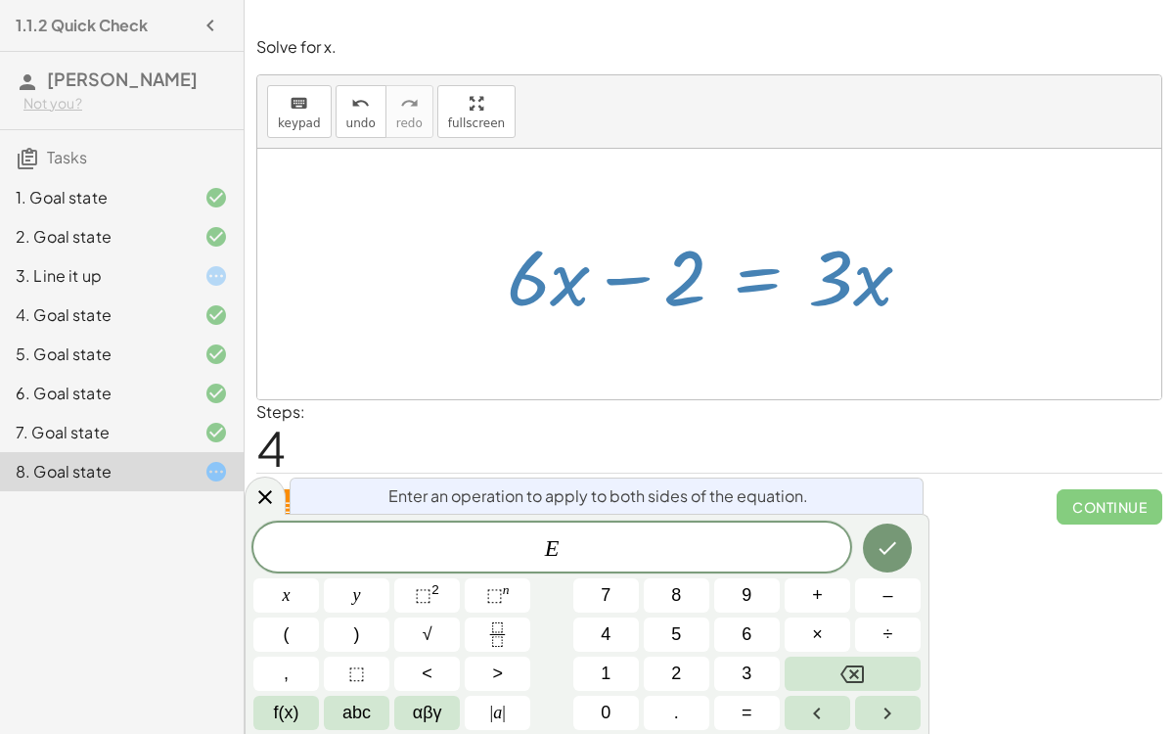
click at [874, 567] on button "÷" at bounding box center [888, 634] width 66 height 34
click at [879, 567] on button "Backspace" at bounding box center [853, 673] width 136 height 34
click at [887, 567] on span "–" at bounding box center [887, 595] width 10 height 26
click at [746, 567] on span "3" at bounding box center [747, 673] width 10 height 26
click at [801, 567] on button "×" at bounding box center [818, 634] width 66 height 34
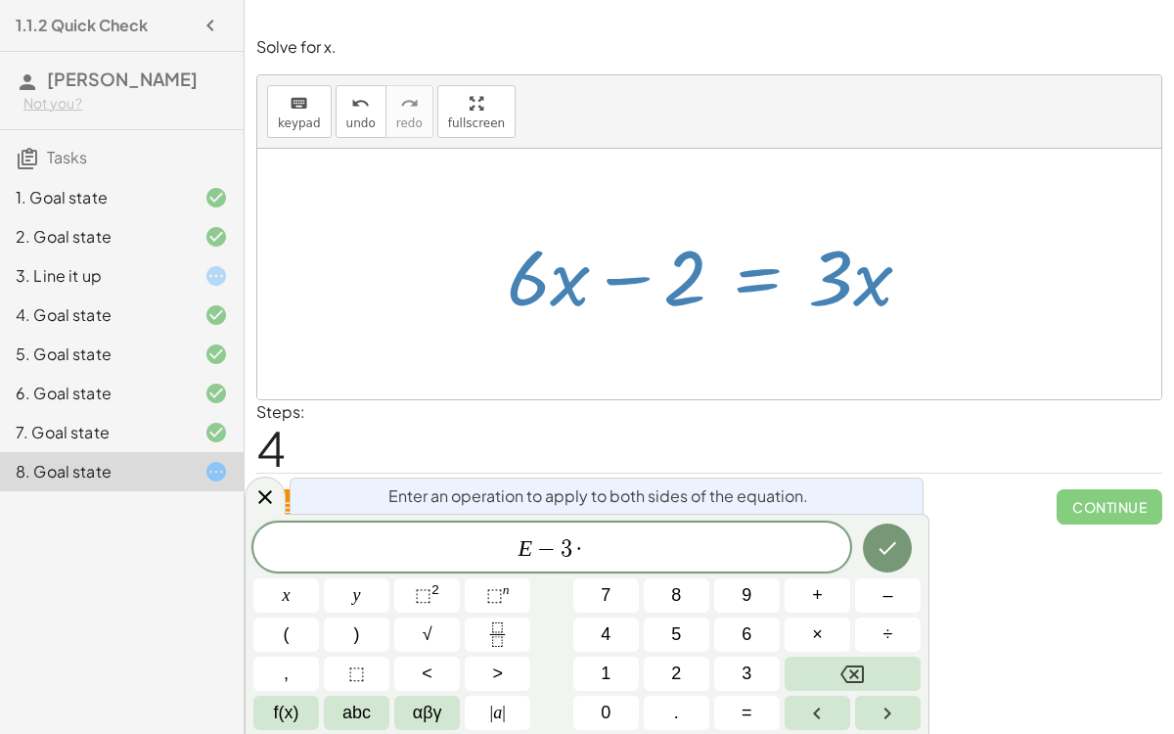
click at [900, 548] on button "Done" at bounding box center [887, 547] width 49 height 49
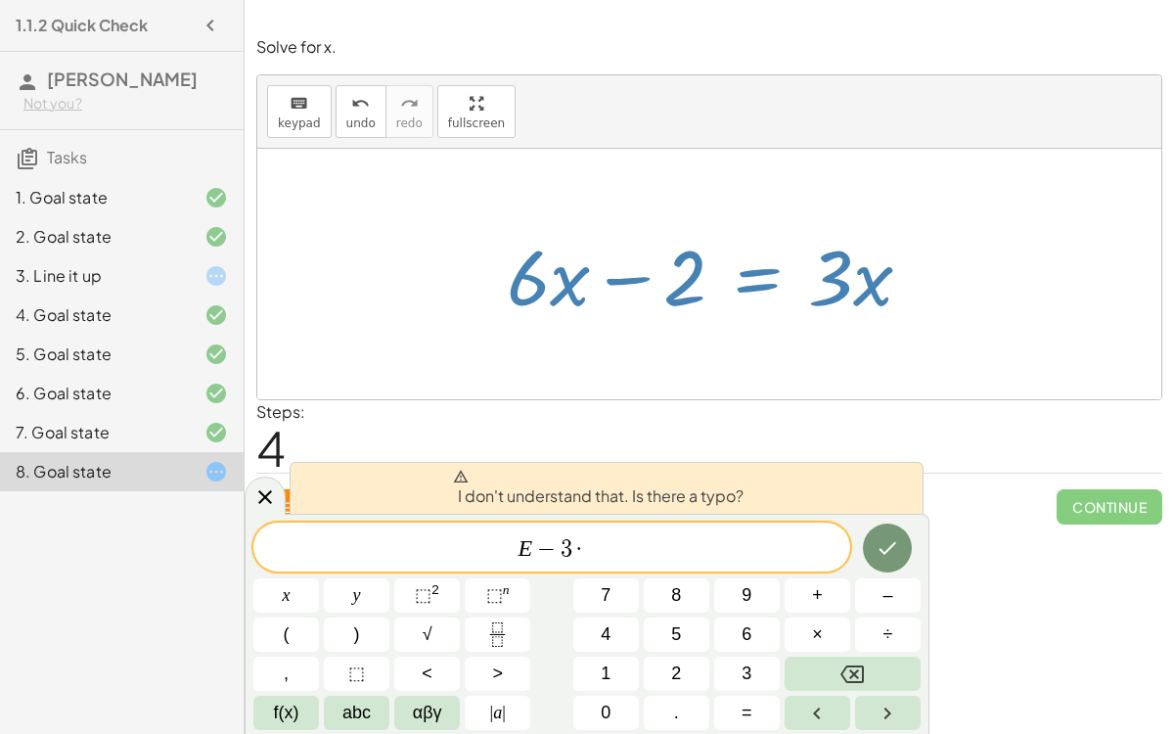
click at [890, 567] on span "÷" at bounding box center [888, 634] width 10 height 26
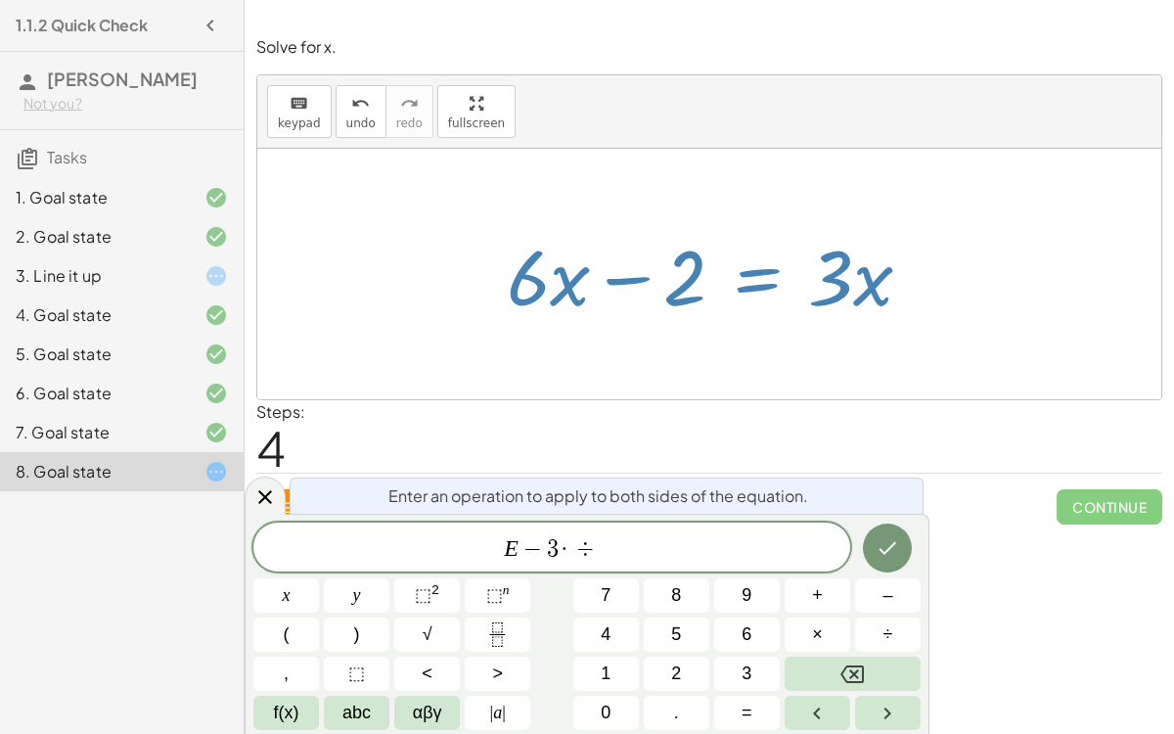
click at [881, 567] on button "Backspace" at bounding box center [853, 673] width 136 height 34
click at [879, 567] on button "Backspace" at bounding box center [853, 673] width 136 height 34
click at [812, 567] on span "×" at bounding box center [817, 634] width 11 height 26
click at [867, 567] on button "Backspace" at bounding box center [853, 673] width 136 height 34
click at [876, 545] on icon "Done" at bounding box center [887, 547] width 23 height 23
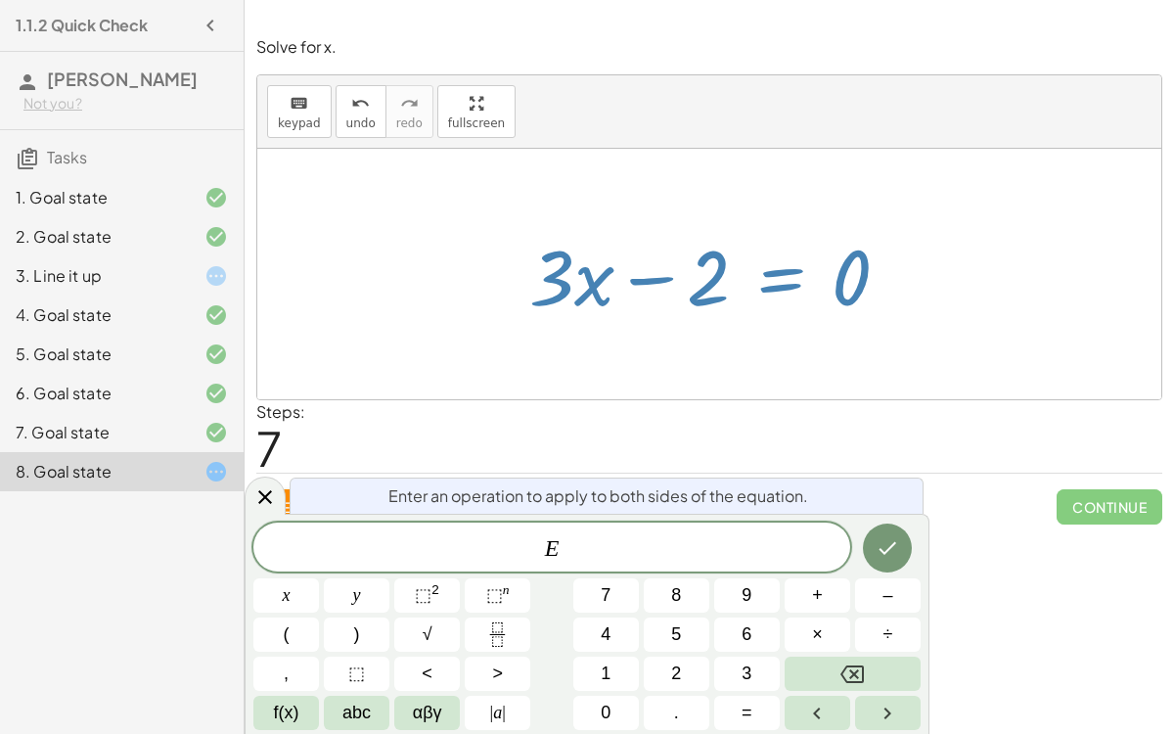
click at [828, 567] on button "+" at bounding box center [818, 595] width 66 height 34
click at [698, 567] on button "2" at bounding box center [677, 673] width 66 height 34
click at [905, 546] on button "Done" at bounding box center [887, 547] width 49 height 49
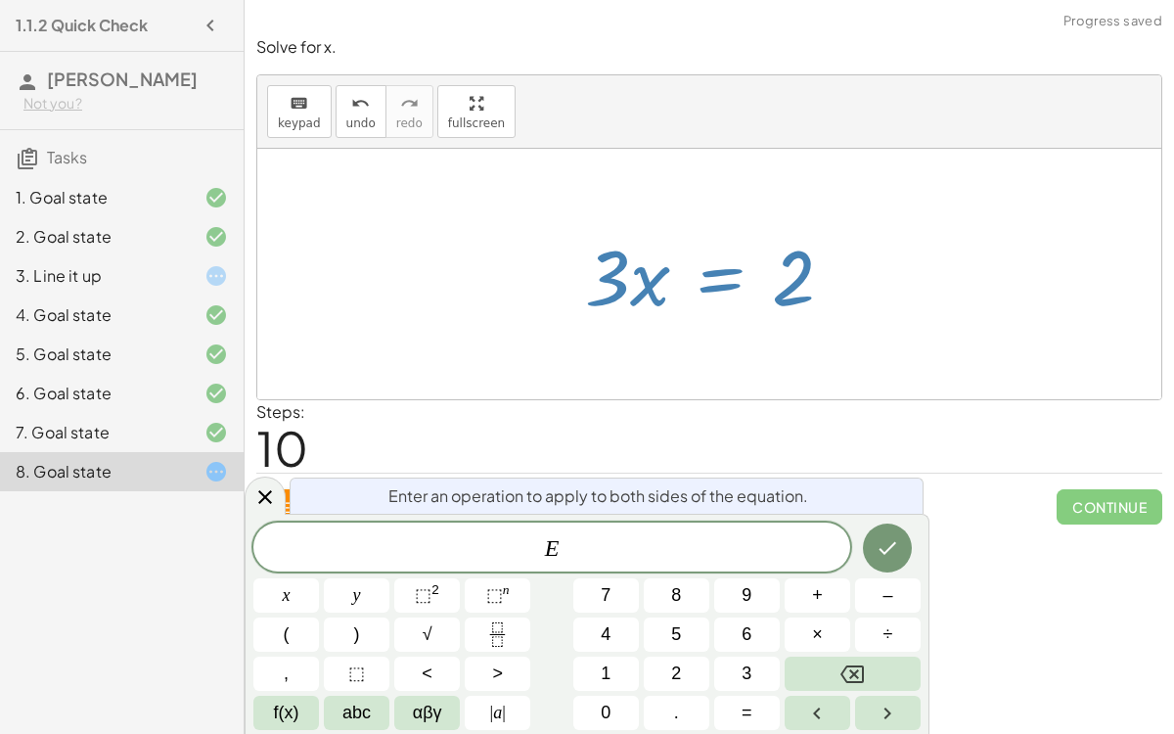
click at [885, 567] on span "÷" at bounding box center [888, 634] width 10 height 26
click at [743, 567] on span "3" at bounding box center [747, 673] width 10 height 26
click at [889, 544] on icon "Done" at bounding box center [887, 547] width 23 height 23
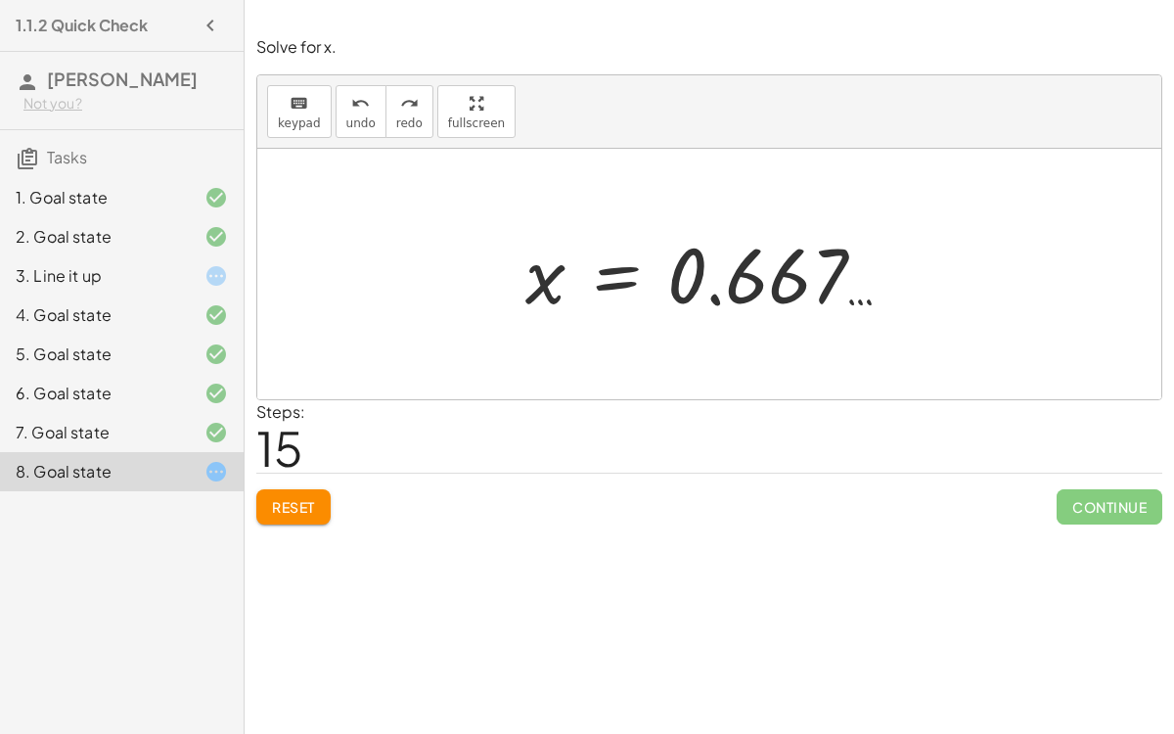
click at [1141, 502] on span "Continue" at bounding box center [1110, 506] width 106 height 35
click at [1139, 499] on span "Continue" at bounding box center [1110, 506] width 106 height 35
click at [1143, 499] on span "Continue" at bounding box center [1110, 506] width 106 height 35
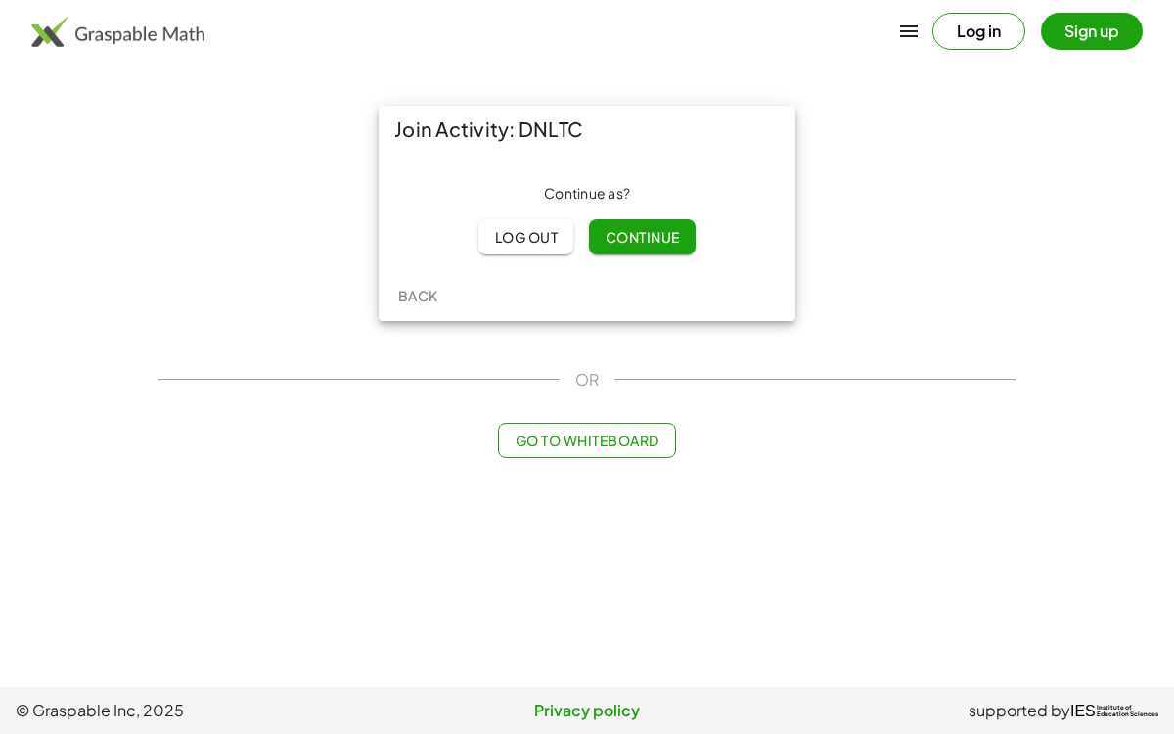
click at [675, 239] on span "Continue" at bounding box center [642, 237] width 74 height 18
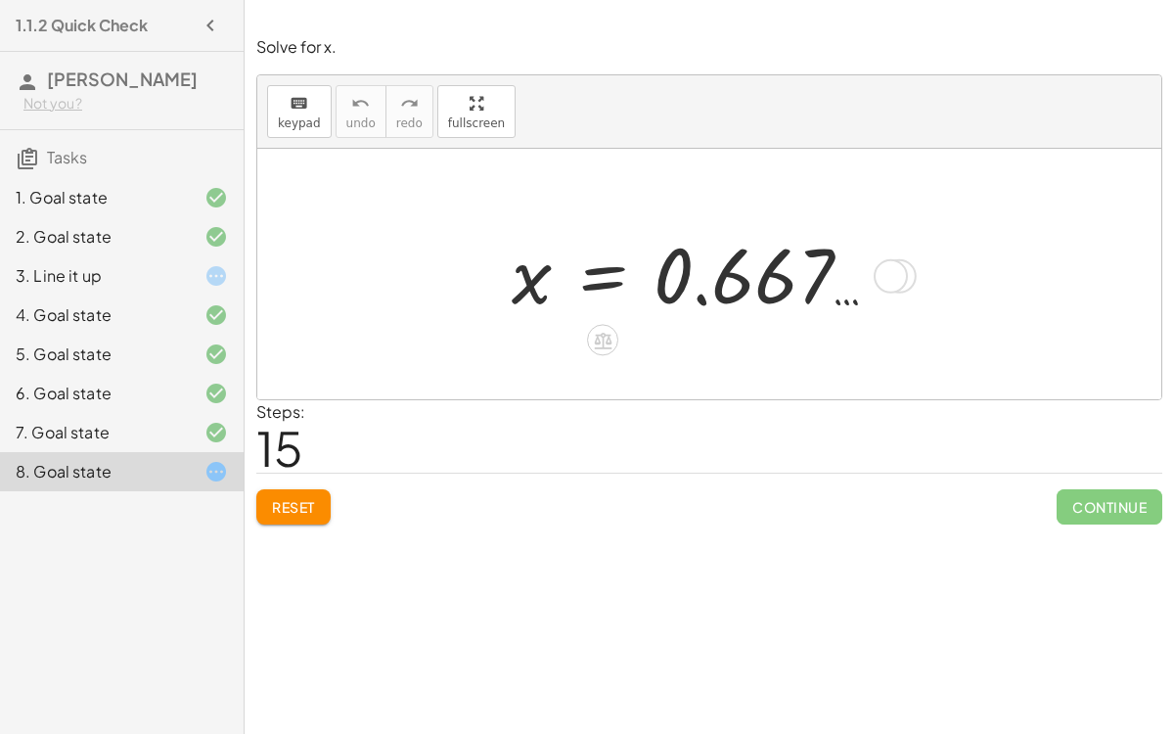
click at [284, 499] on span "Reset" at bounding box center [293, 507] width 43 height 18
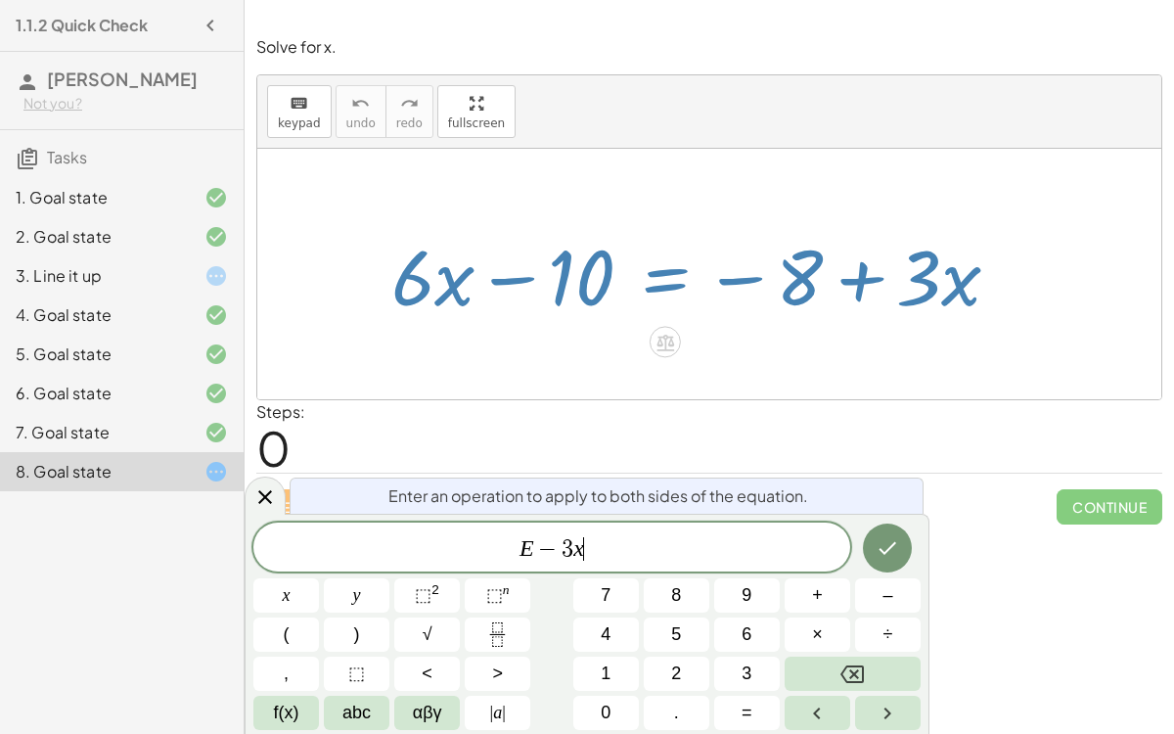
click at [893, 551] on icon "Done" at bounding box center [887, 547] width 23 height 23
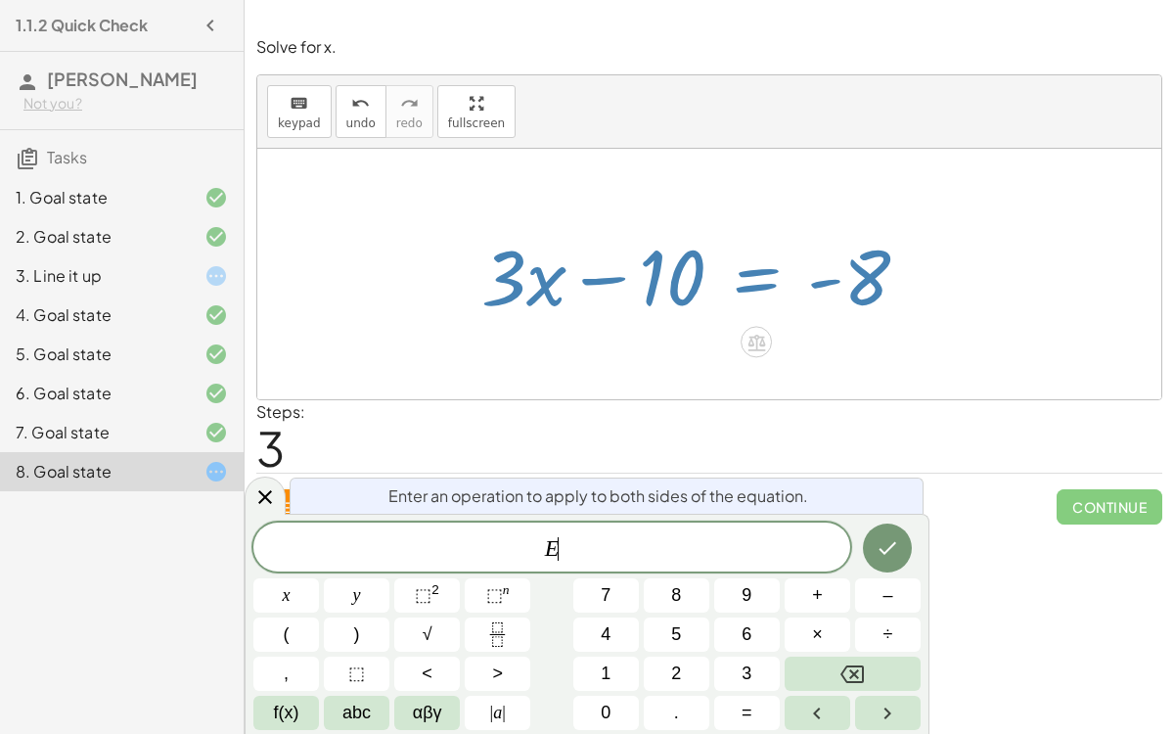
click at [826, 567] on button "+" at bounding box center [818, 595] width 66 height 34
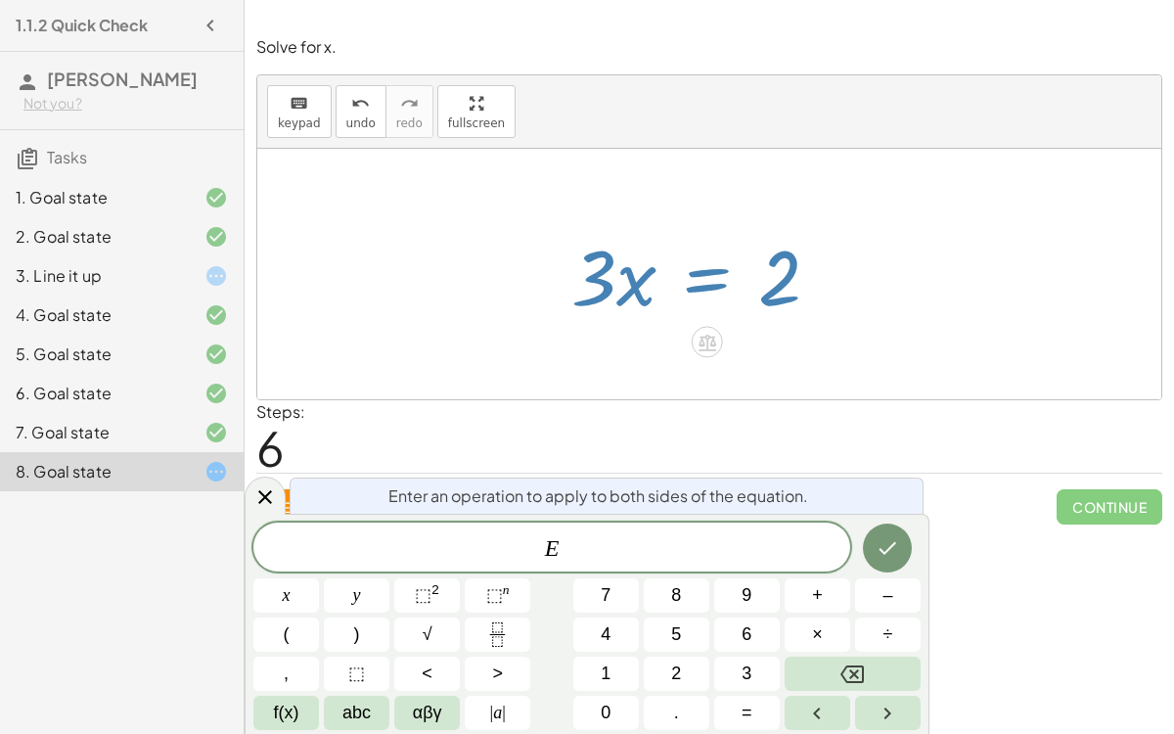
click at [896, 567] on button "÷" at bounding box center [888, 634] width 66 height 34
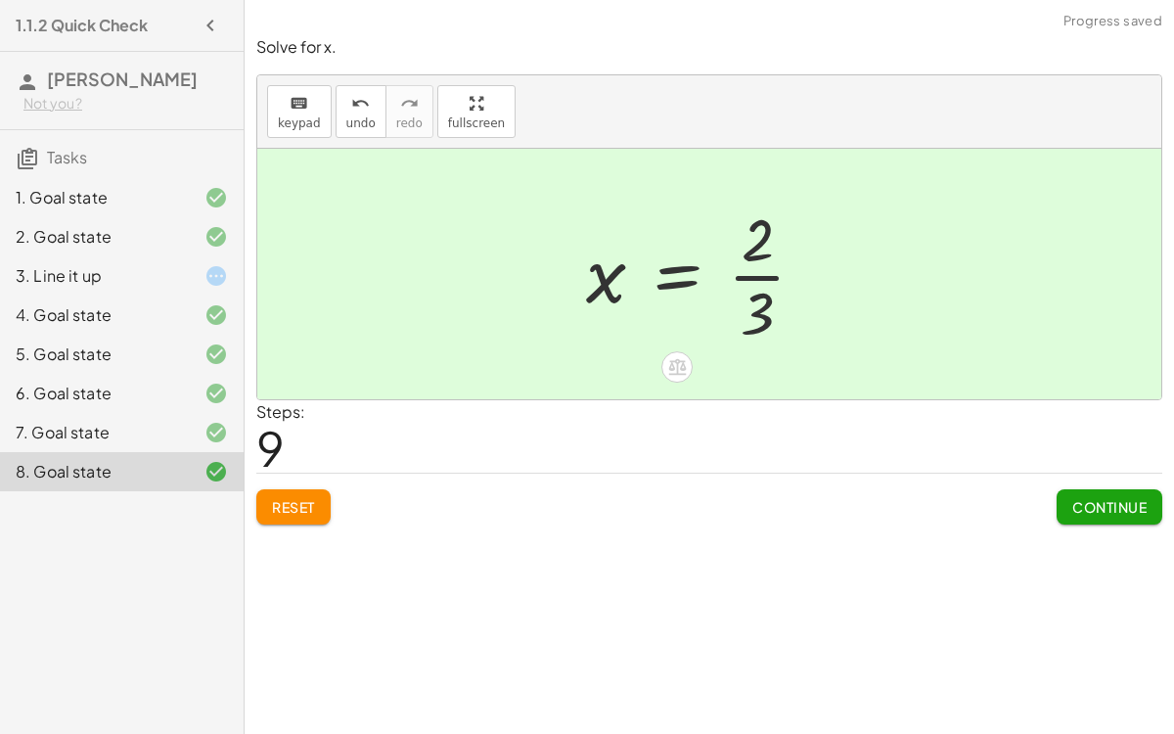
click at [1110, 502] on span "Continue" at bounding box center [1109, 507] width 74 height 18
